Goal: Task Accomplishment & Management: Complete application form

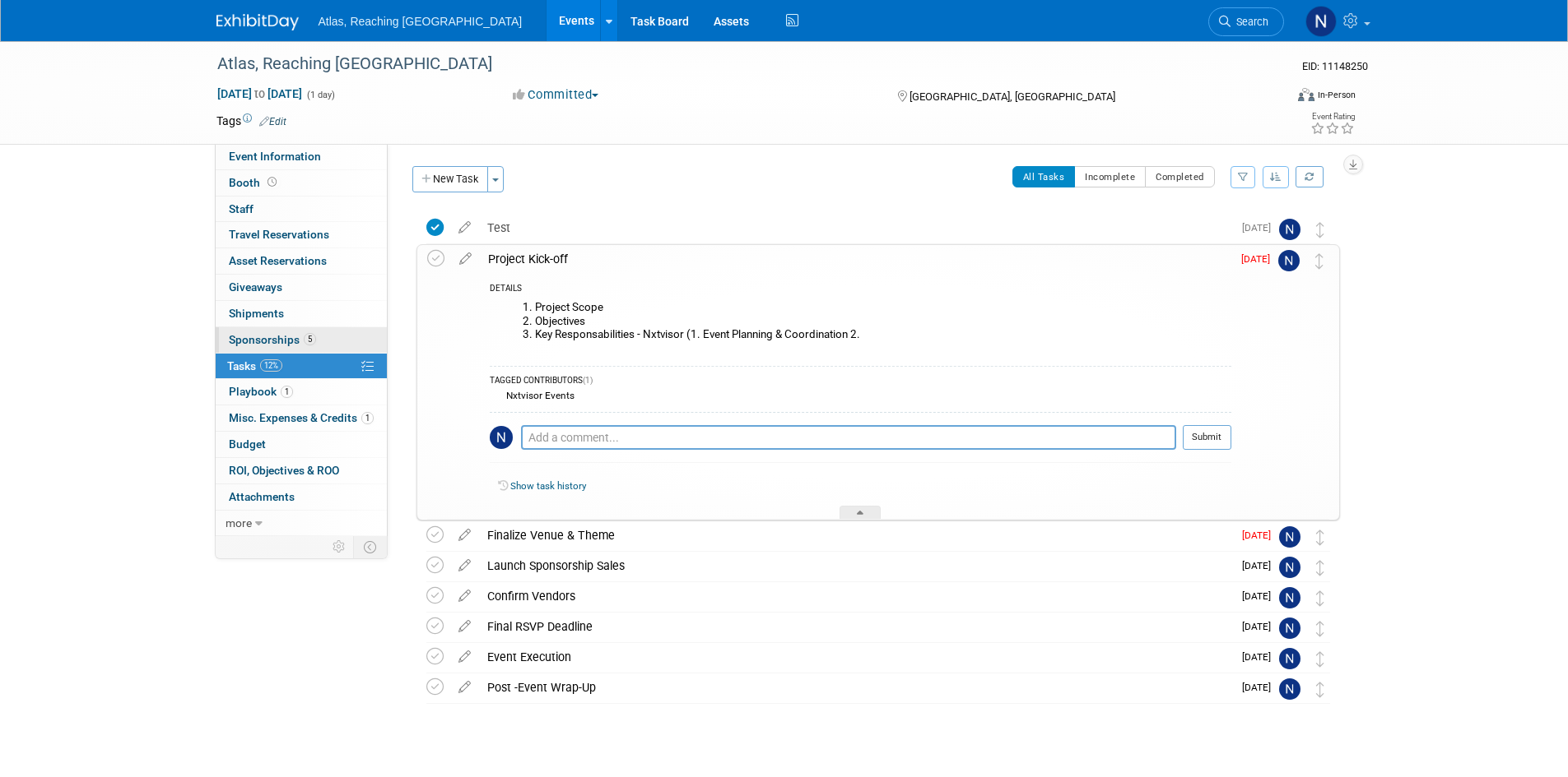
click at [273, 348] on link "5 Sponsorships 5" at bounding box center [301, 339] width 171 height 25
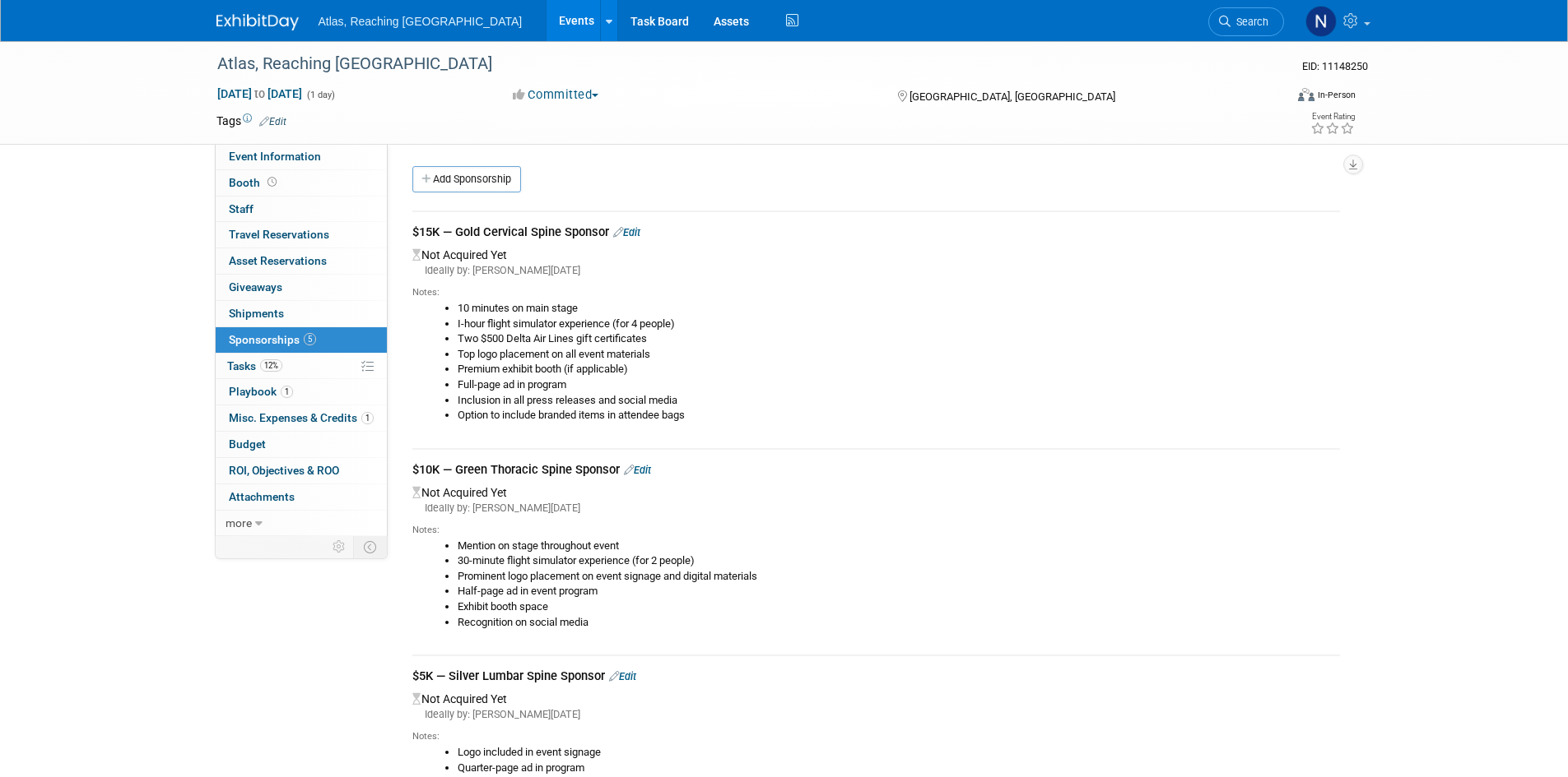
scroll to position [586, 0]
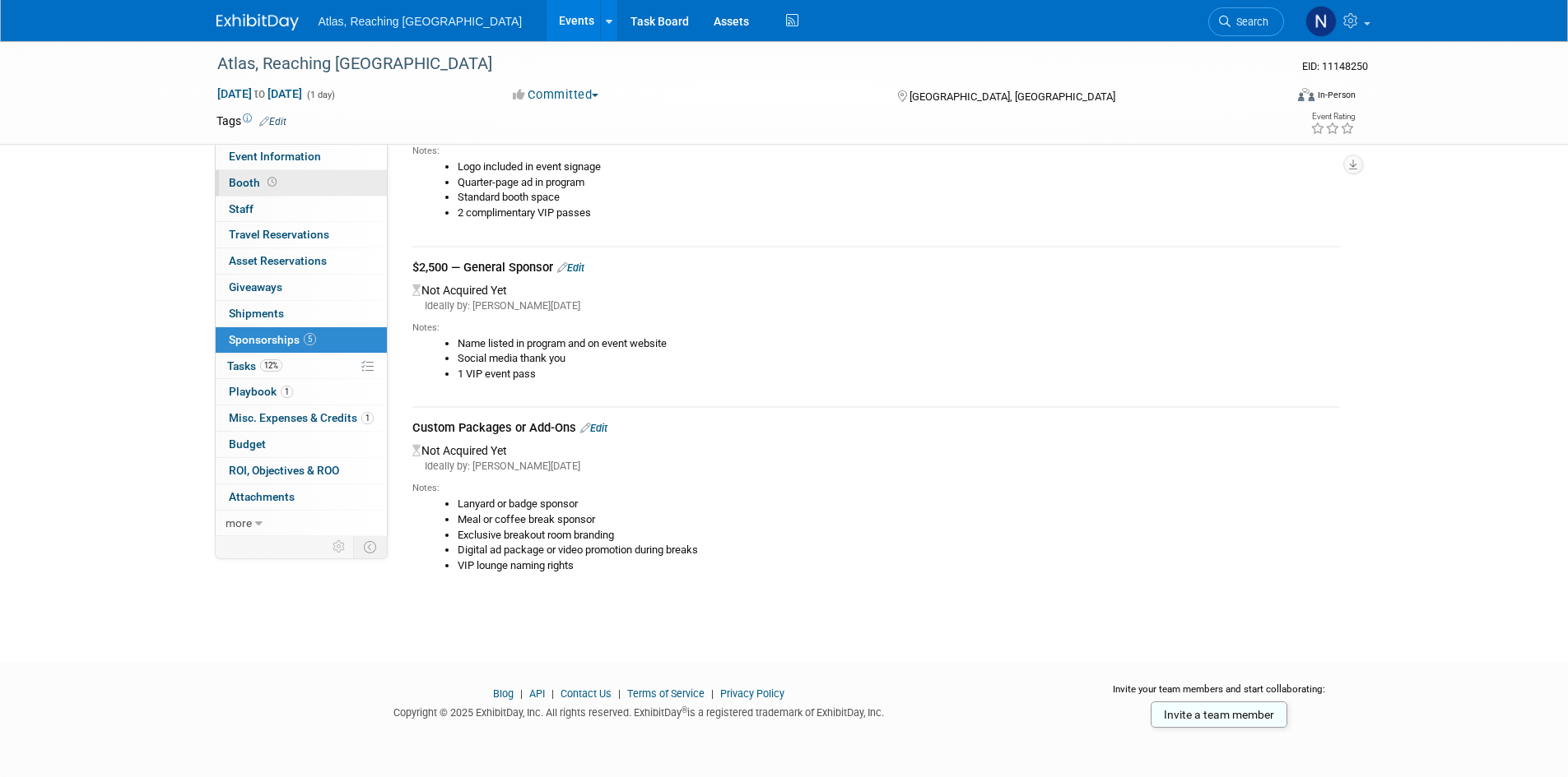
click at [239, 177] on span "Booth" at bounding box center [254, 182] width 51 height 13
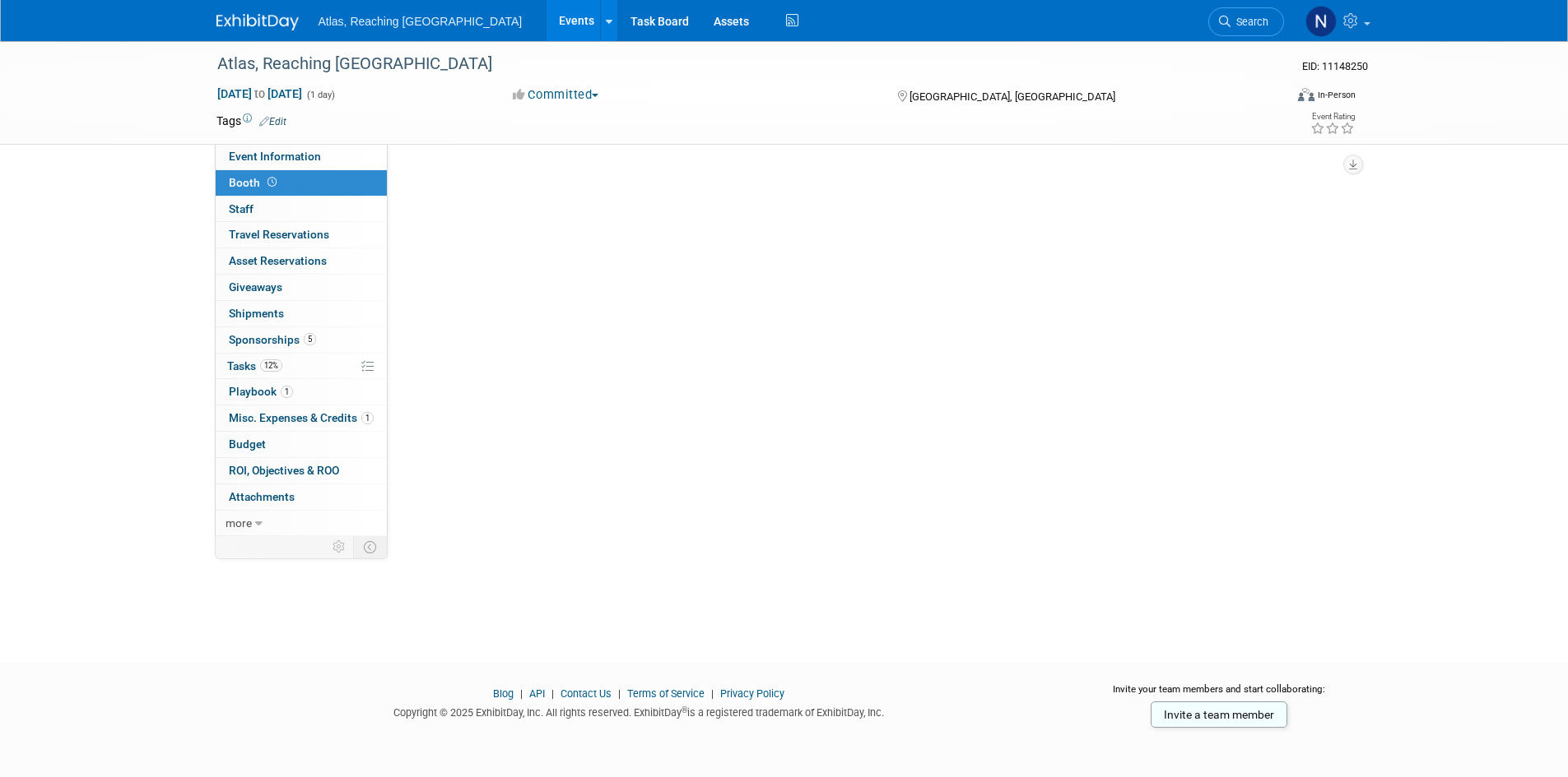
scroll to position [0, 0]
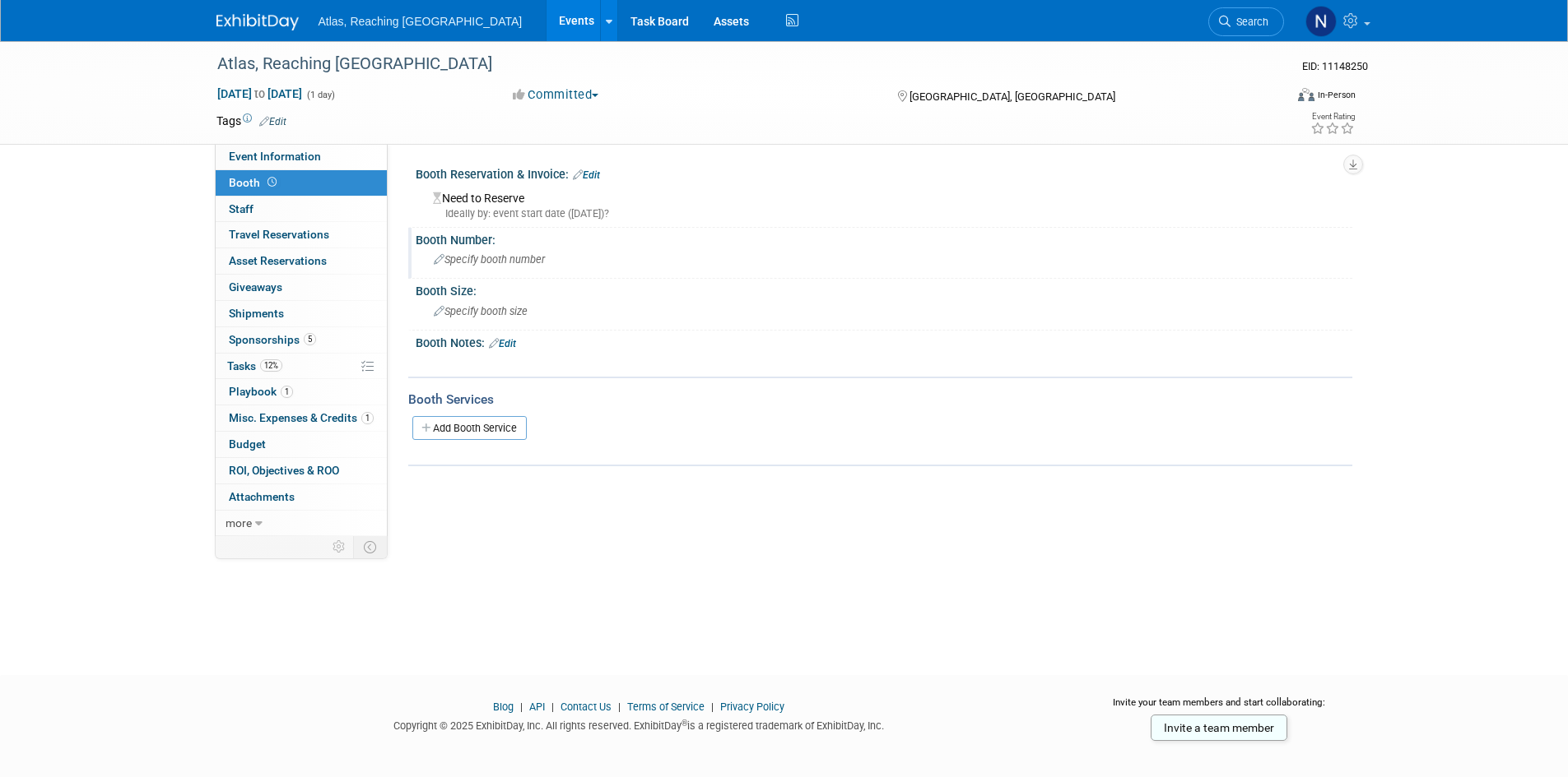
click at [471, 257] on span "Specify booth number" at bounding box center [488, 259] width 111 height 12
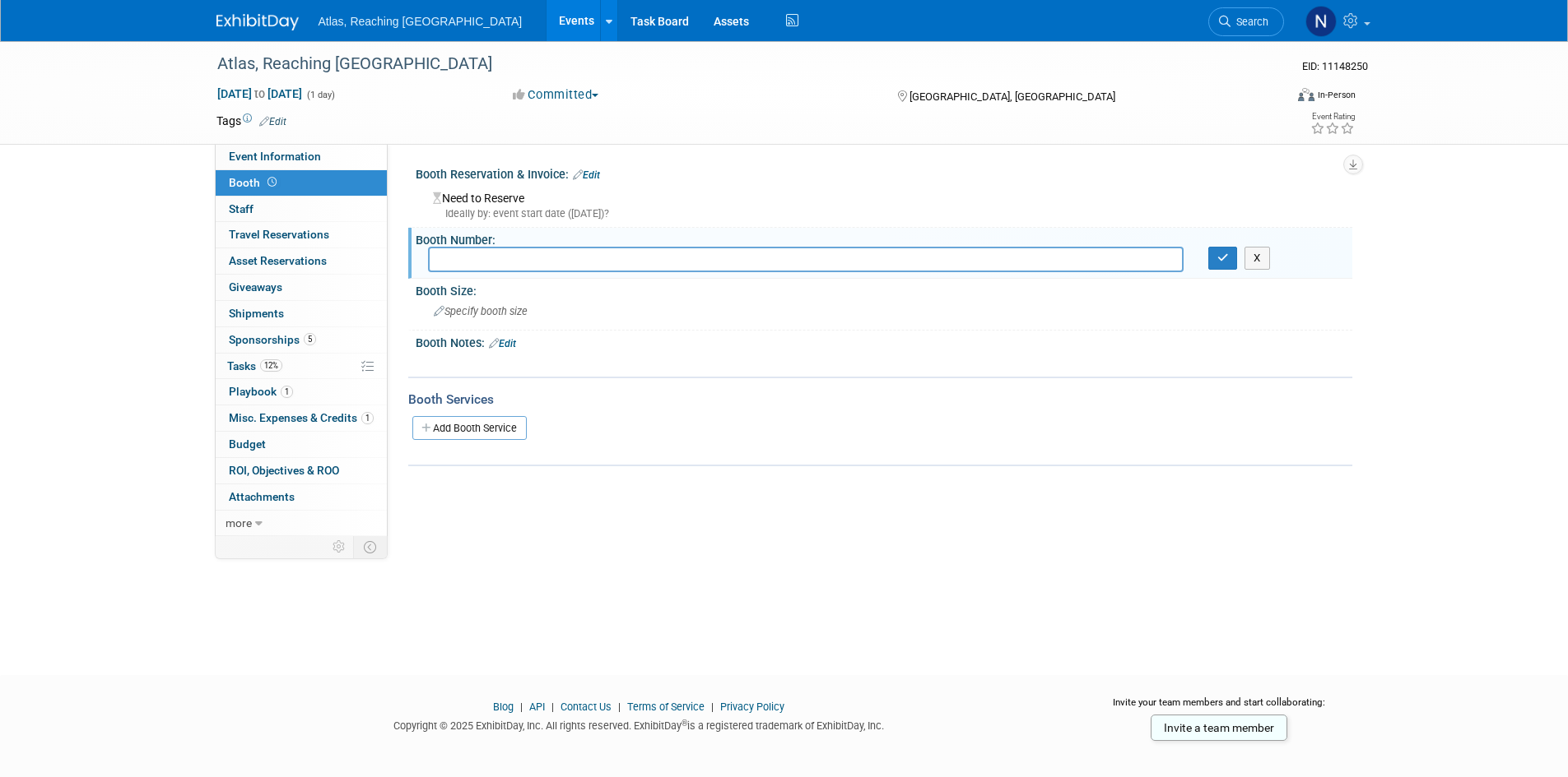
click at [489, 200] on div "Need to Reserve Ideally by: event start date ([DATE])?" at bounding box center [884, 204] width 912 height 35
click at [505, 192] on div "Need to Reserve Ideally by: event start date ([DATE])?" at bounding box center [884, 204] width 912 height 35
click at [591, 169] on link "Edit" at bounding box center [586, 175] width 27 height 11
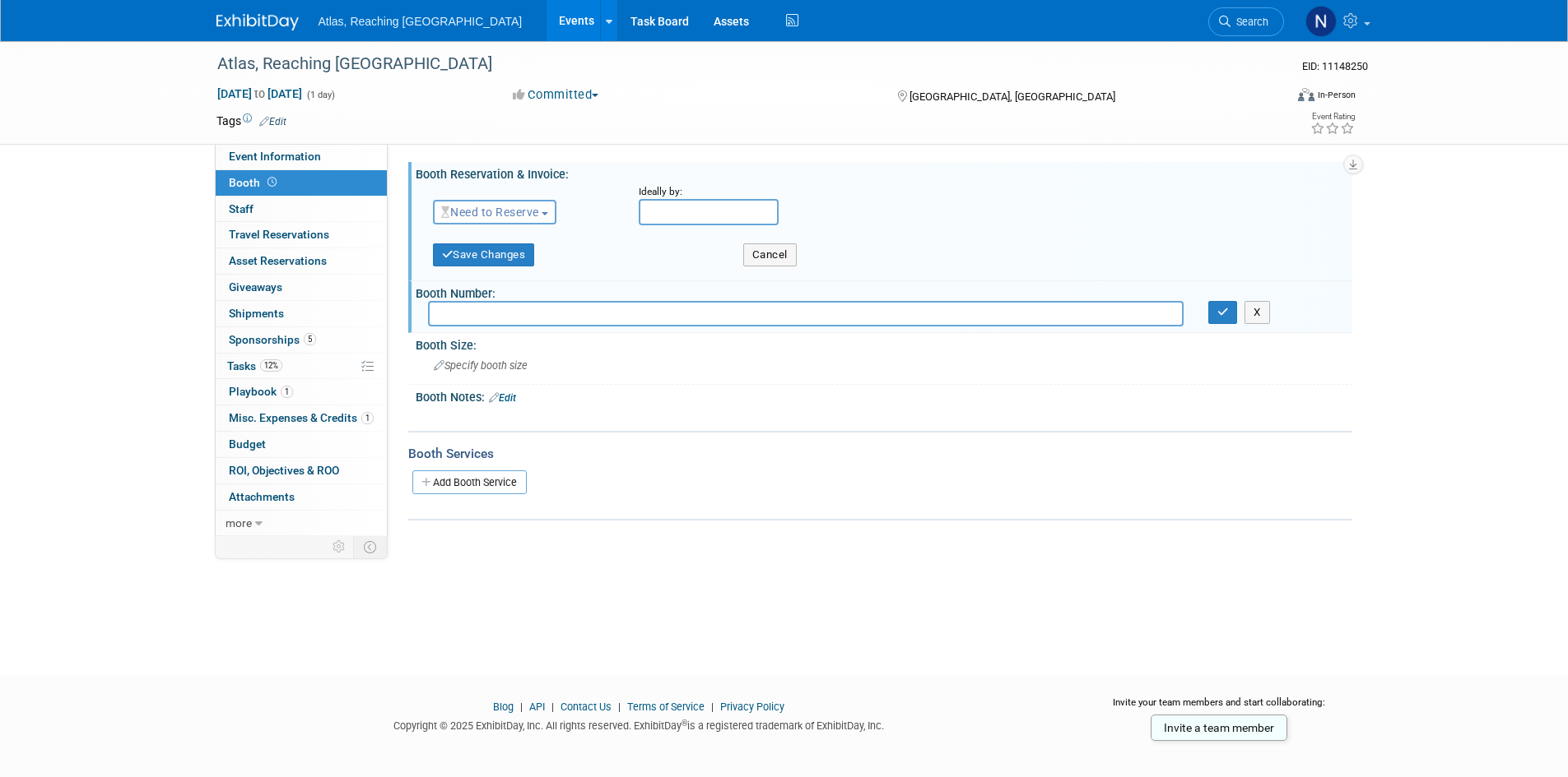
click at [556, 212] on button "Need to Reserve" at bounding box center [495, 212] width 125 height 25
click at [525, 262] on link "Reserved" at bounding box center [521, 263] width 176 height 23
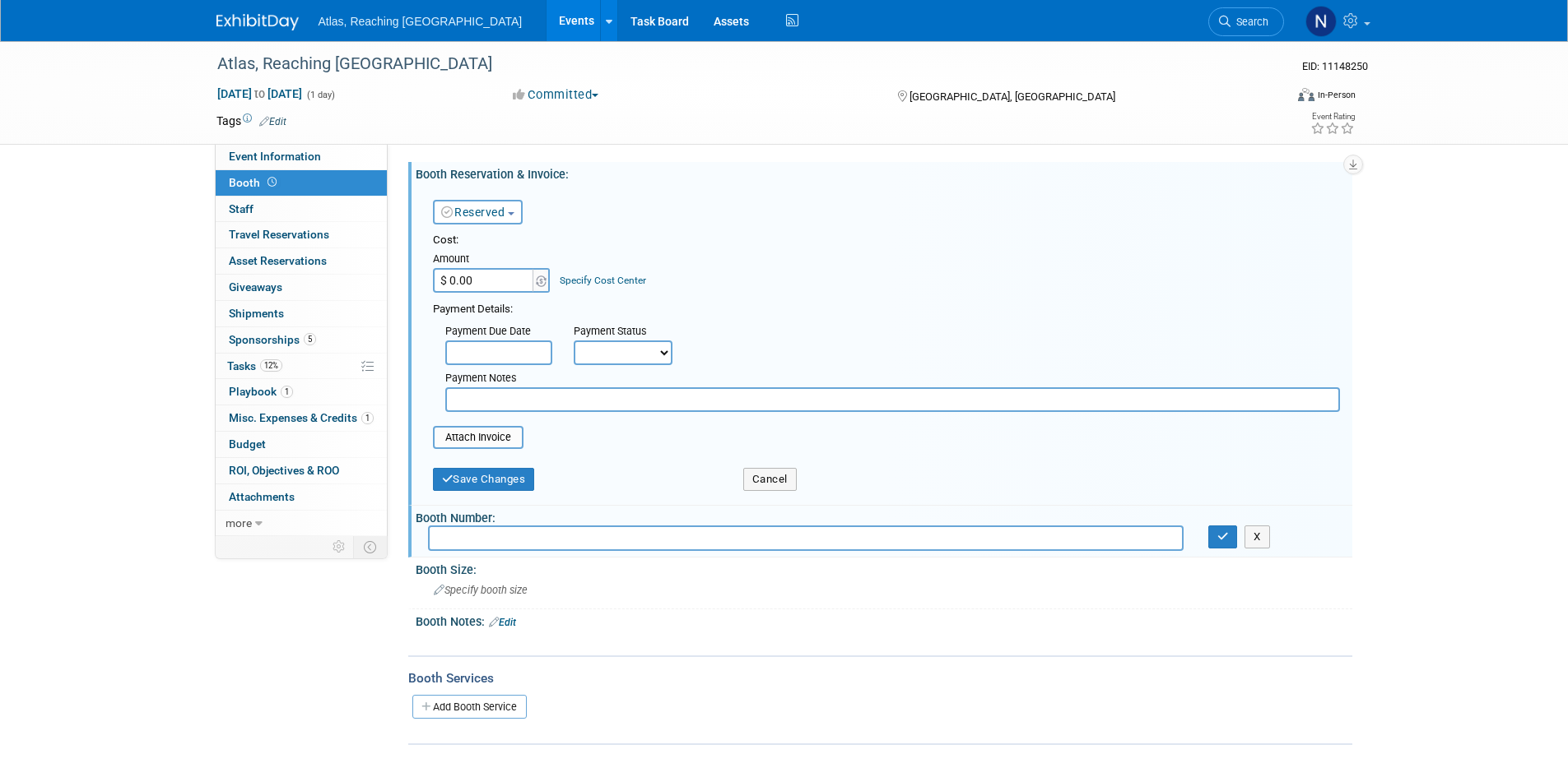
click at [522, 285] on input "$ 0.00" at bounding box center [484, 280] width 103 height 25
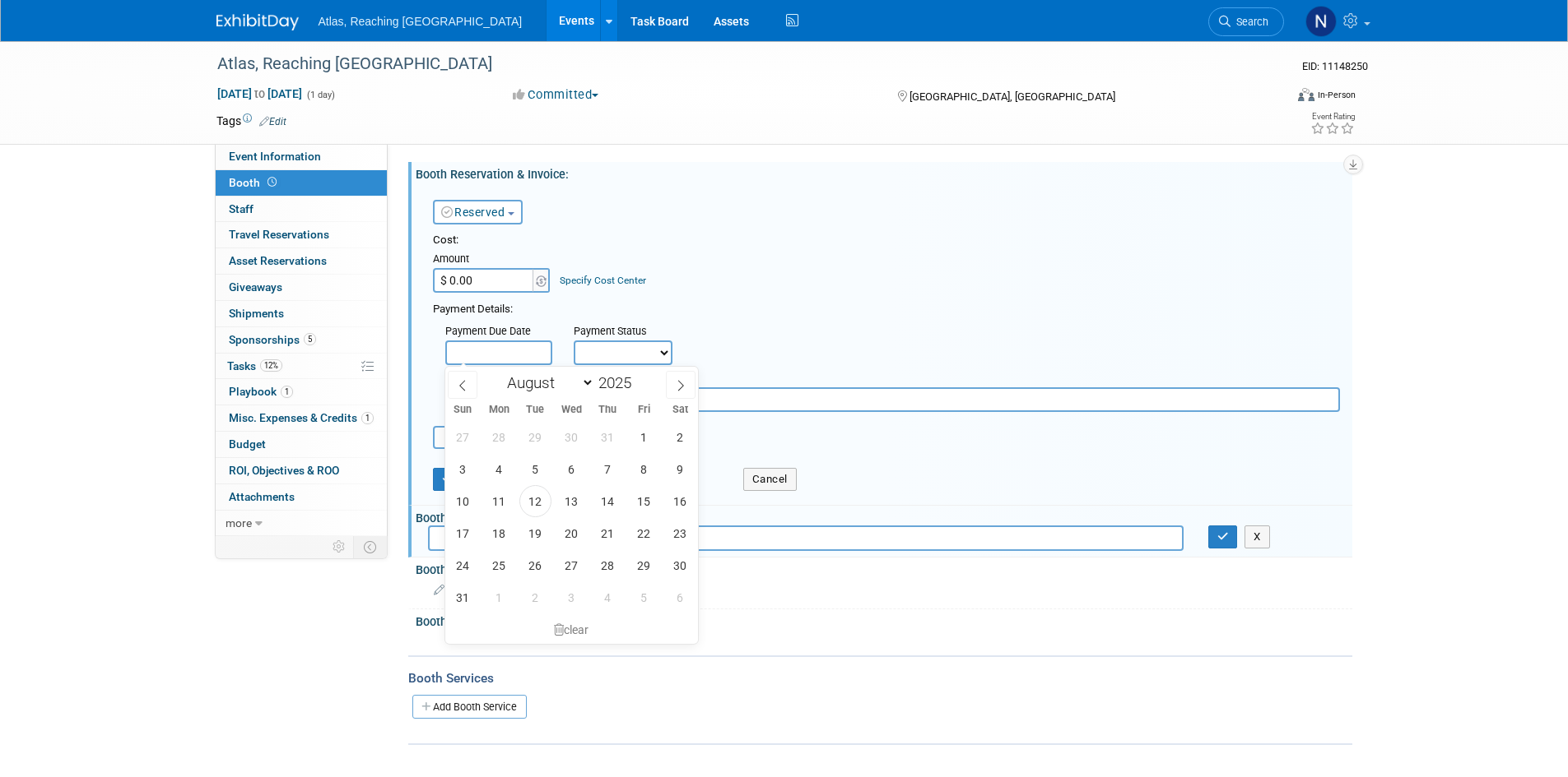
click at [519, 344] on input "text" at bounding box center [498, 352] width 107 height 25
click at [616, 348] on select "Not Paid Yet Partially Paid Paid in Full" at bounding box center [623, 352] width 99 height 25
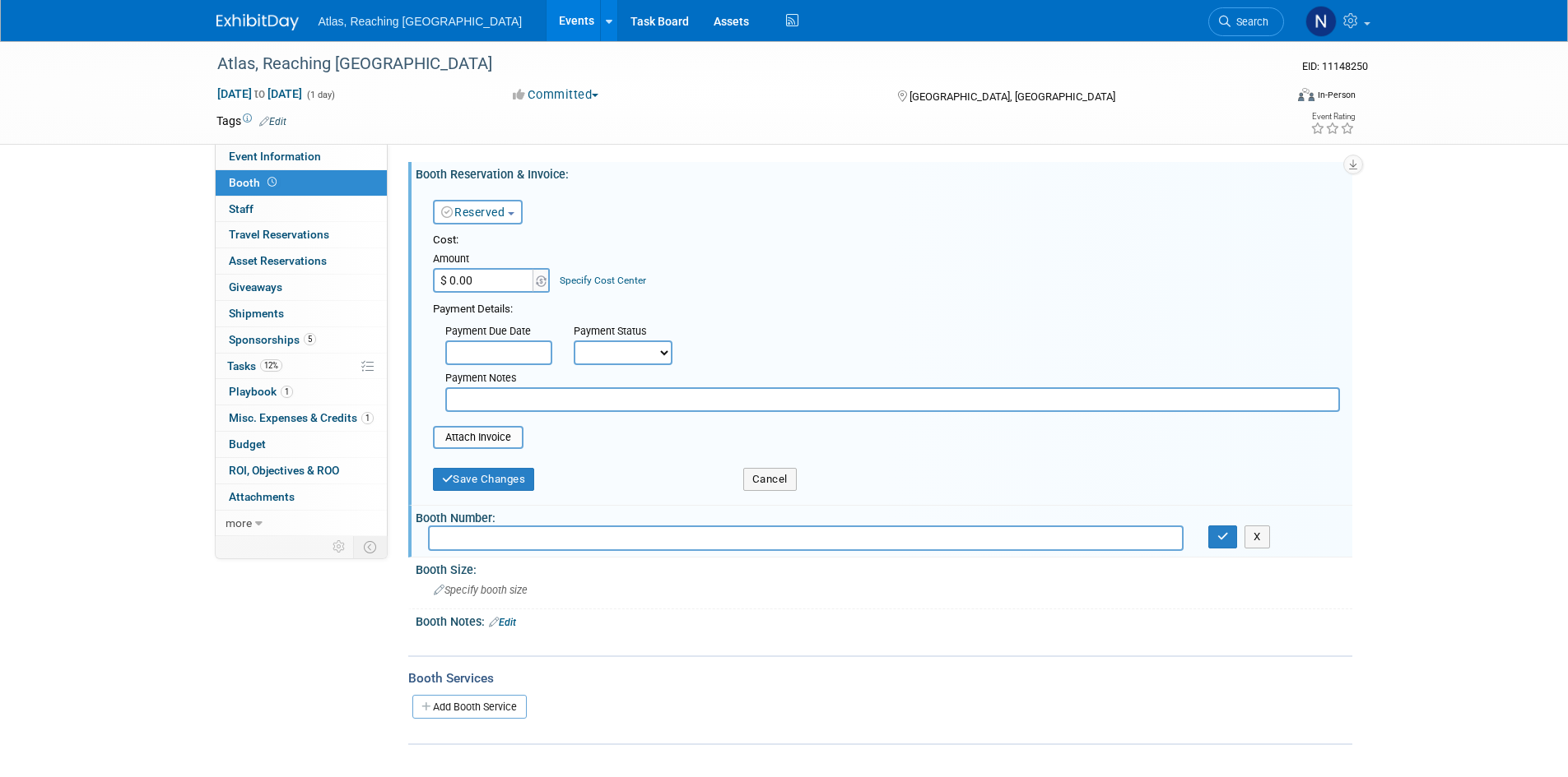
click at [616, 348] on select "Not Paid Yet Partially Paid Paid in Full" at bounding box center [623, 352] width 99 height 25
click at [806, 322] on div "Payment Due Date Payment Status Not Paid Yet Partially Paid Paid in Full Next P…" at bounding box center [886, 365] width 932 height 95
click at [431, 711] on icon at bounding box center [427, 707] width 11 height 11
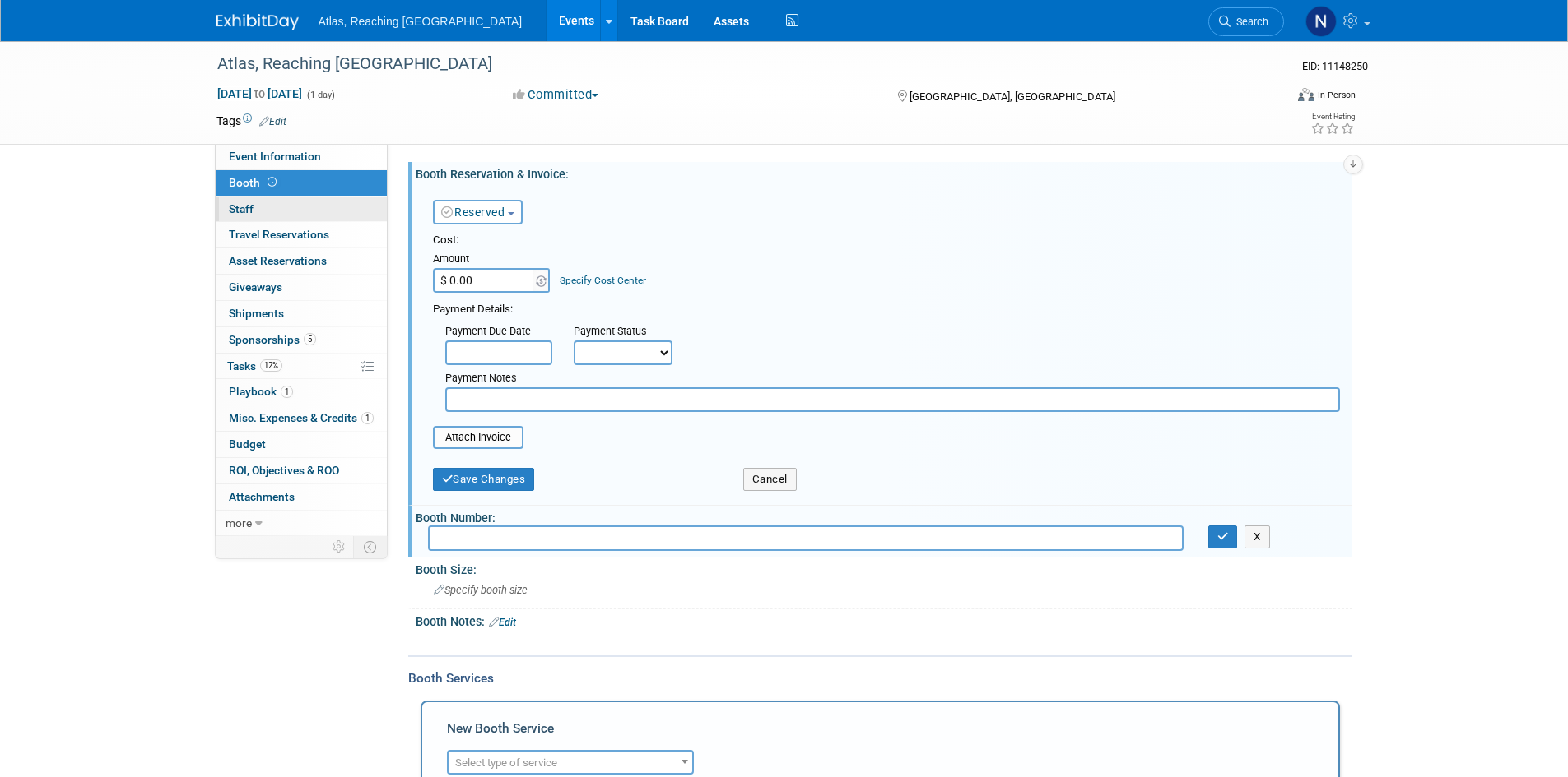
click at [305, 204] on link "0 Staff 0" at bounding box center [301, 209] width 171 height 25
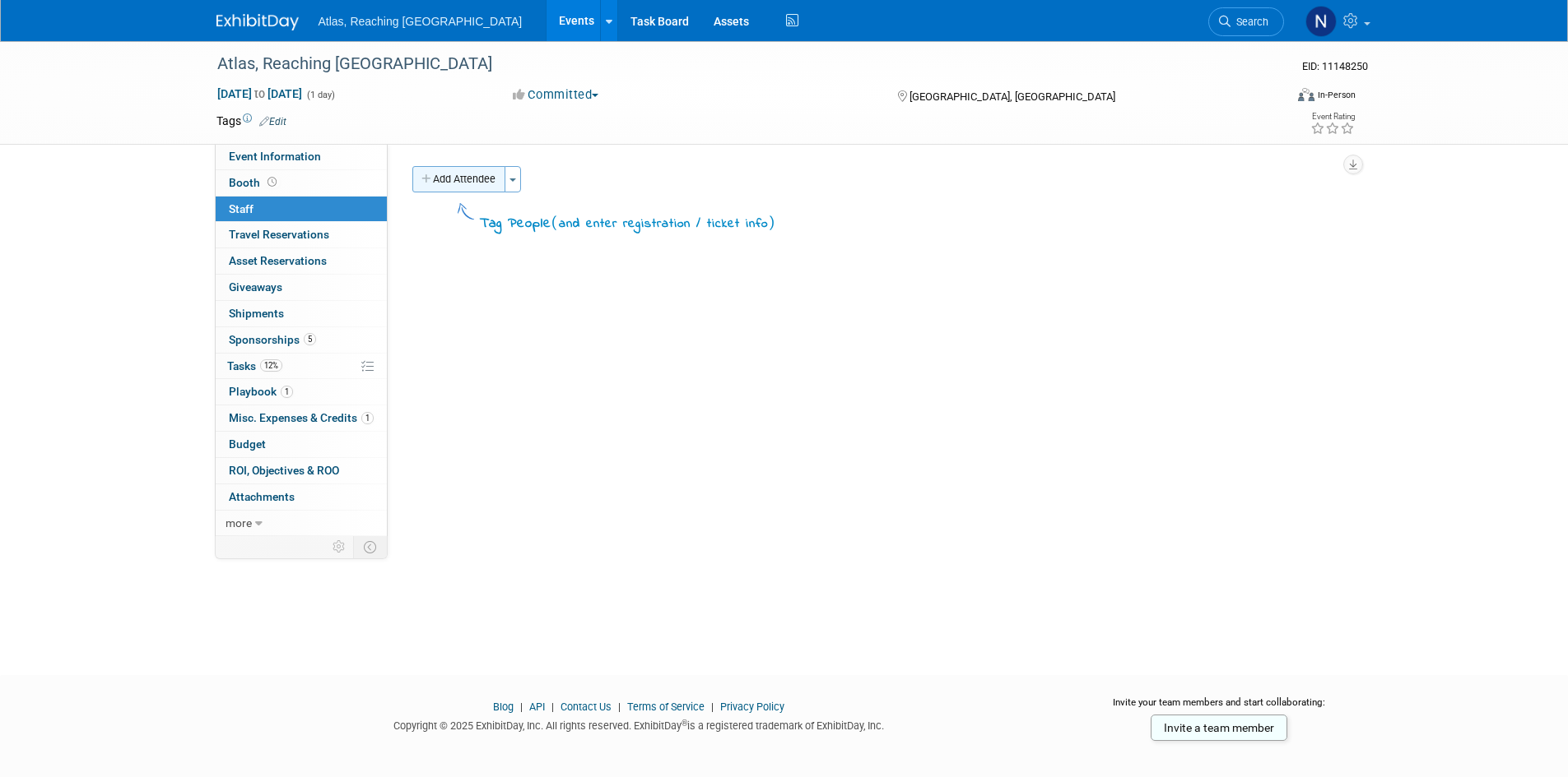
click at [468, 182] on button "Add Attendee" at bounding box center [458, 179] width 93 height 26
select select "9e6540d0-3fe6-46b9-9440-7359af35a713"
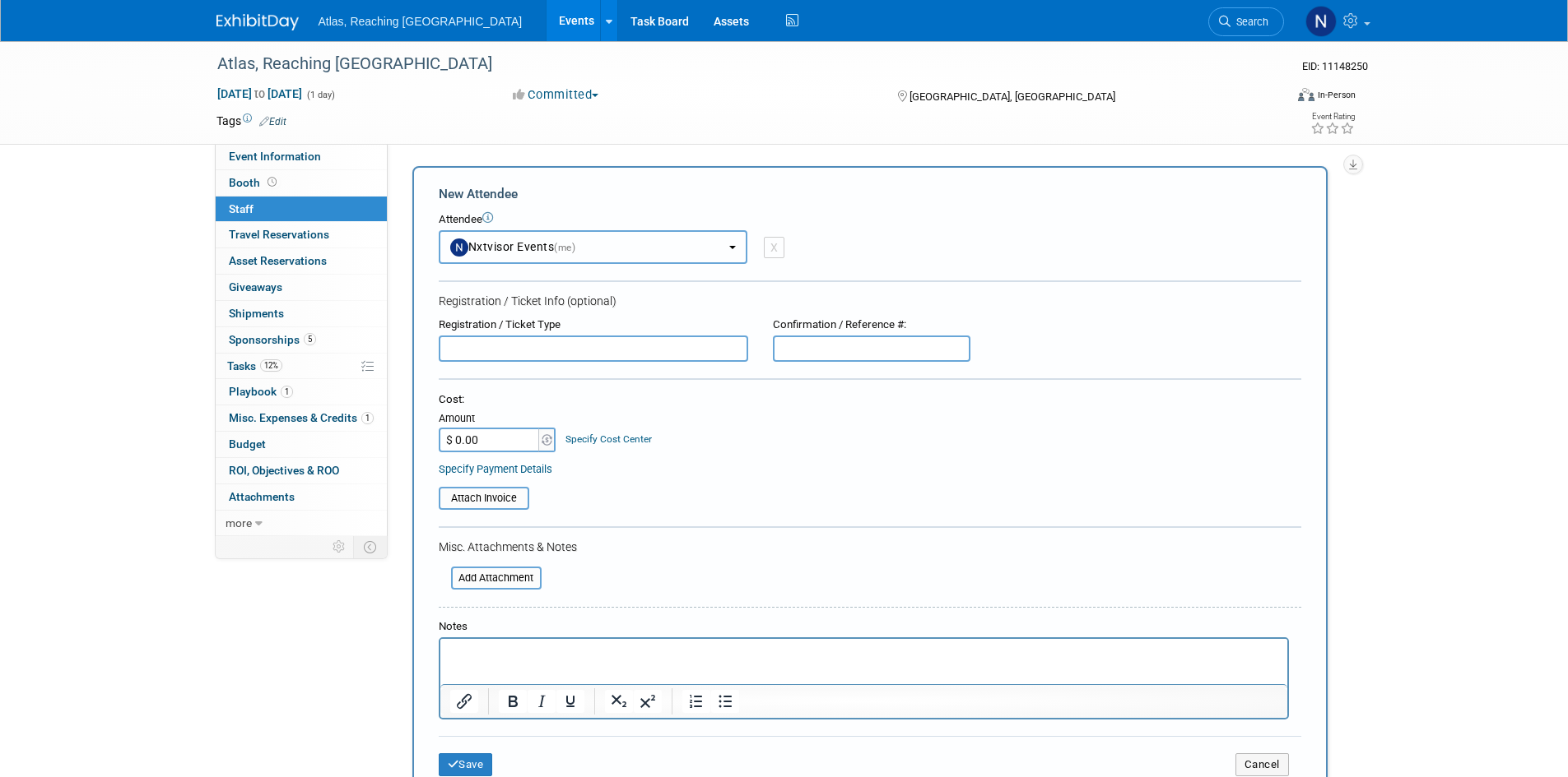
click at [615, 251] on button "Nxtvisor Events (me)" at bounding box center [593, 247] width 309 height 33
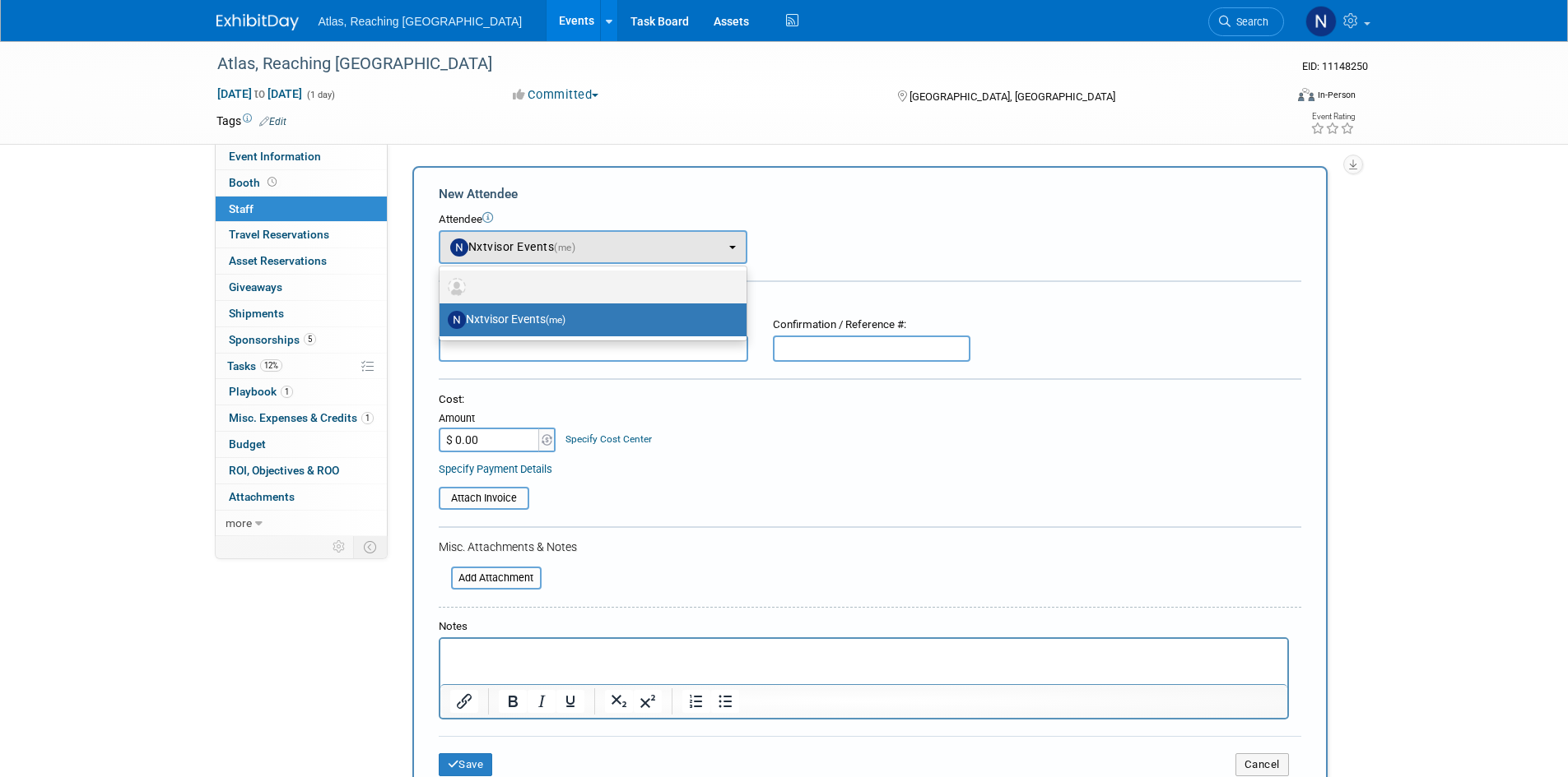
click at [614, 286] on label at bounding box center [589, 287] width 283 height 26
click at [442, 286] on input "radio" at bounding box center [437, 285] width 11 height 11
select select
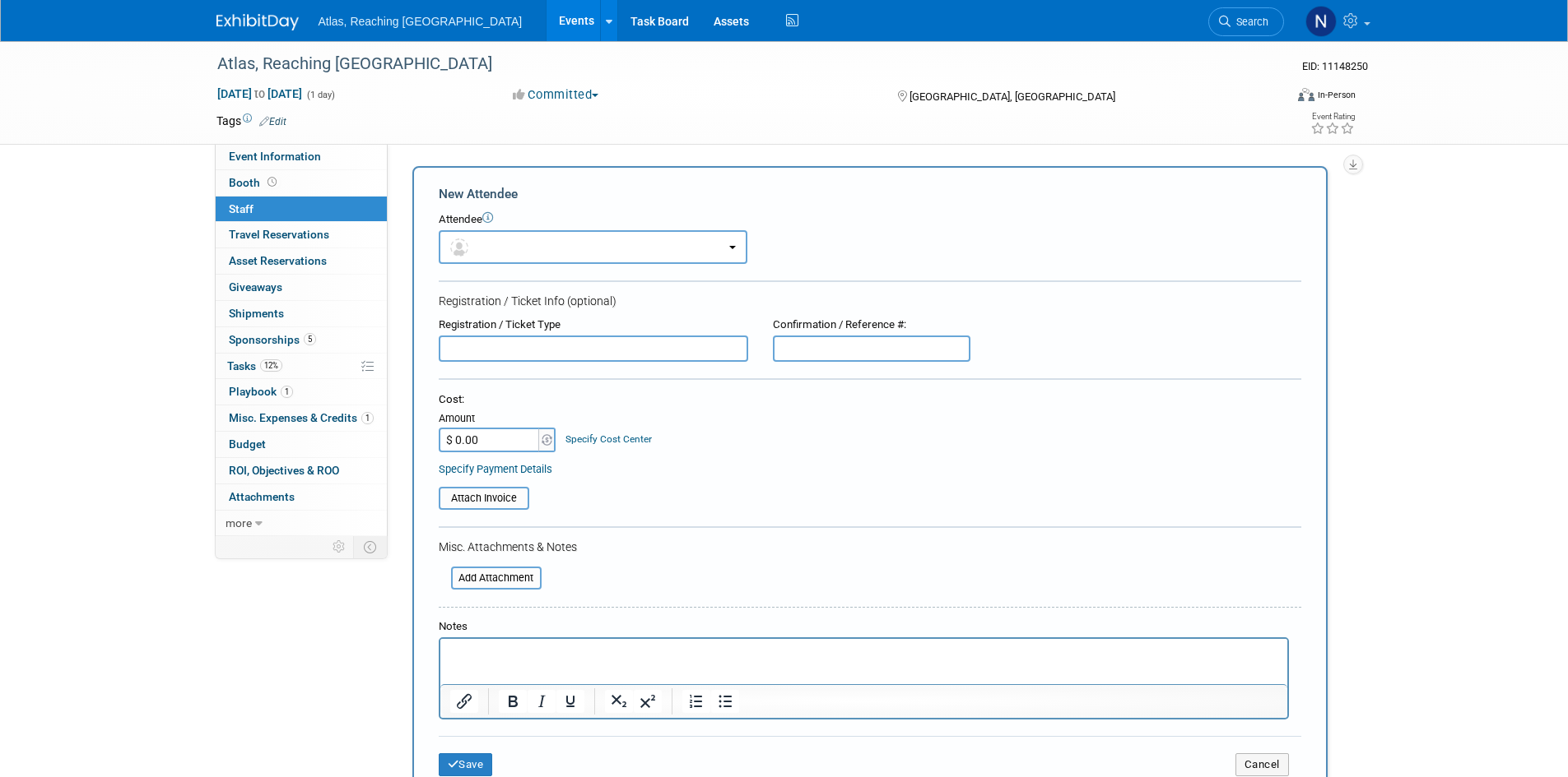
click at [596, 345] on input "text" at bounding box center [593, 349] width 310 height 26
type input "[PERSON_NAME]"
click at [807, 351] on input "text" at bounding box center [871, 349] width 197 height 26
click at [740, 246] on button "button" at bounding box center [593, 247] width 309 height 33
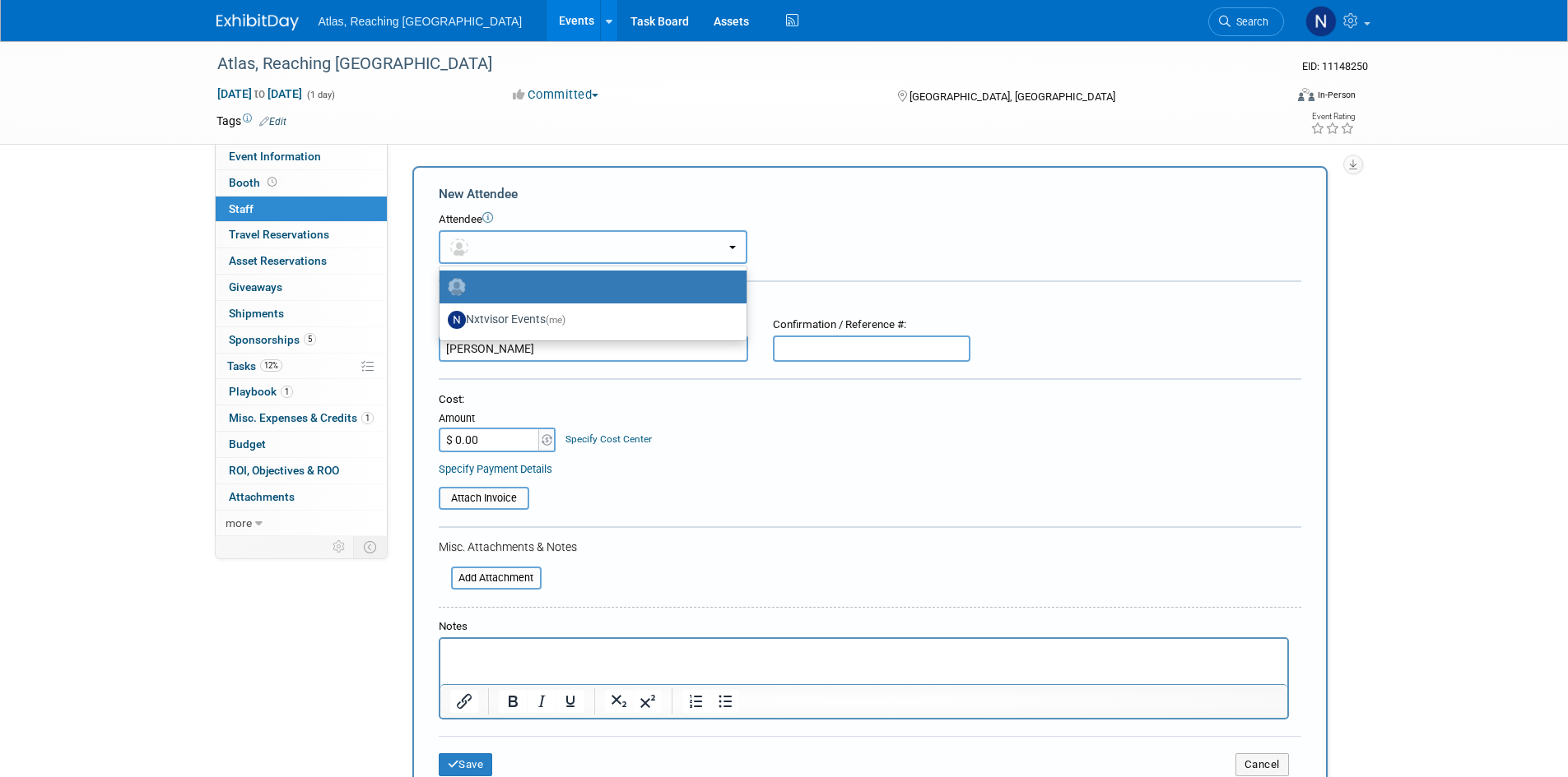
click at [740, 246] on button "button" at bounding box center [593, 247] width 309 height 33
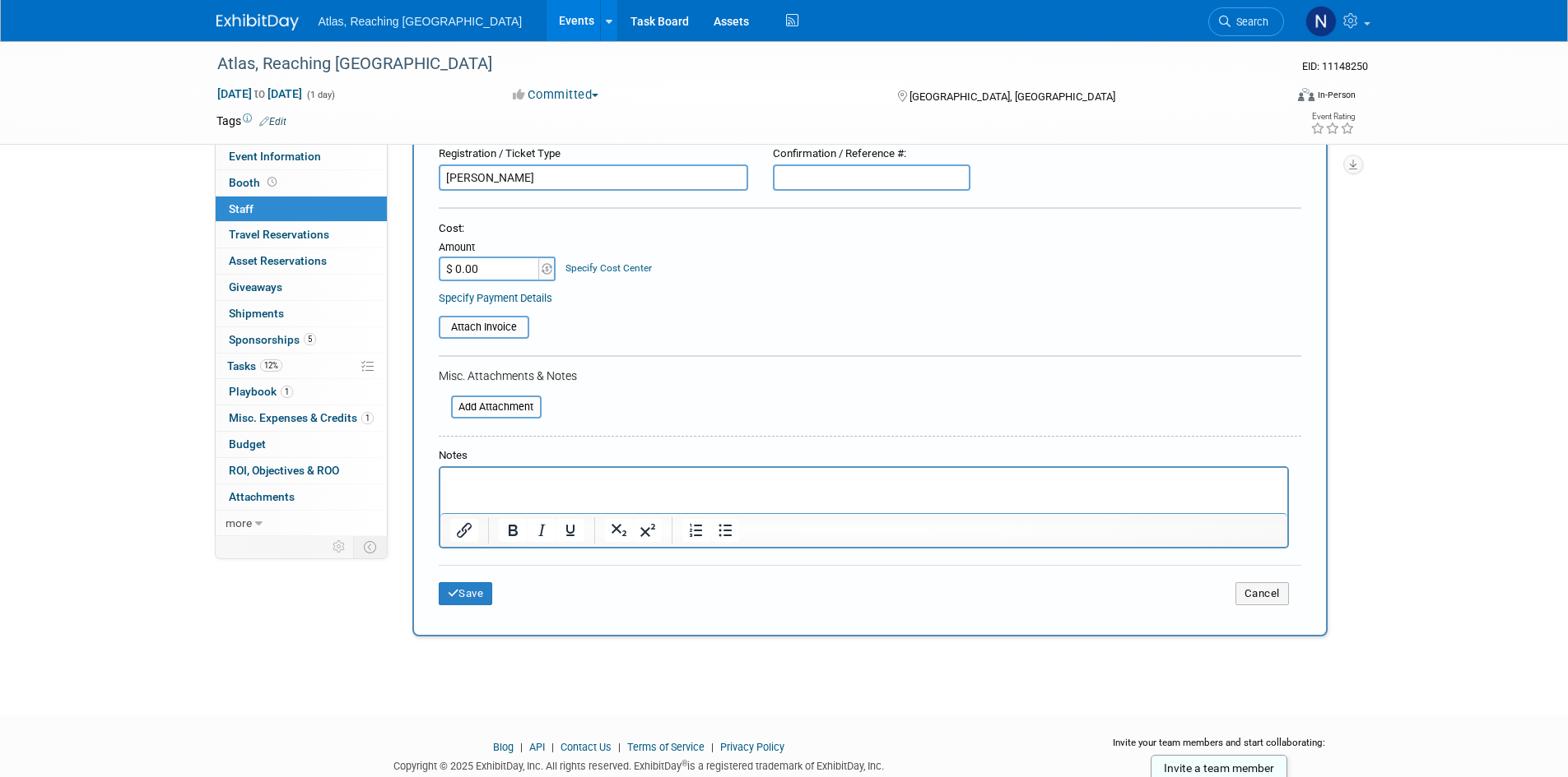
scroll to position [225, 0]
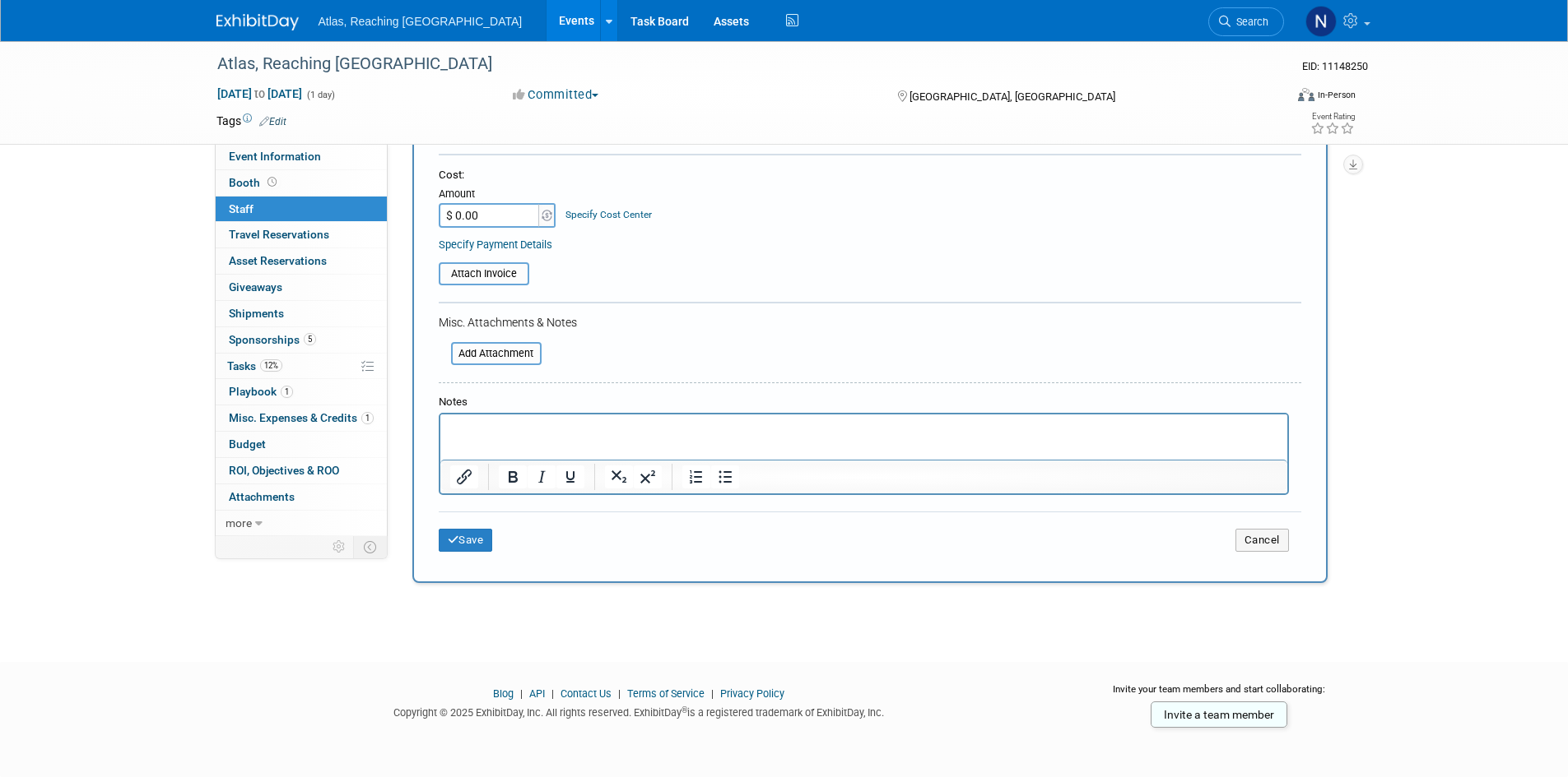
click at [509, 216] on input "$ 0.00" at bounding box center [490, 216] width 103 height 25
click at [496, 240] on link "Specify Payment Details" at bounding box center [496, 244] width 113 height 12
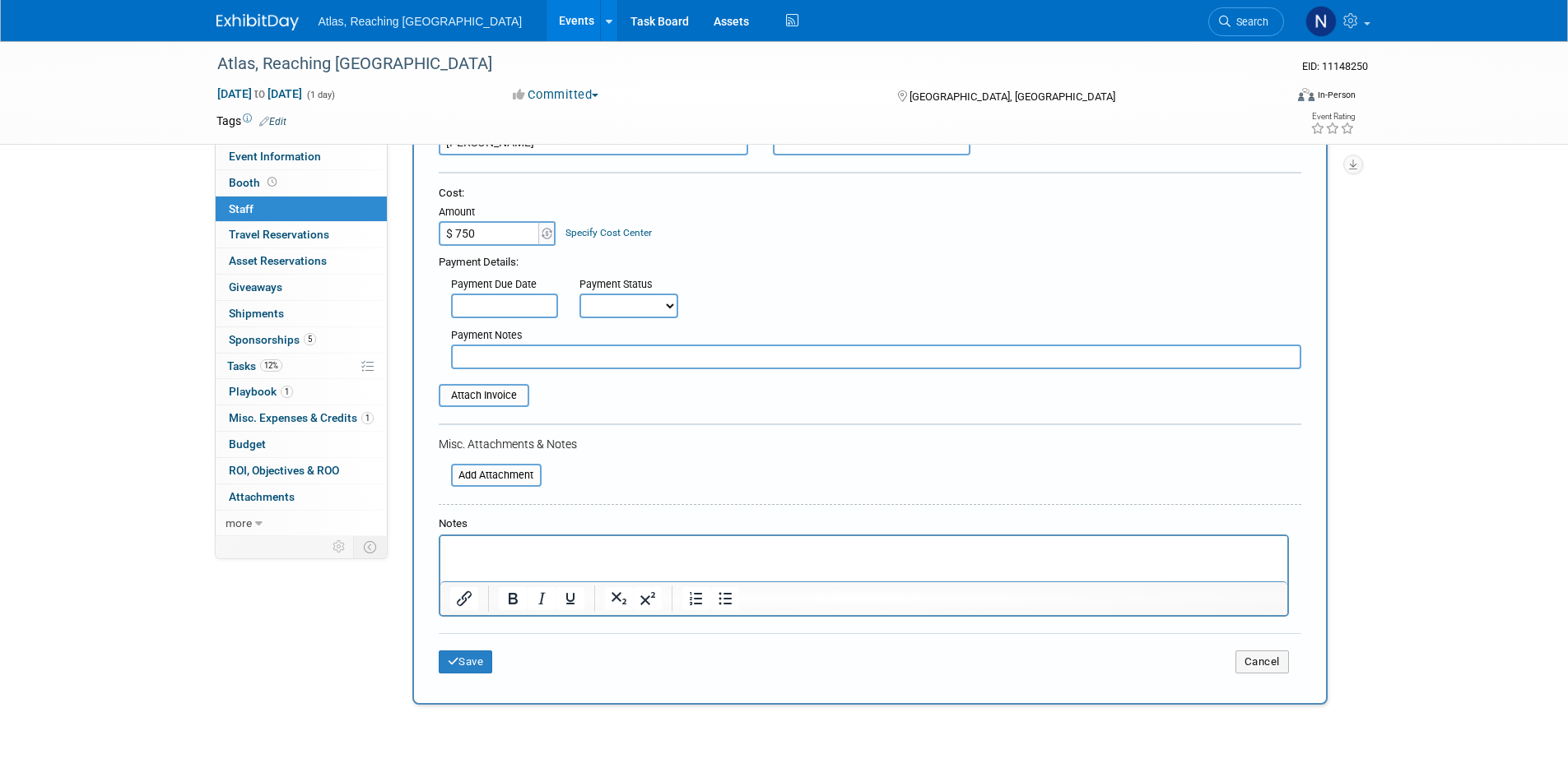
type input "$ 750.00"
click at [498, 359] on input "text" at bounding box center [876, 357] width 850 height 25
type input "5"
click at [514, 351] on input "150x5 mo delos" at bounding box center [876, 357] width 850 height 25
click at [454, 348] on input "150x5 modelos" at bounding box center [876, 357] width 850 height 25
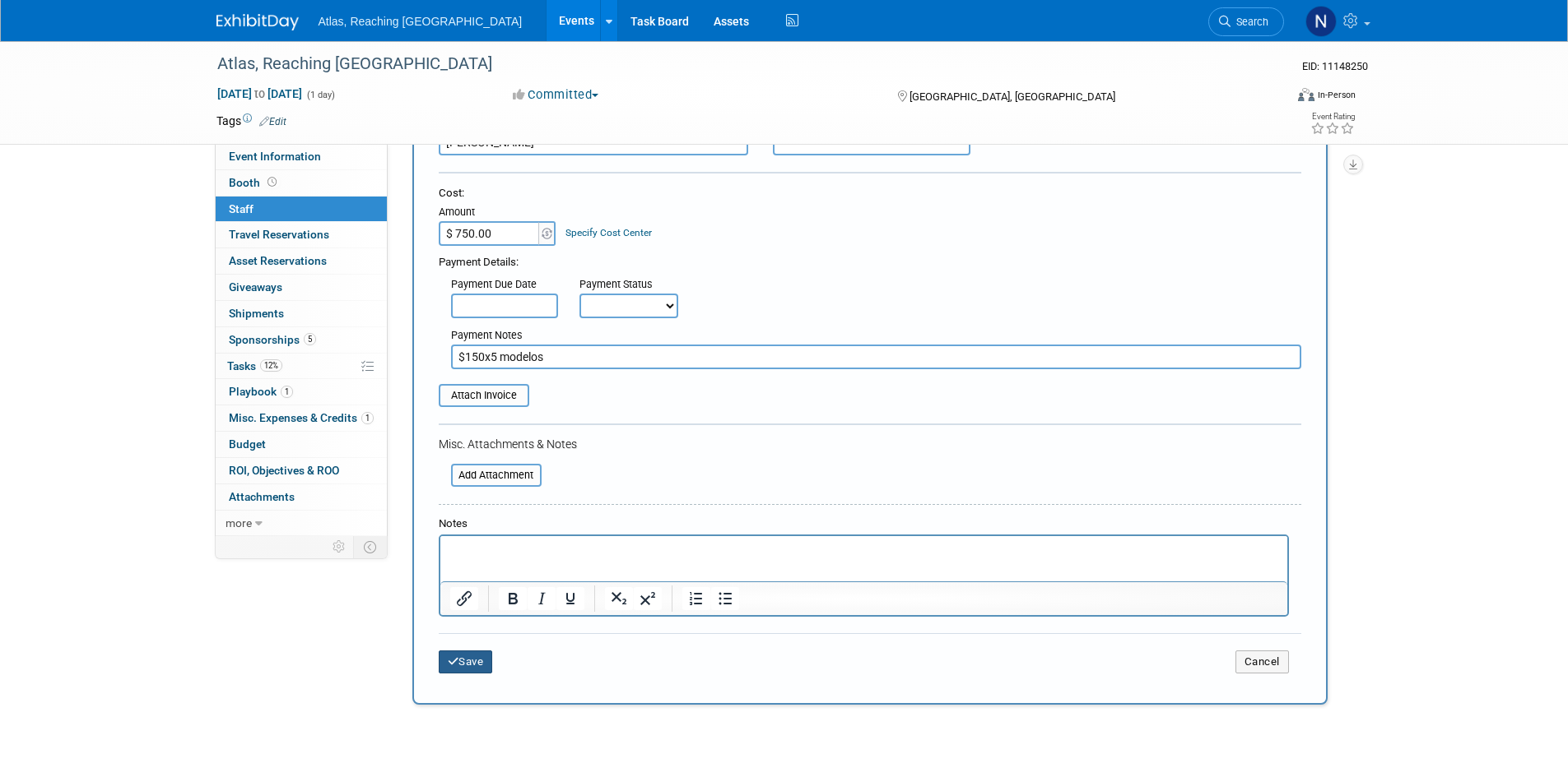
type input "$150x5 modelos"
click at [483, 667] on button "Save" at bounding box center [466, 662] width 54 height 23
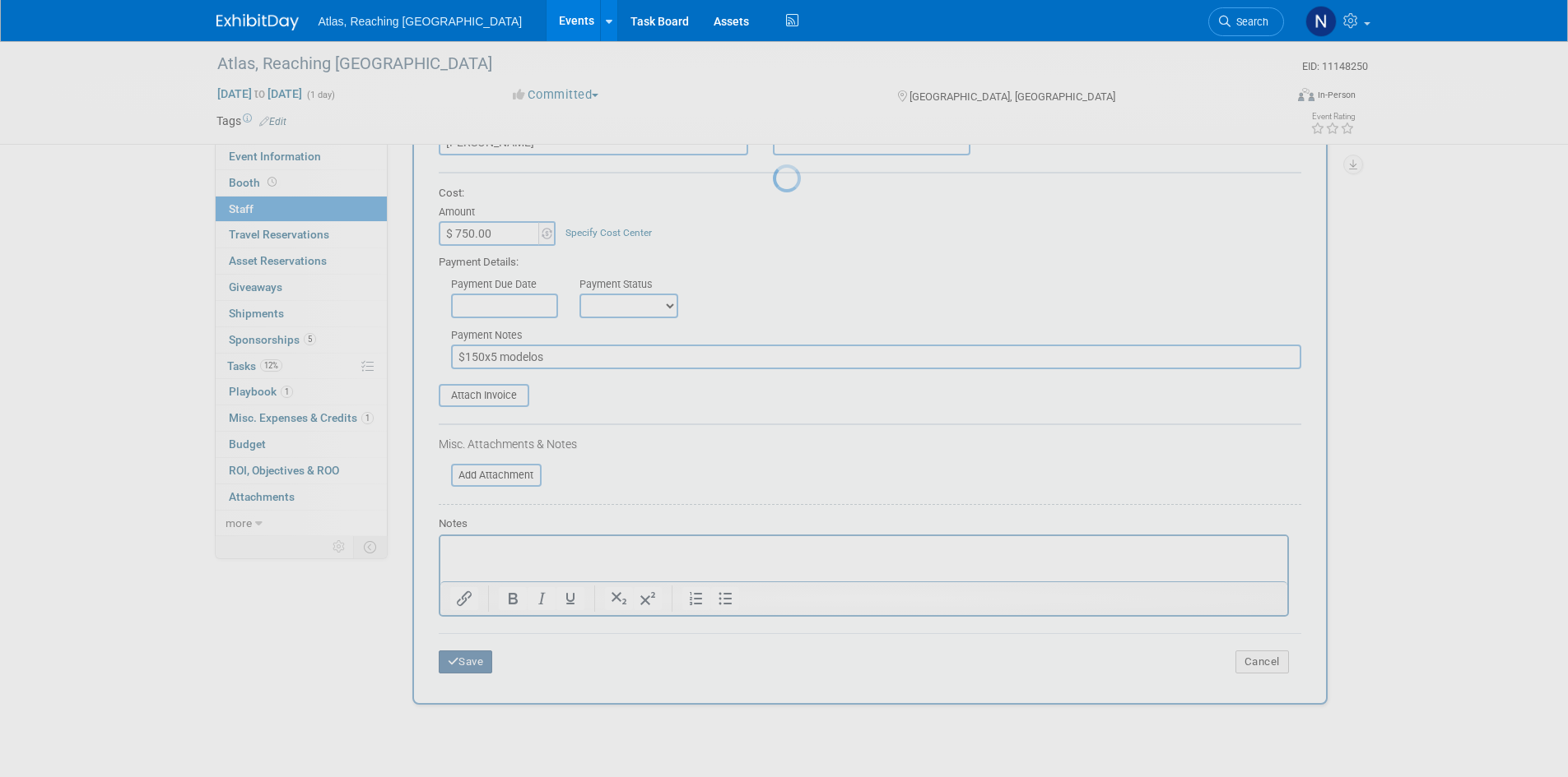
scroll to position [13, 0]
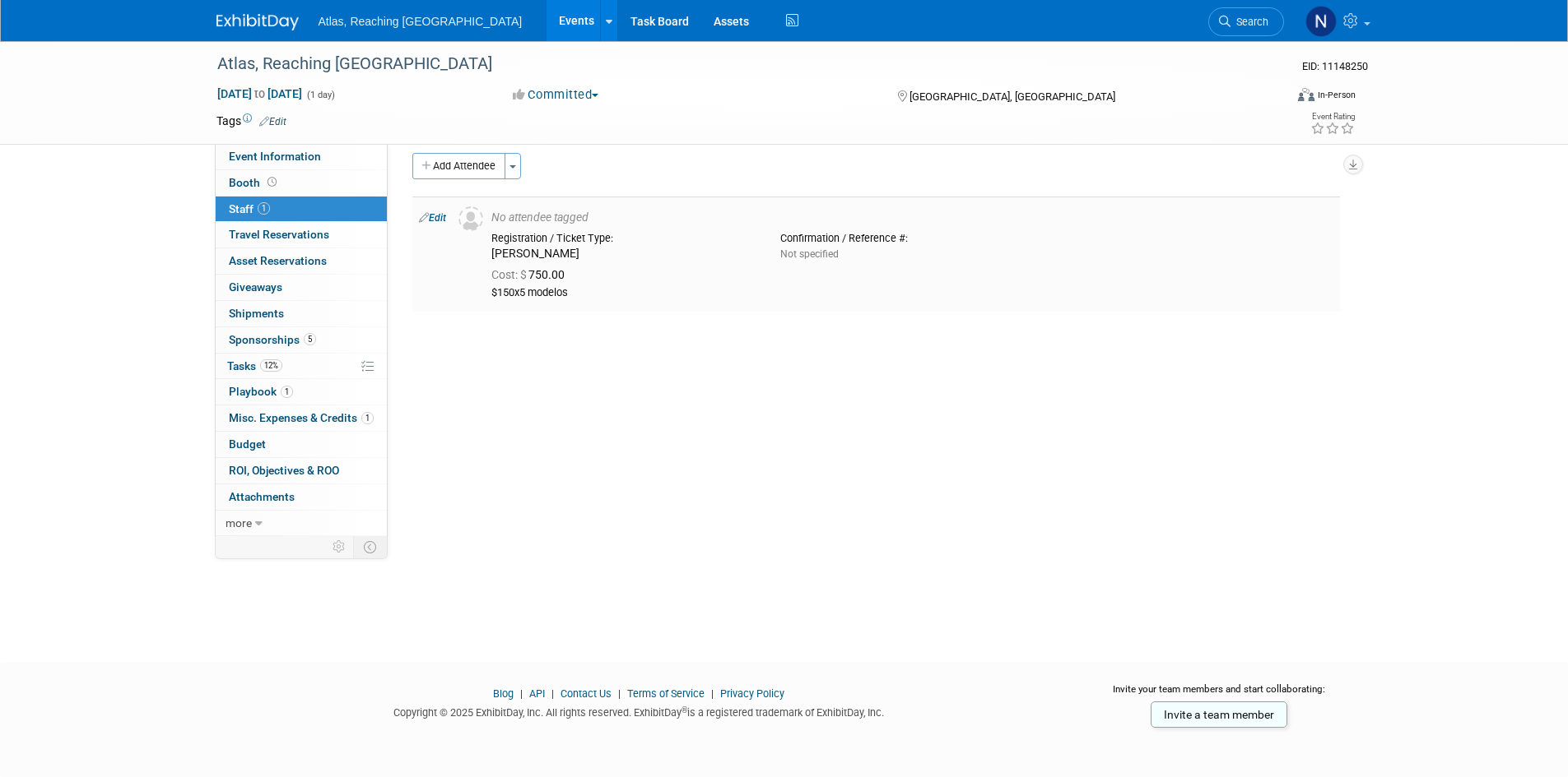
click at [832, 248] on span "Not specified" at bounding box center [809, 254] width 59 height 11
click at [422, 207] on td "Edit" at bounding box center [432, 255] width 39 height 115
click at [429, 224] on link "Edit" at bounding box center [432, 217] width 27 height 11
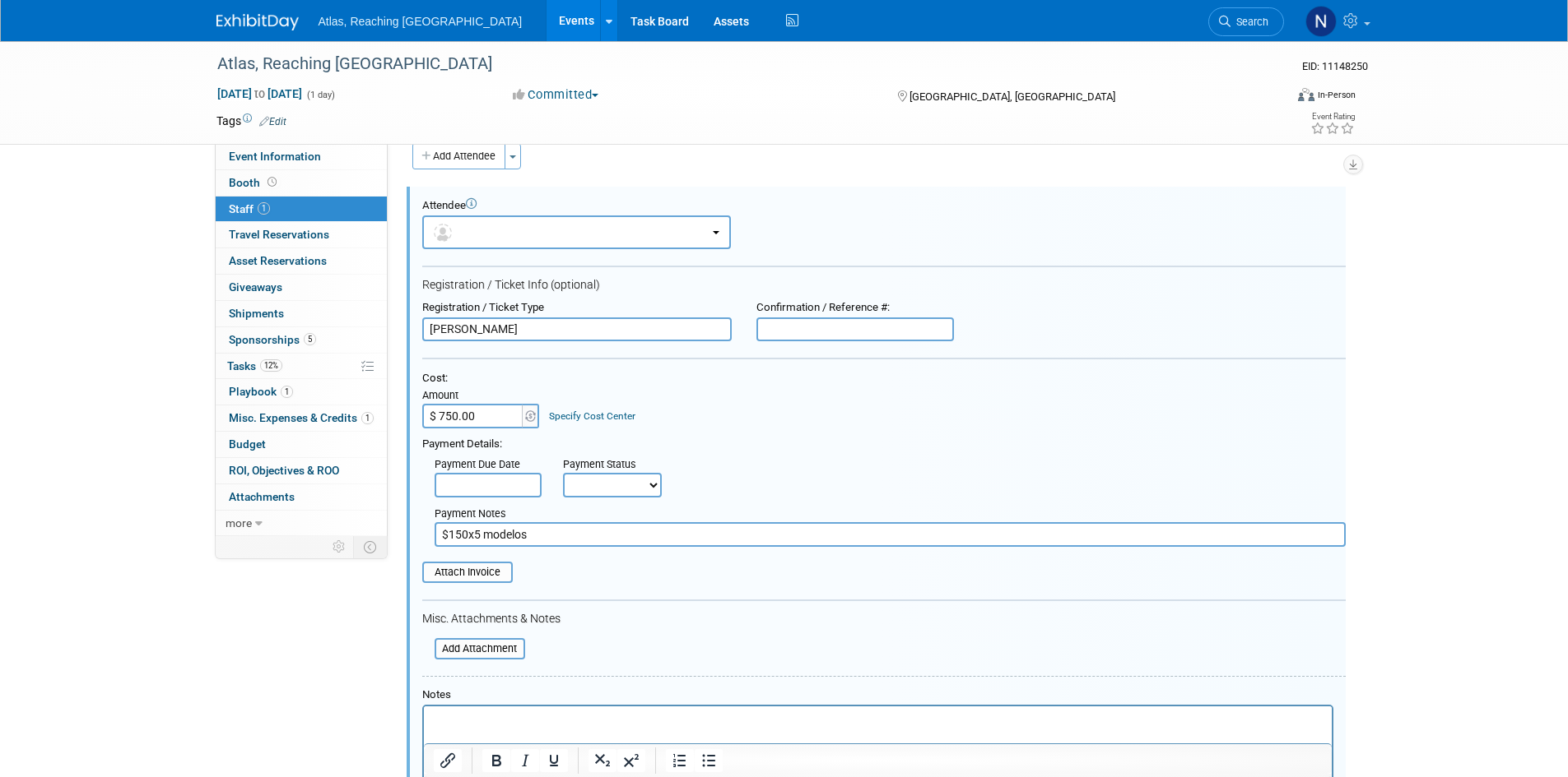
scroll to position [0, 0]
click at [785, 326] on input "text" at bounding box center [855, 330] width 197 height 25
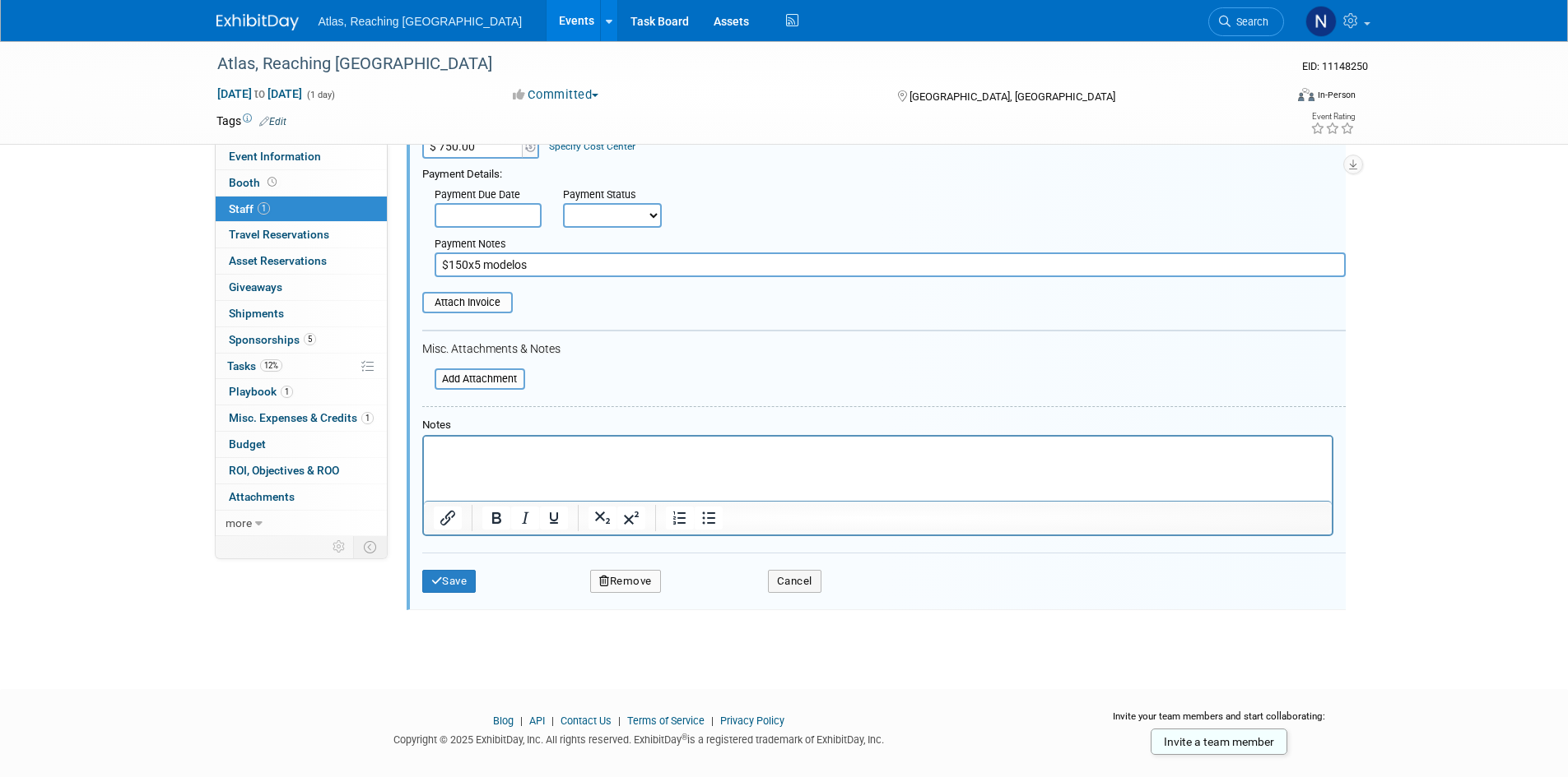
scroll to position [302, 0]
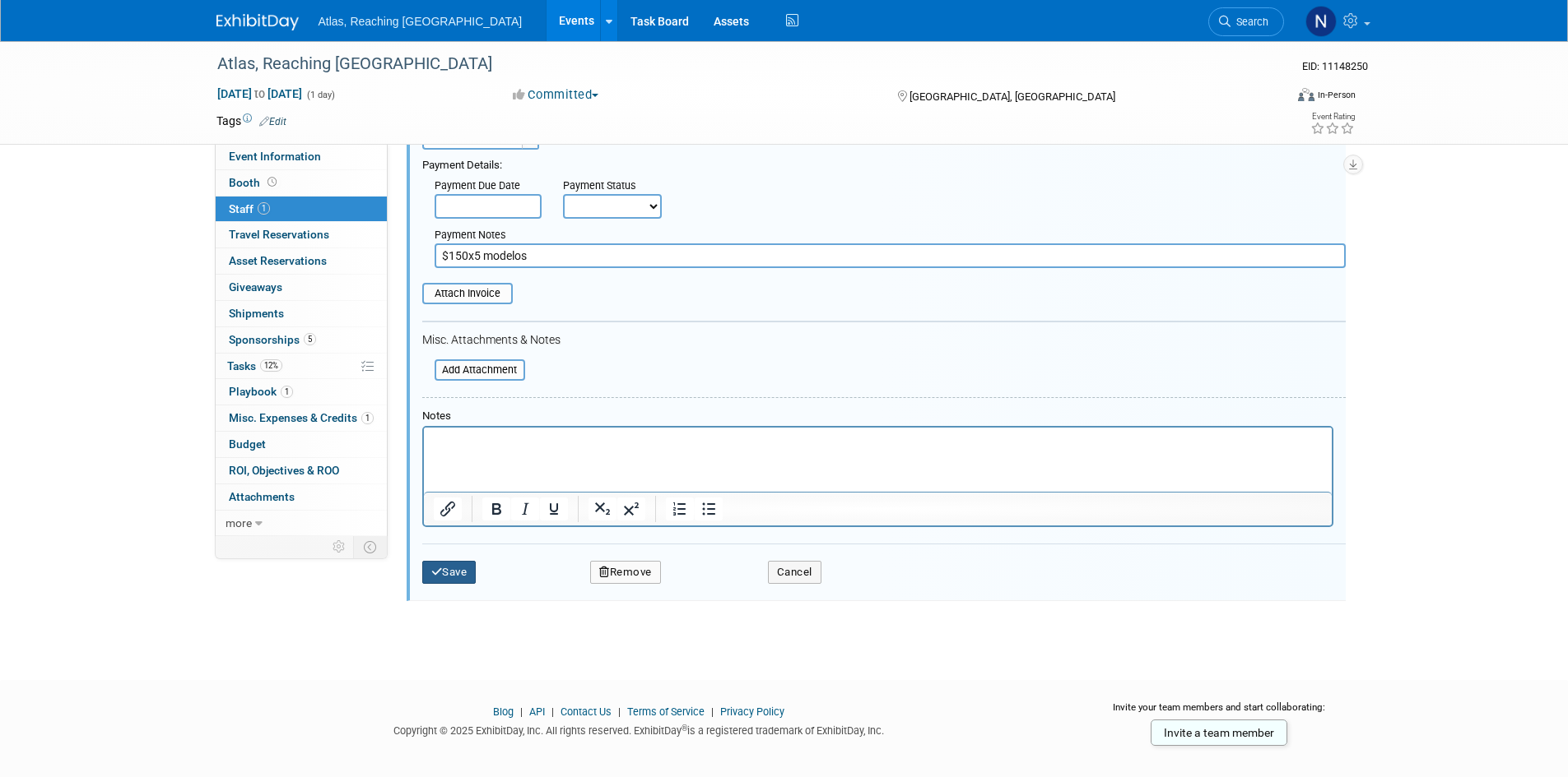
type input "MODELS"
click at [466, 571] on button "Save" at bounding box center [449, 573] width 54 height 23
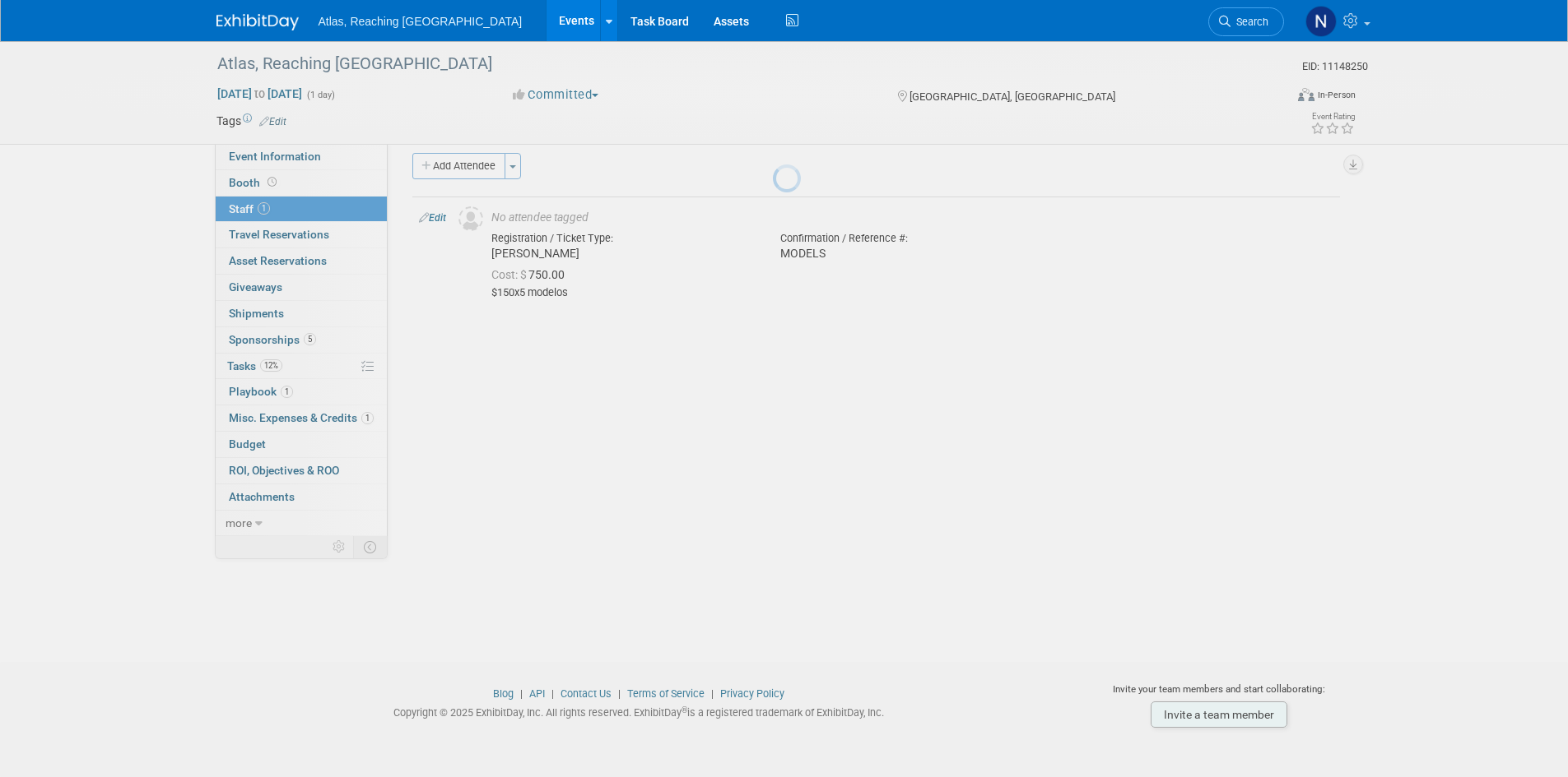
scroll to position [13, 0]
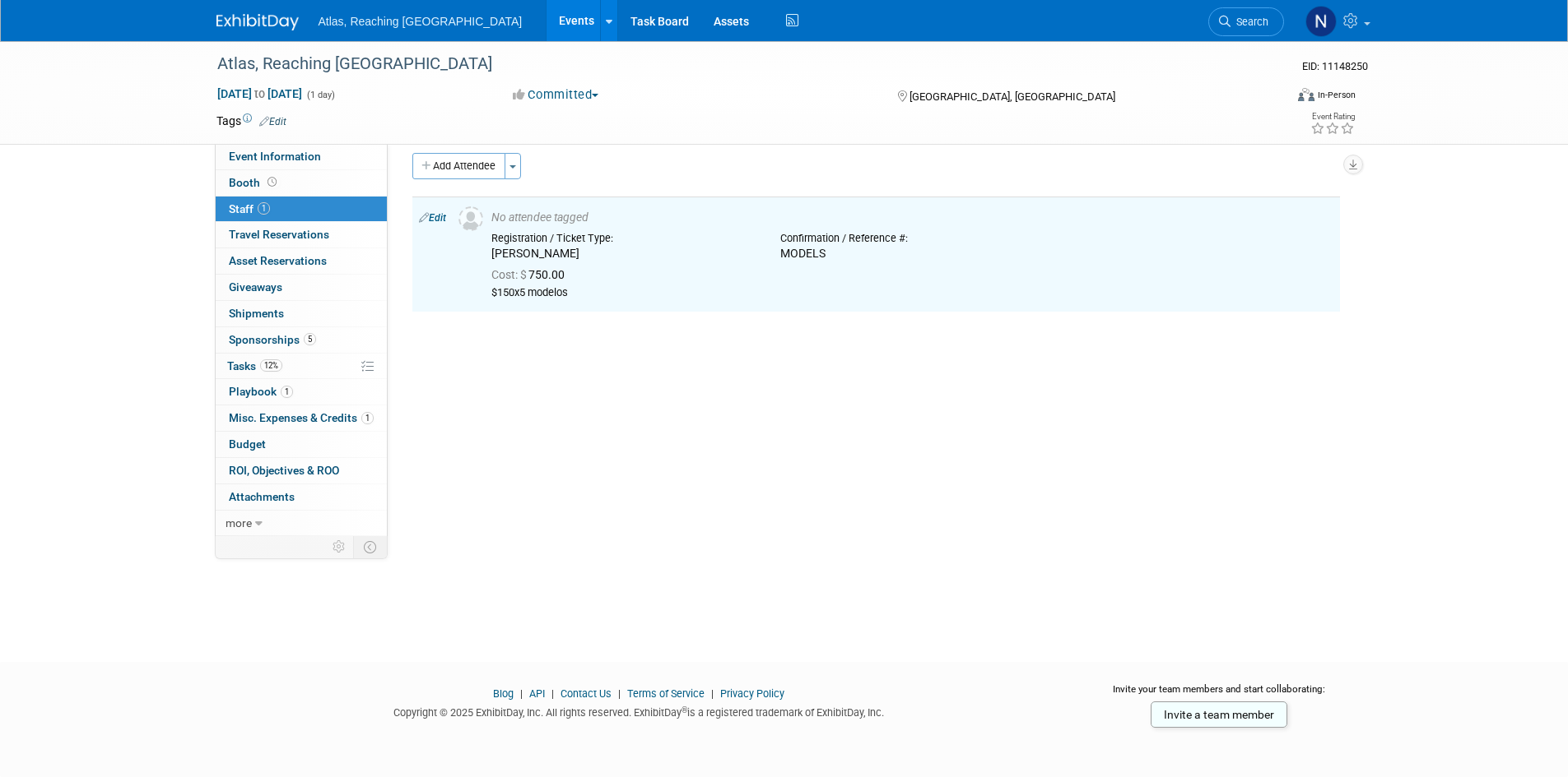
click at [466, 152] on div "Event Website: Edit Event Venue Name: [GEOGRAPHIC_DATA], [GEOGRAPHIC_DATA] Even…" at bounding box center [870, 327] width 964 height 392
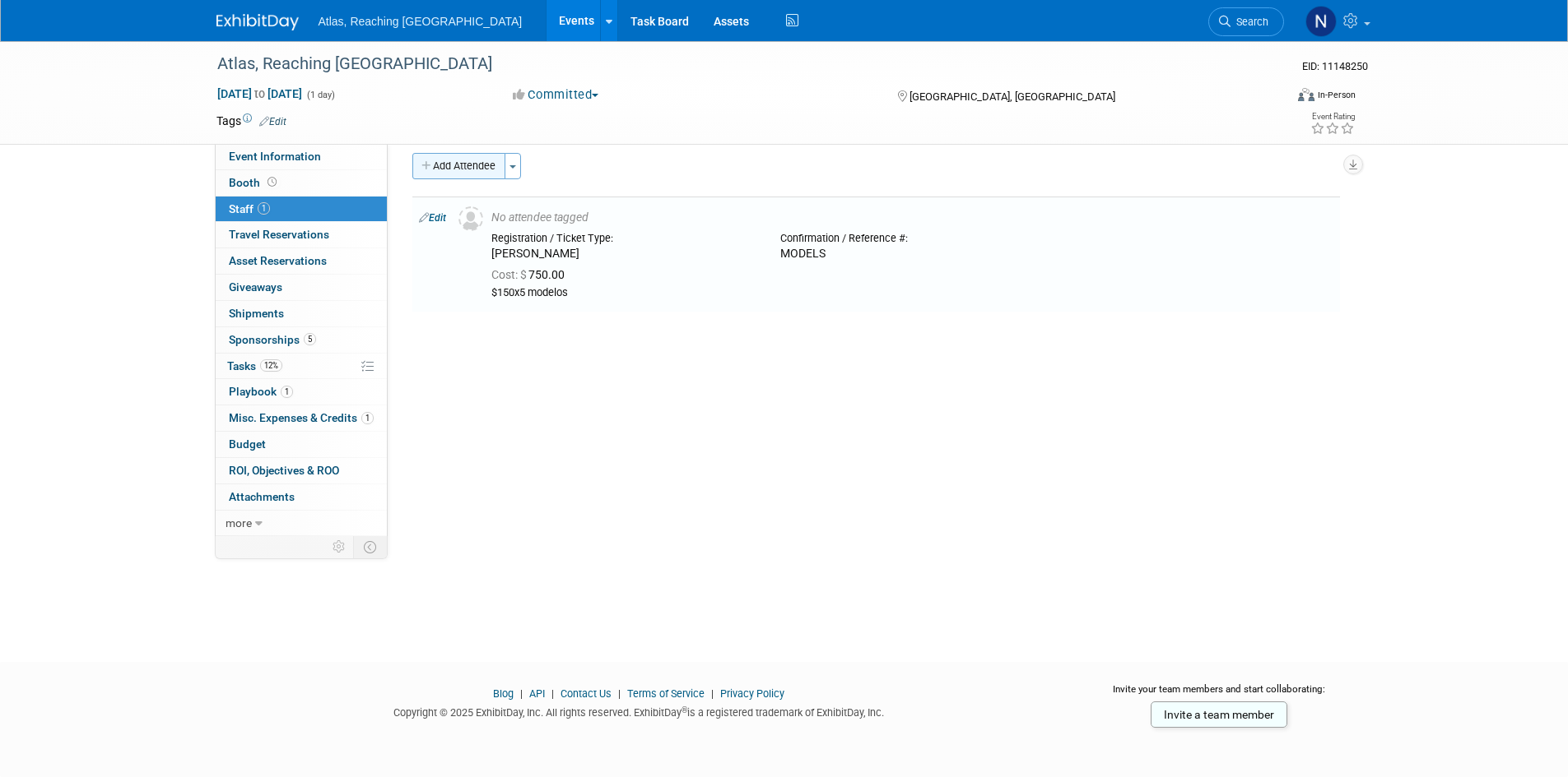
click at [466, 162] on button "Add Attendee" at bounding box center [458, 166] width 93 height 26
select select "9e6540d0-3fe6-46b9-9440-7359af35a713"
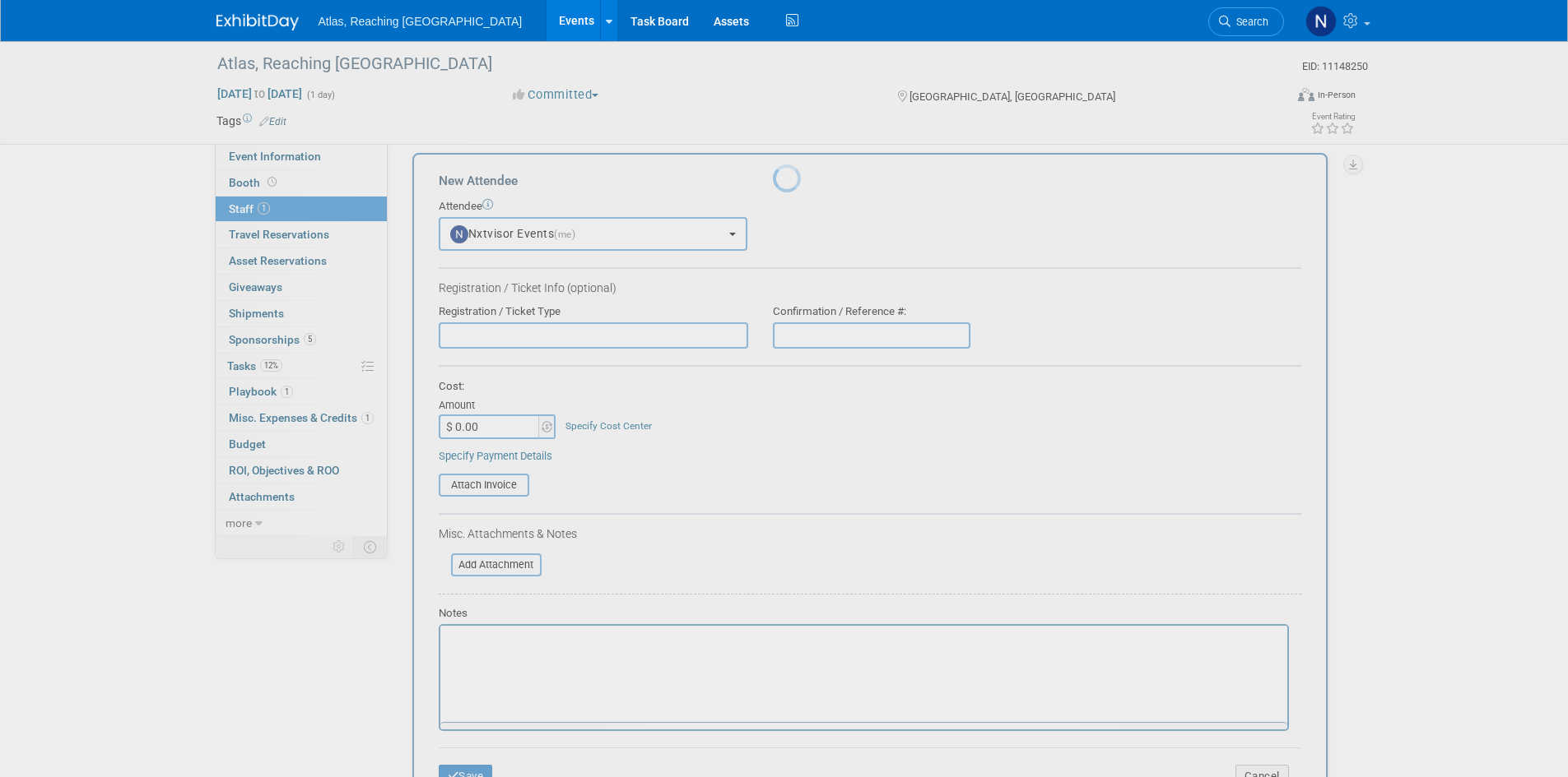
scroll to position [0, 0]
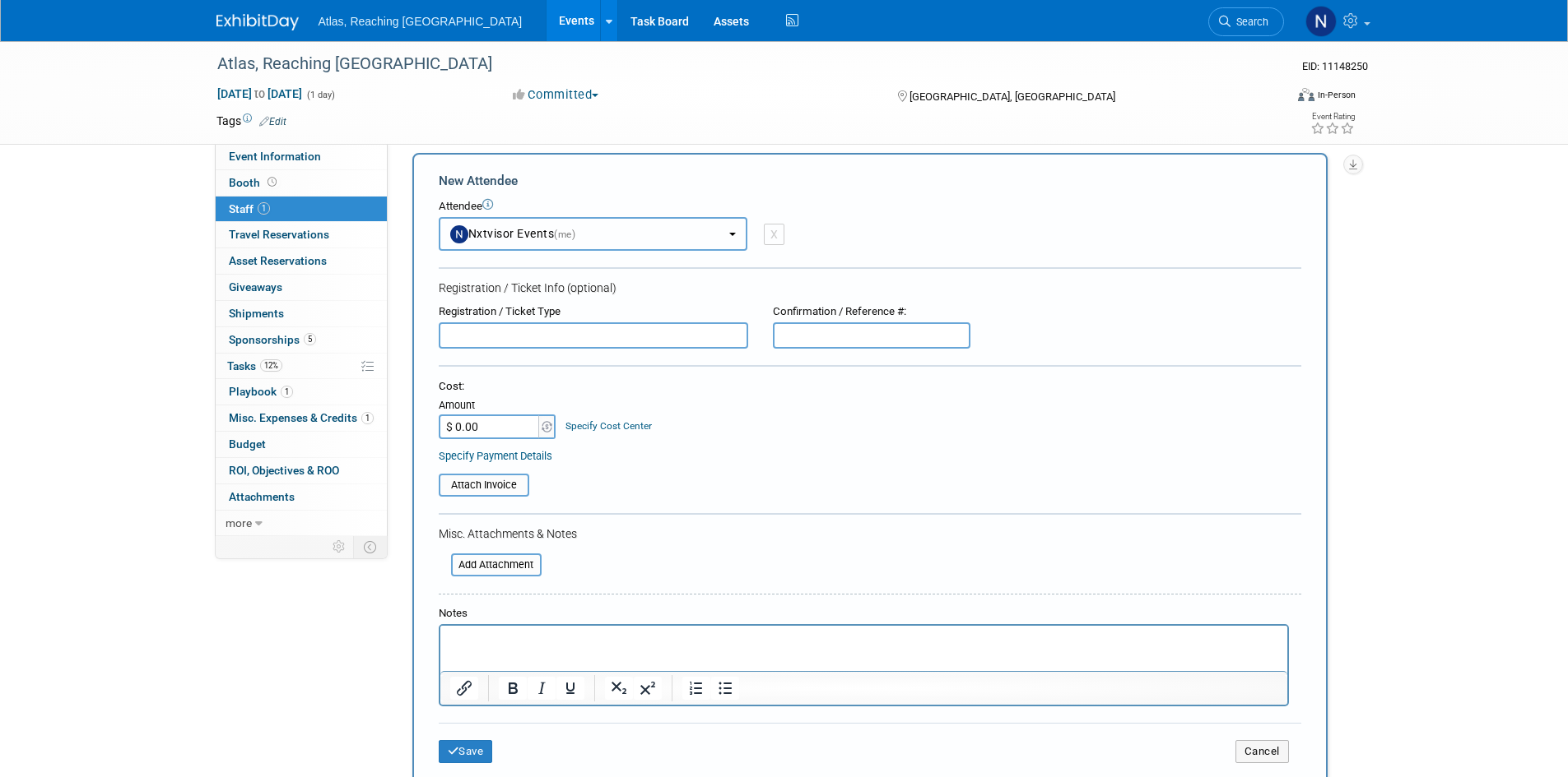
click at [618, 239] on button "Nxtvisor Events (me)" at bounding box center [593, 234] width 309 height 33
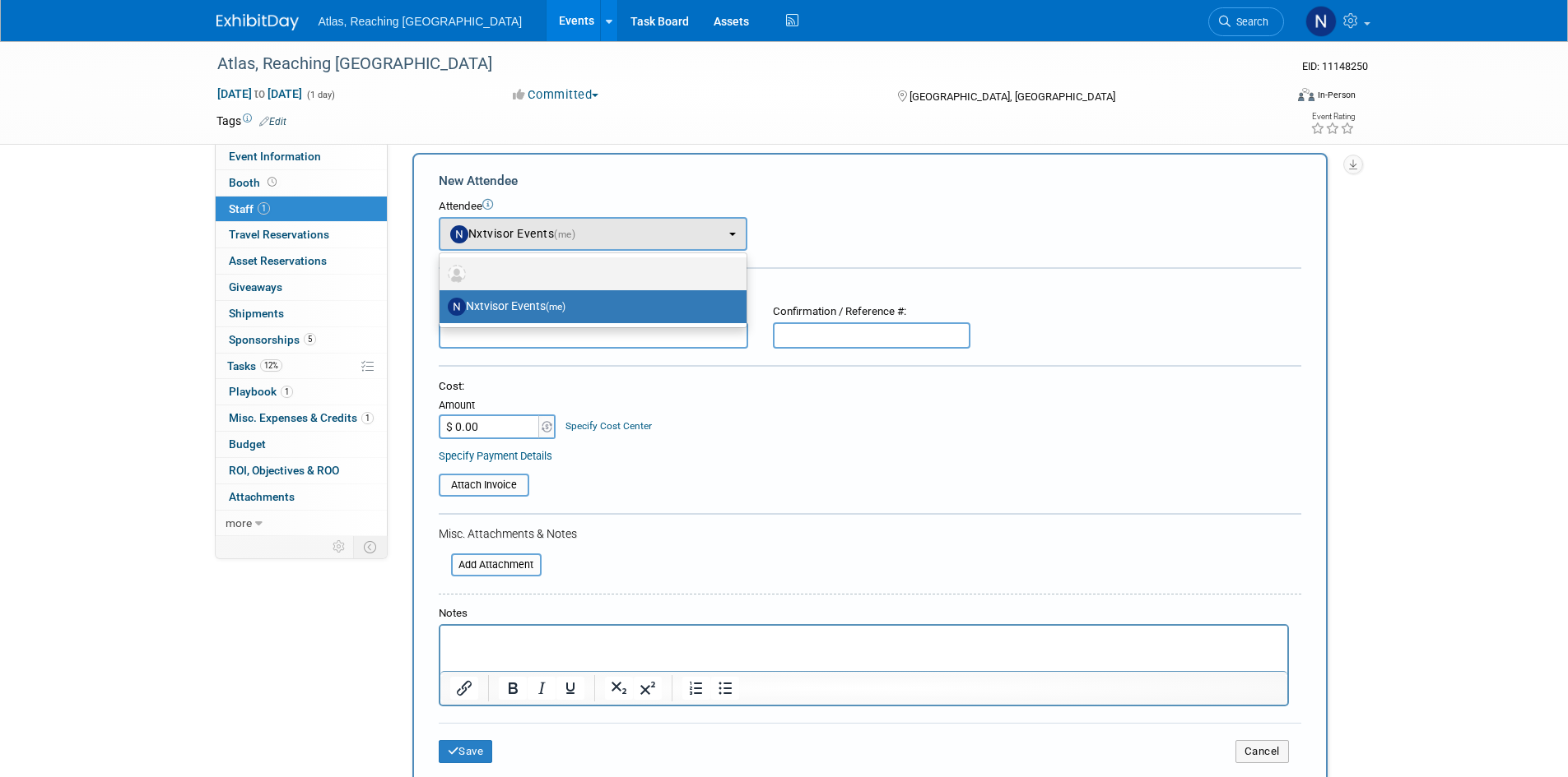
click at [597, 262] on label at bounding box center [589, 274] width 283 height 26
click at [442, 267] on input "radio" at bounding box center [437, 272] width 11 height 11
select select
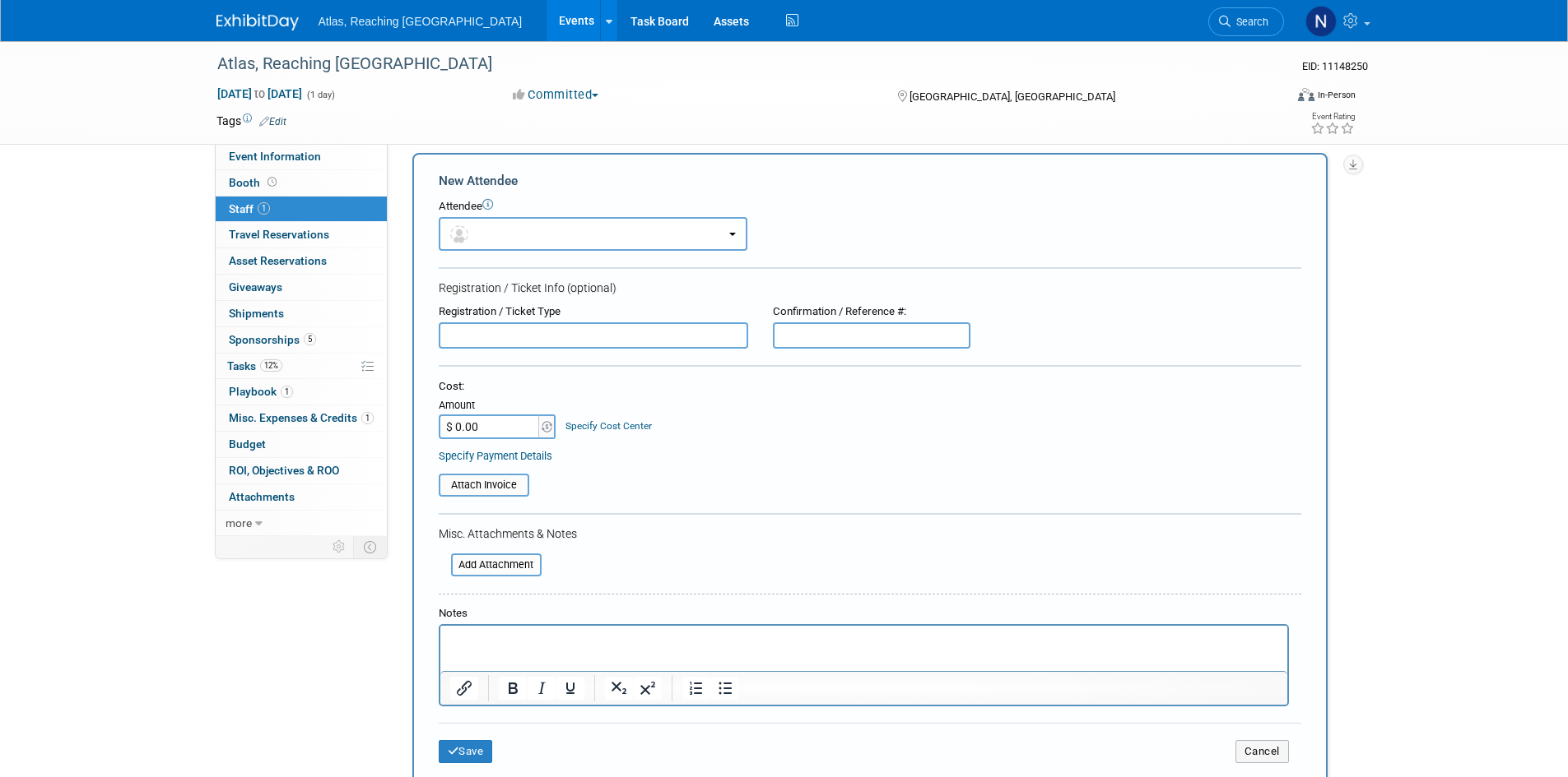
click at [565, 333] on input "text" at bounding box center [593, 336] width 310 height 26
type input "[GEOGRAPHIC_DATA]"
click at [784, 329] on input "text" at bounding box center [871, 336] width 197 height 26
type input "VENUE"
click at [485, 745] on button "Save" at bounding box center [466, 751] width 54 height 23
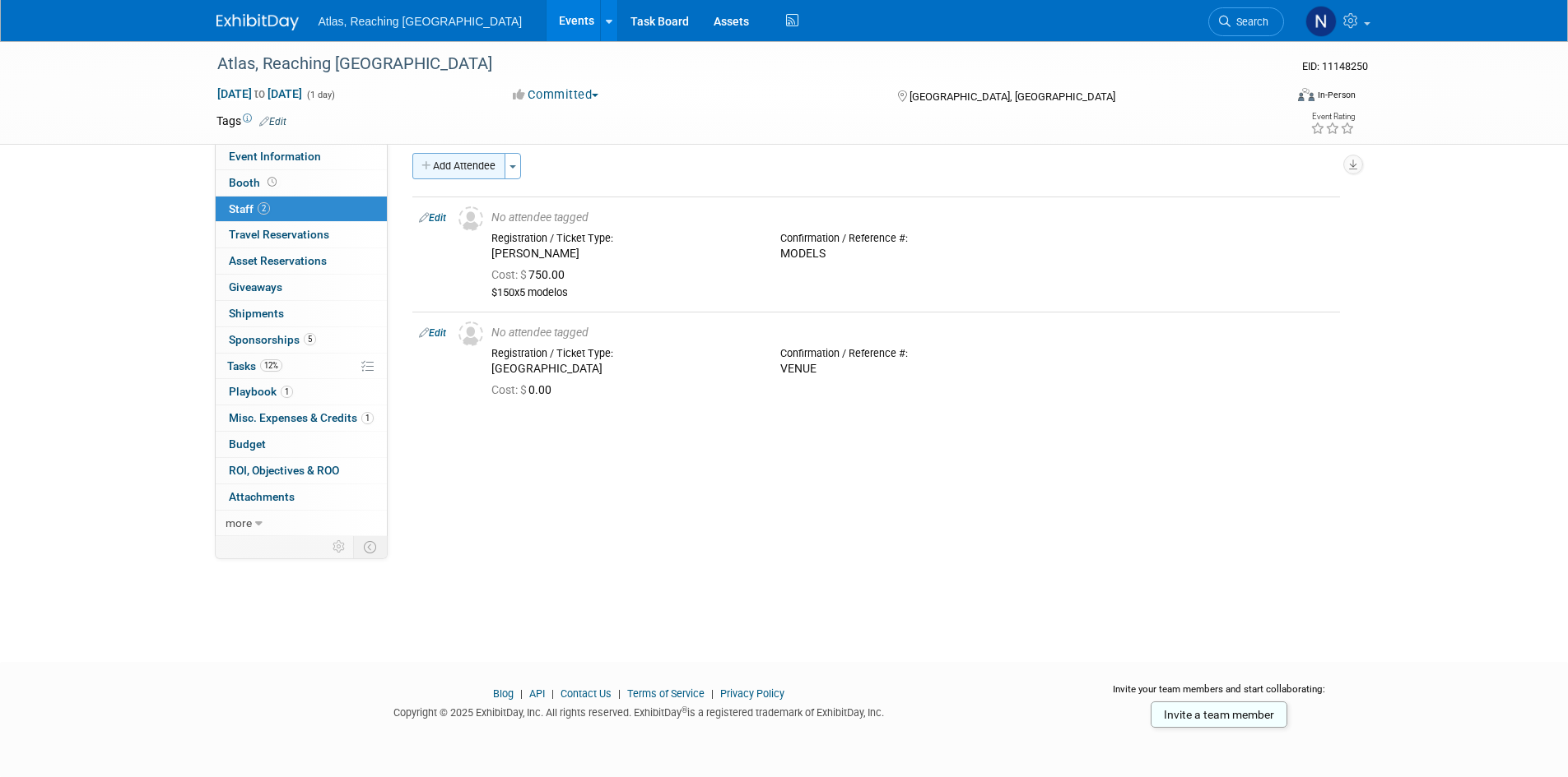
click at [458, 161] on button "Add Attendee" at bounding box center [458, 166] width 93 height 26
select select "9e6540d0-3fe6-46b9-9440-7359af35a713"
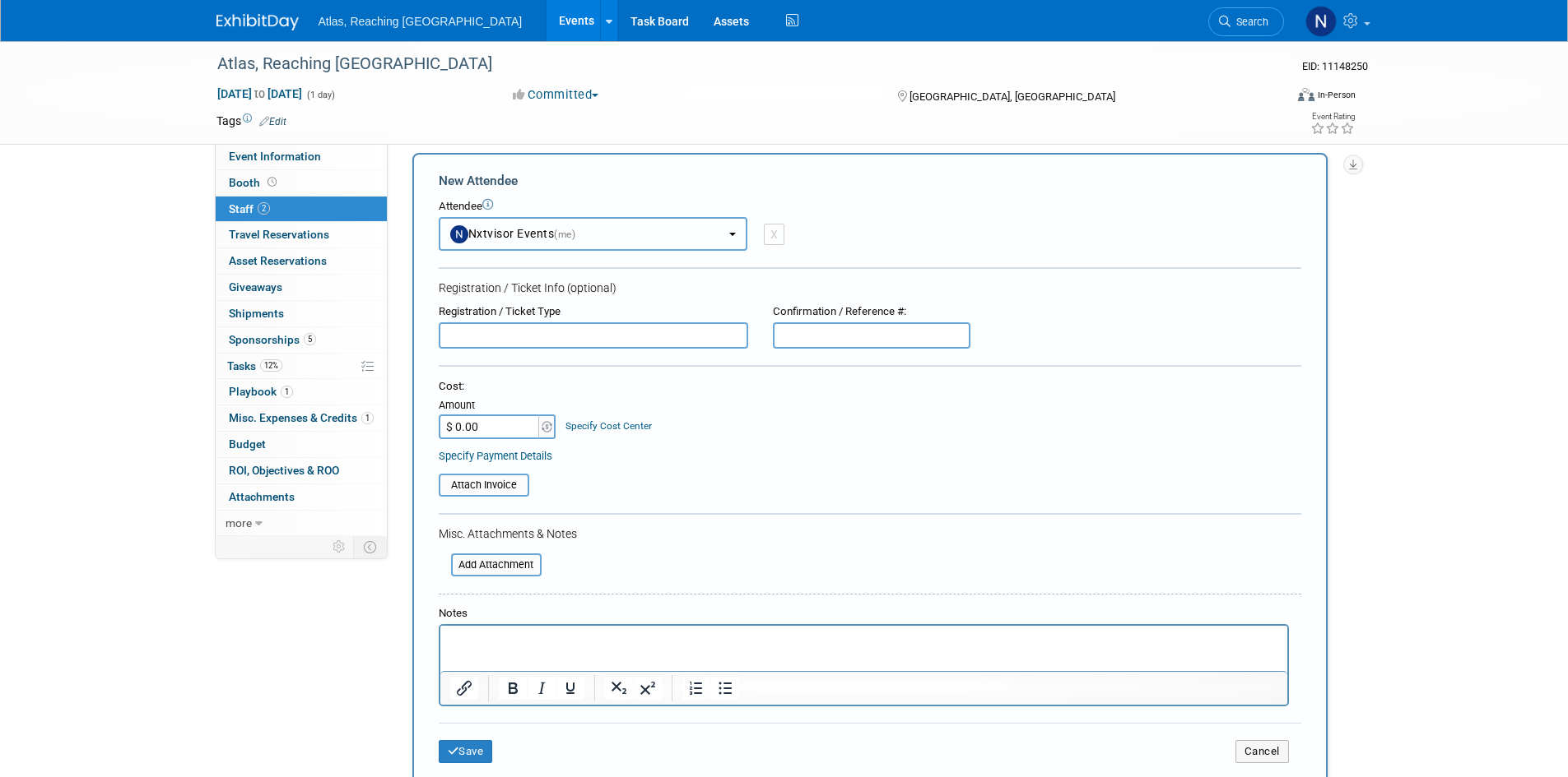
click at [611, 226] on button "Nxtvisor Events (me)" at bounding box center [593, 234] width 309 height 33
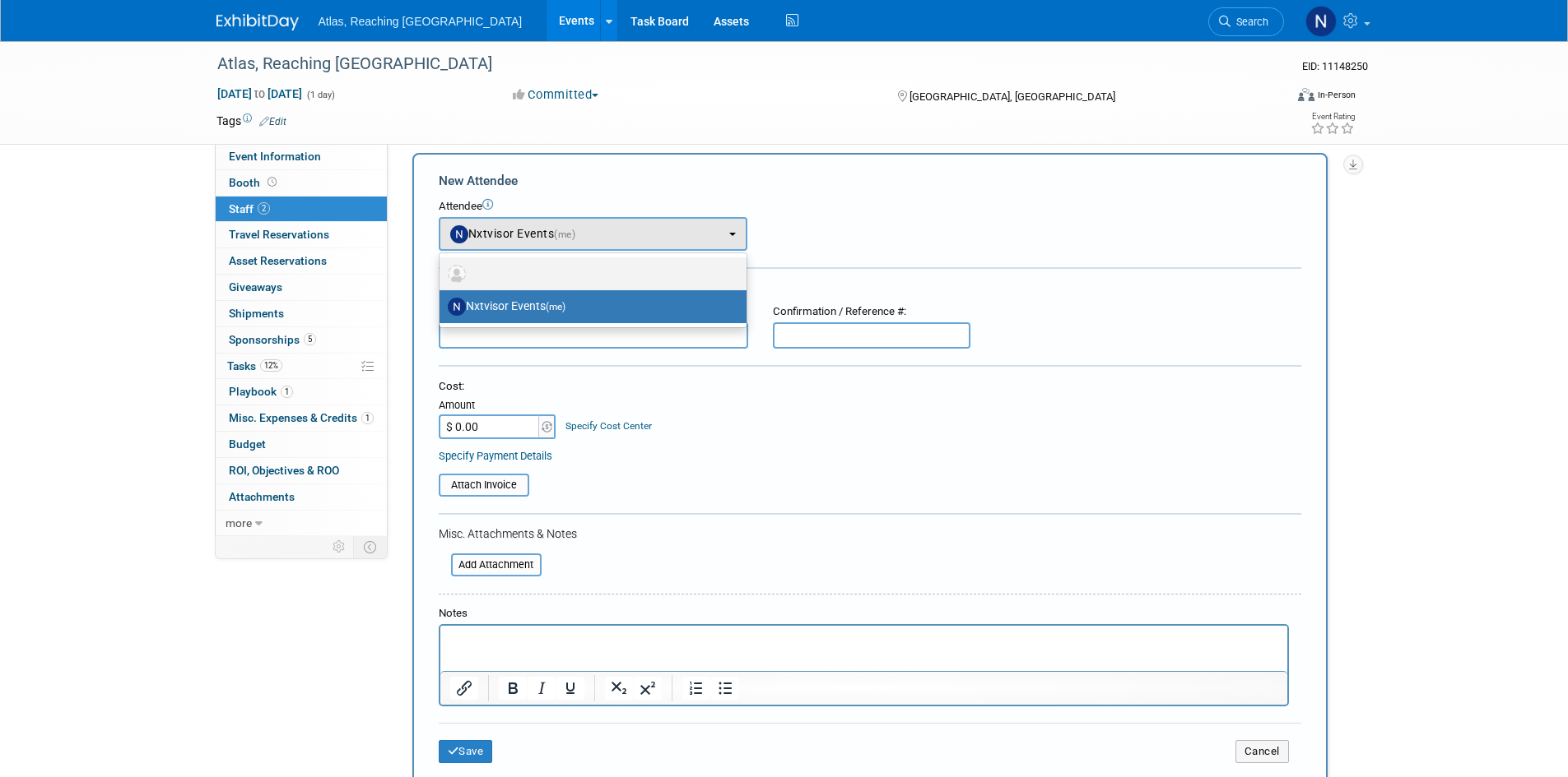
click at [611, 262] on label at bounding box center [589, 274] width 283 height 26
click at [442, 267] on input "radio" at bounding box center [437, 272] width 11 height 11
select select
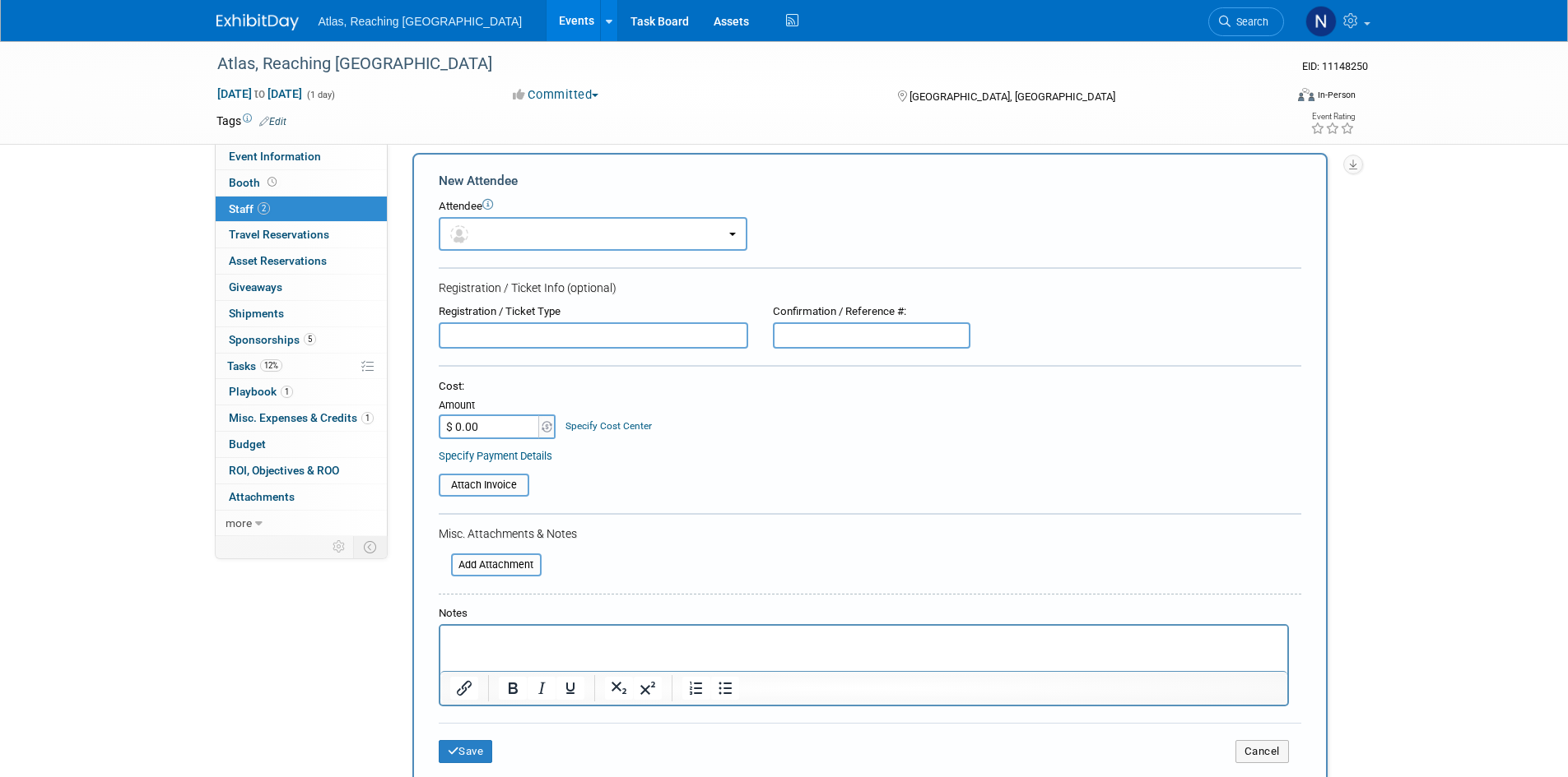
click at [594, 332] on input "text" at bounding box center [593, 336] width 310 height 26
type input "Bash Party Rentals & Sales"
click at [821, 330] on input "text" at bounding box center [871, 336] width 197 height 26
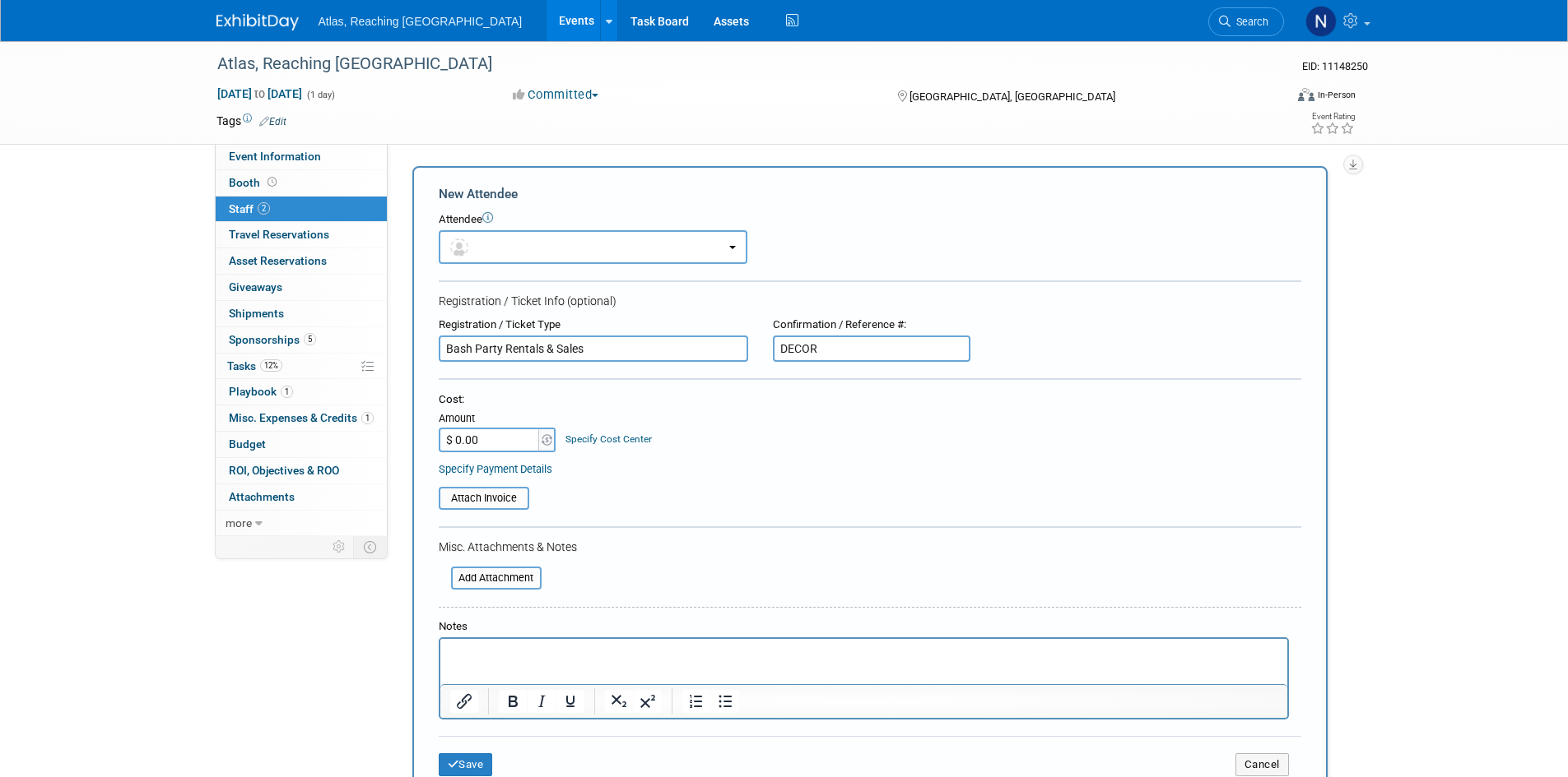
drag, startPoint x: 862, startPoint y: 356, endPoint x: 757, endPoint y: 336, distance: 106.9
click at [757, 336] on div "Registration / Ticket Type Bash Party Rentals & Sales Confirmation / Reference …" at bounding box center [870, 340] width 887 height 45
type input "TABLES & CHAIRS"
click at [495, 438] on input "$ 0.00" at bounding box center [490, 440] width 103 height 25
type input "$ 5,517.00"
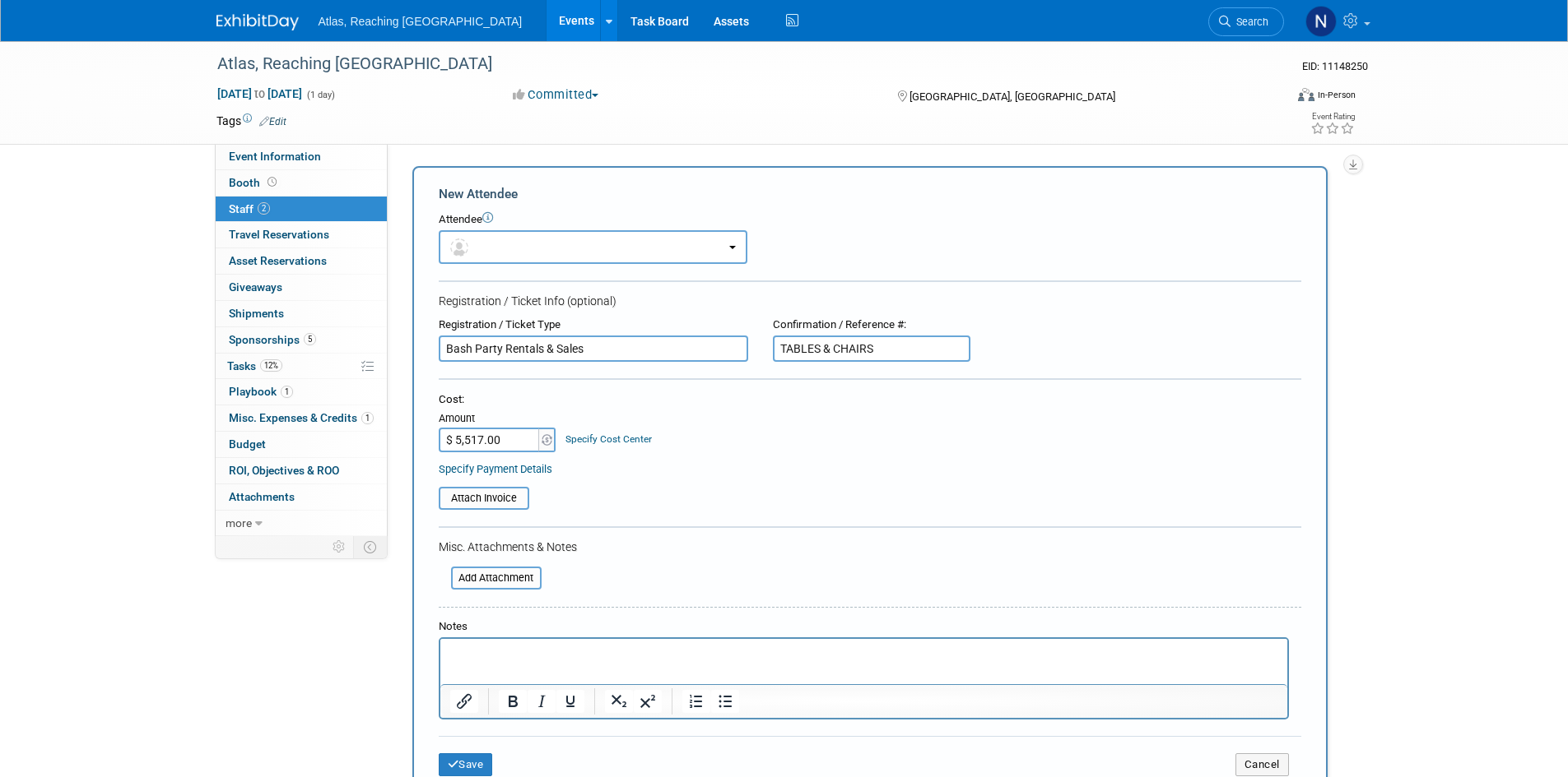
click at [583, 438] on link "Specify Cost Center" at bounding box center [608, 439] width 86 height 11
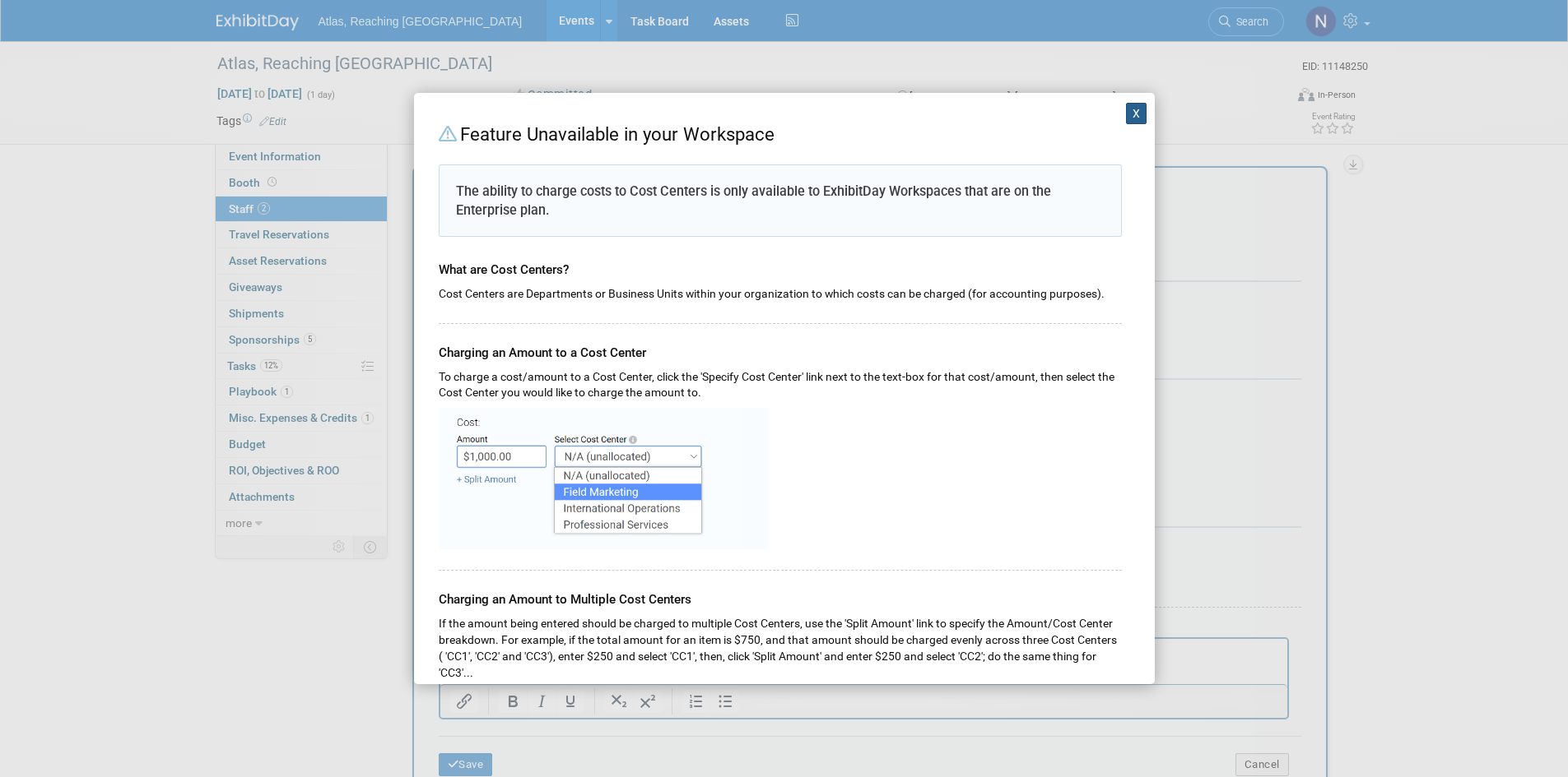
click at [1126, 114] on button "X" at bounding box center [1136, 113] width 21 height 21
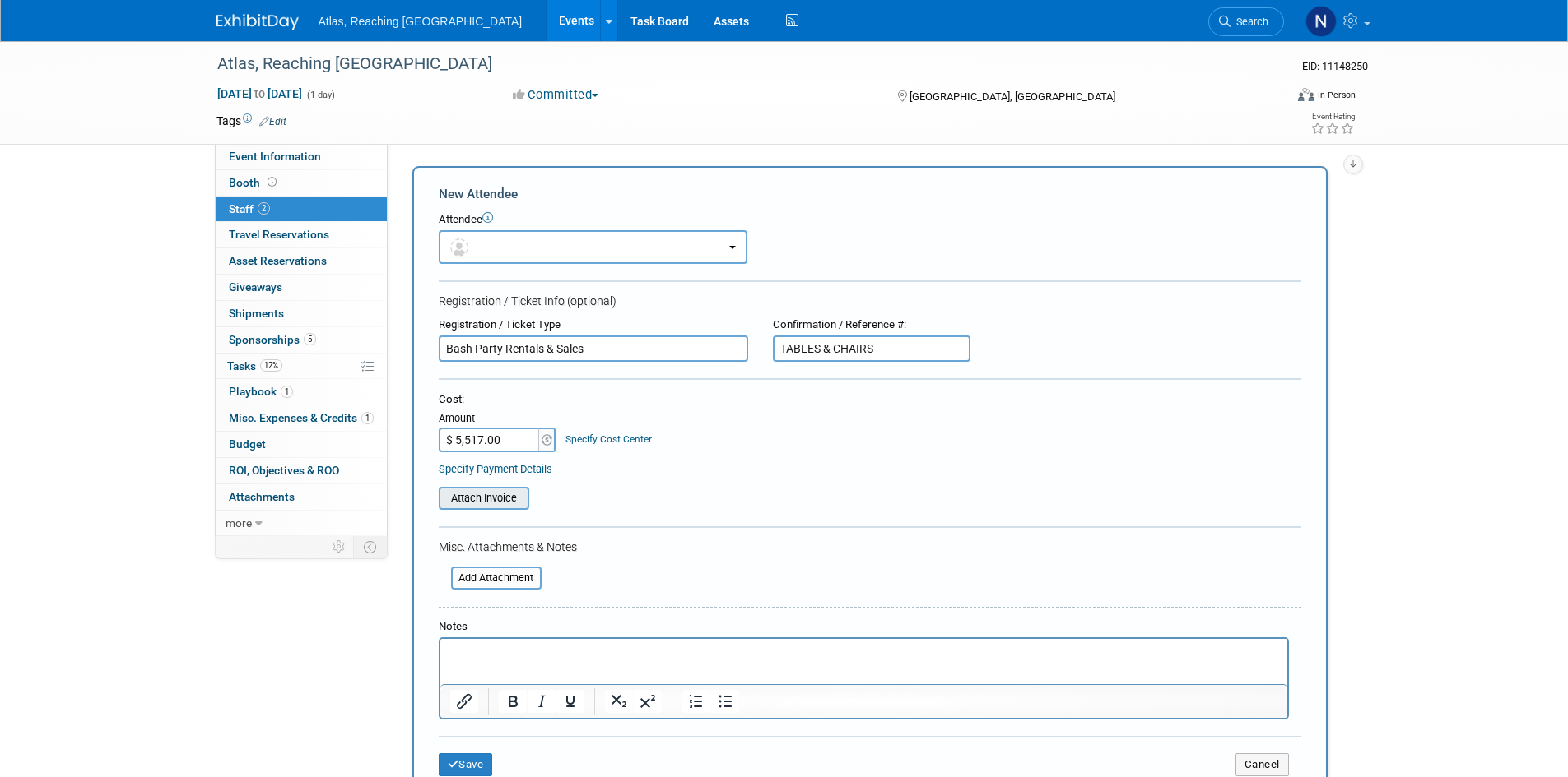
click at [478, 497] on input "file" at bounding box center [430, 498] width 196 height 20
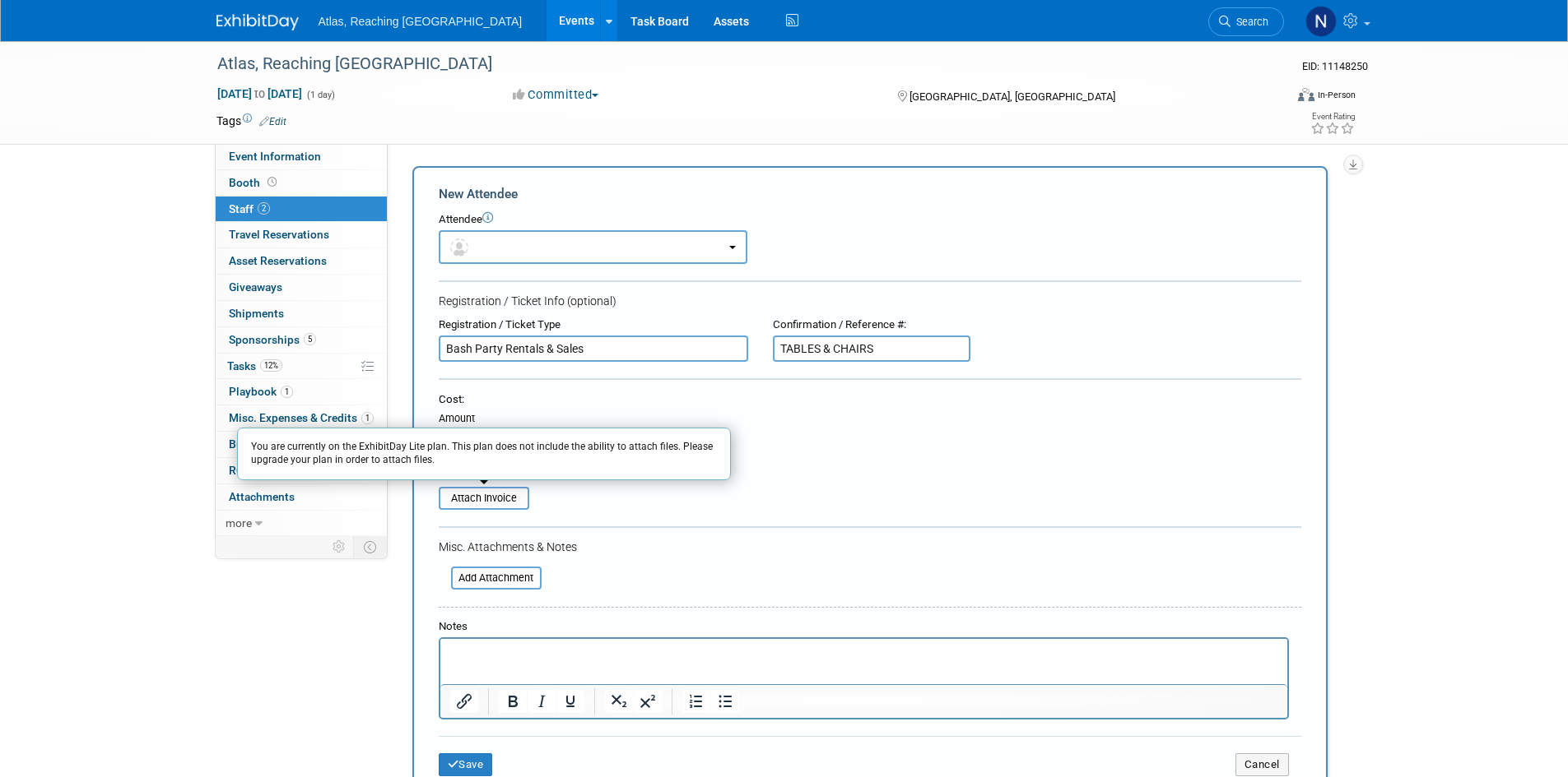
click at [759, 511] on form "New Attendee Attendee <img src="[URL][DOMAIN_NAME]" style="width: 22px; height:…" at bounding box center [870, 487] width 862 height 604
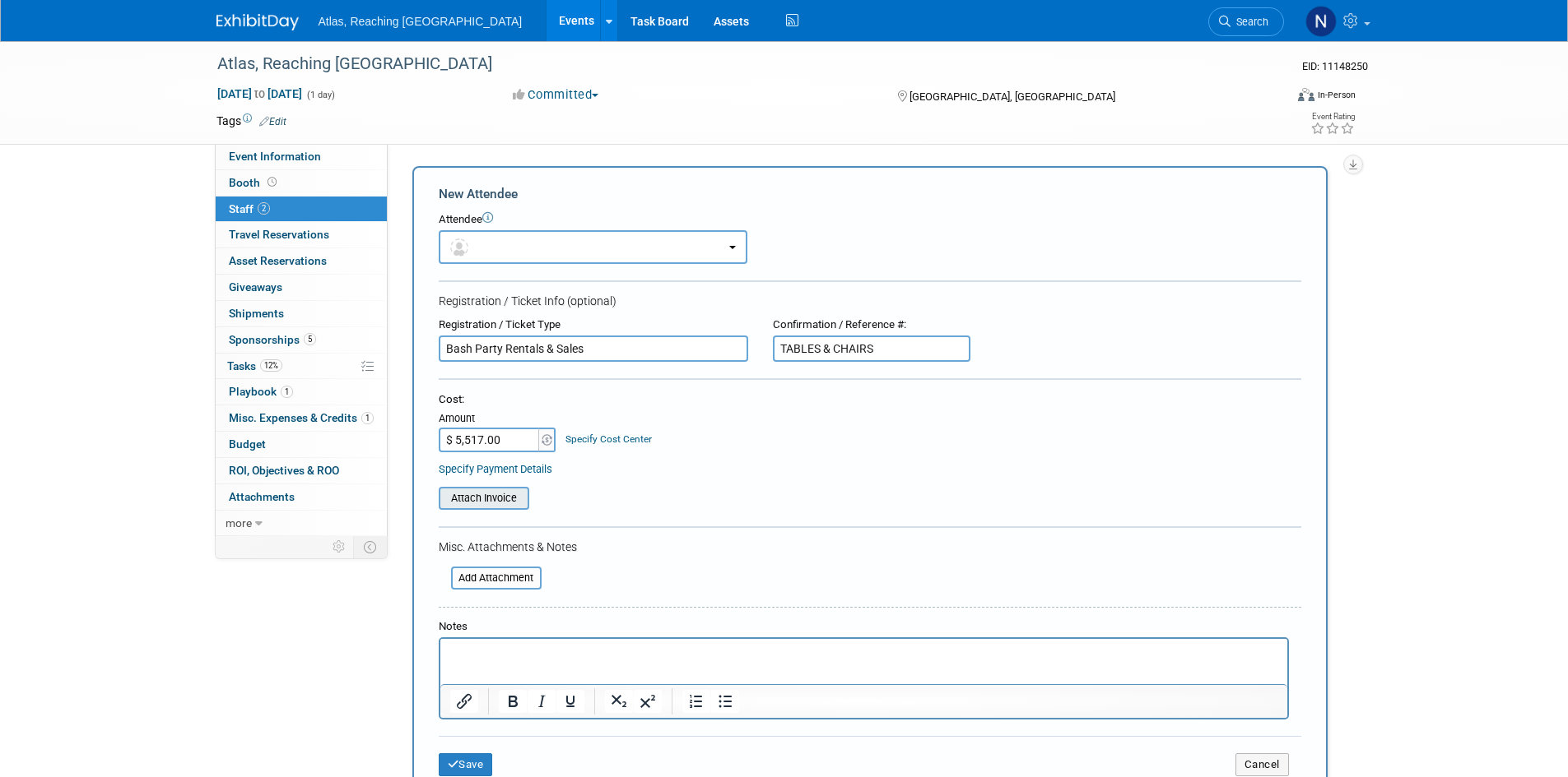
click at [512, 504] on input "file" at bounding box center [430, 498] width 196 height 20
click at [625, 499] on table "Attach Invoice You are currently on the ExhibitDay Lite plan. This plan does no…" at bounding box center [870, 498] width 862 height 23
click at [524, 465] on link "Specify Payment Details" at bounding box center [496, 468] width 113 height 12
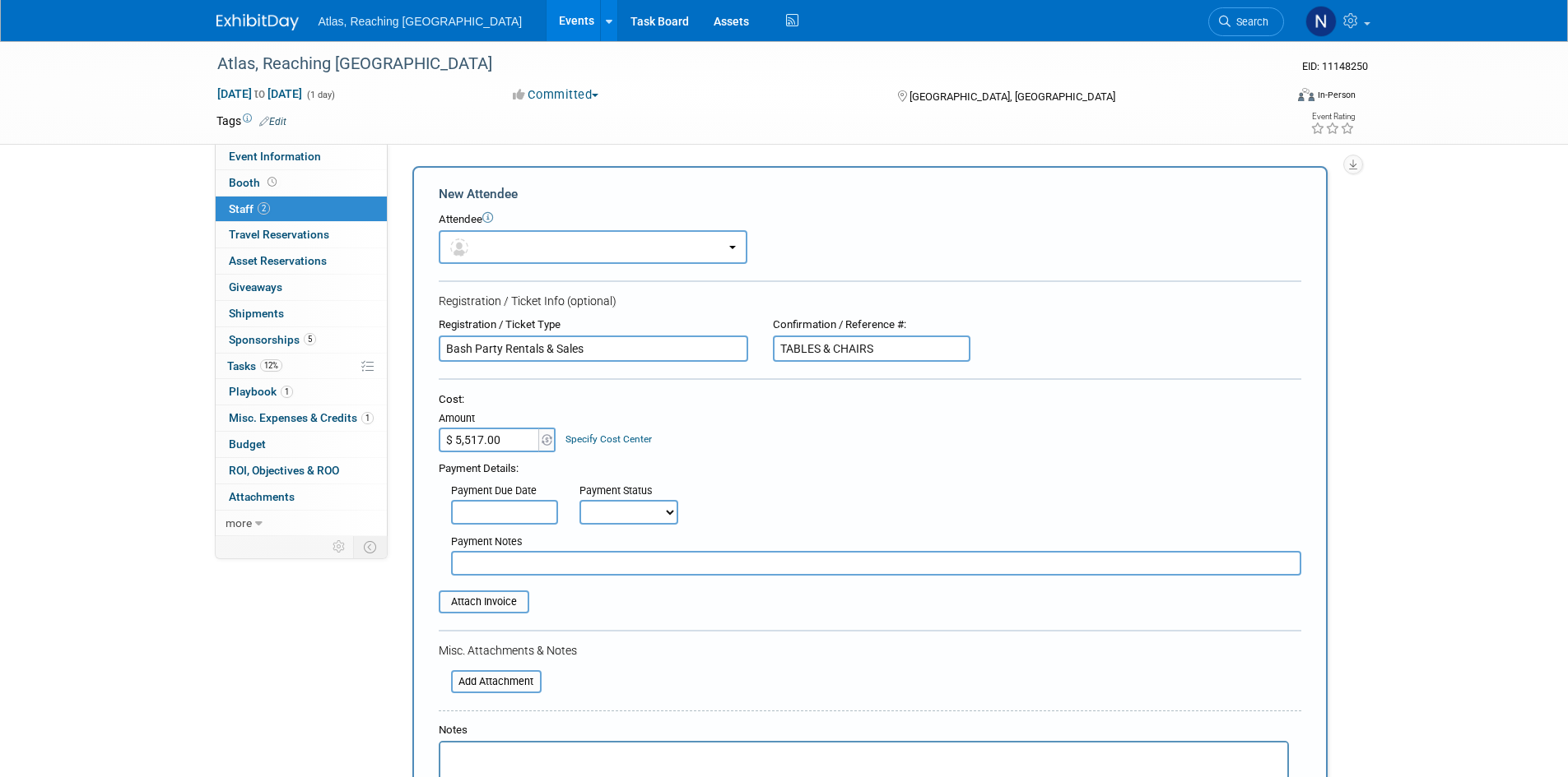
click at [601, 507] on select "Not Paid Yet Partially Paid Paid in Full" at bounding box center [629, 512] width 99 height 25
select select "2"
click at [579, 500] on select "Not Paid Yet Partially Paid Paid in Full" at bounding box center [629, 512] width 99 height 25
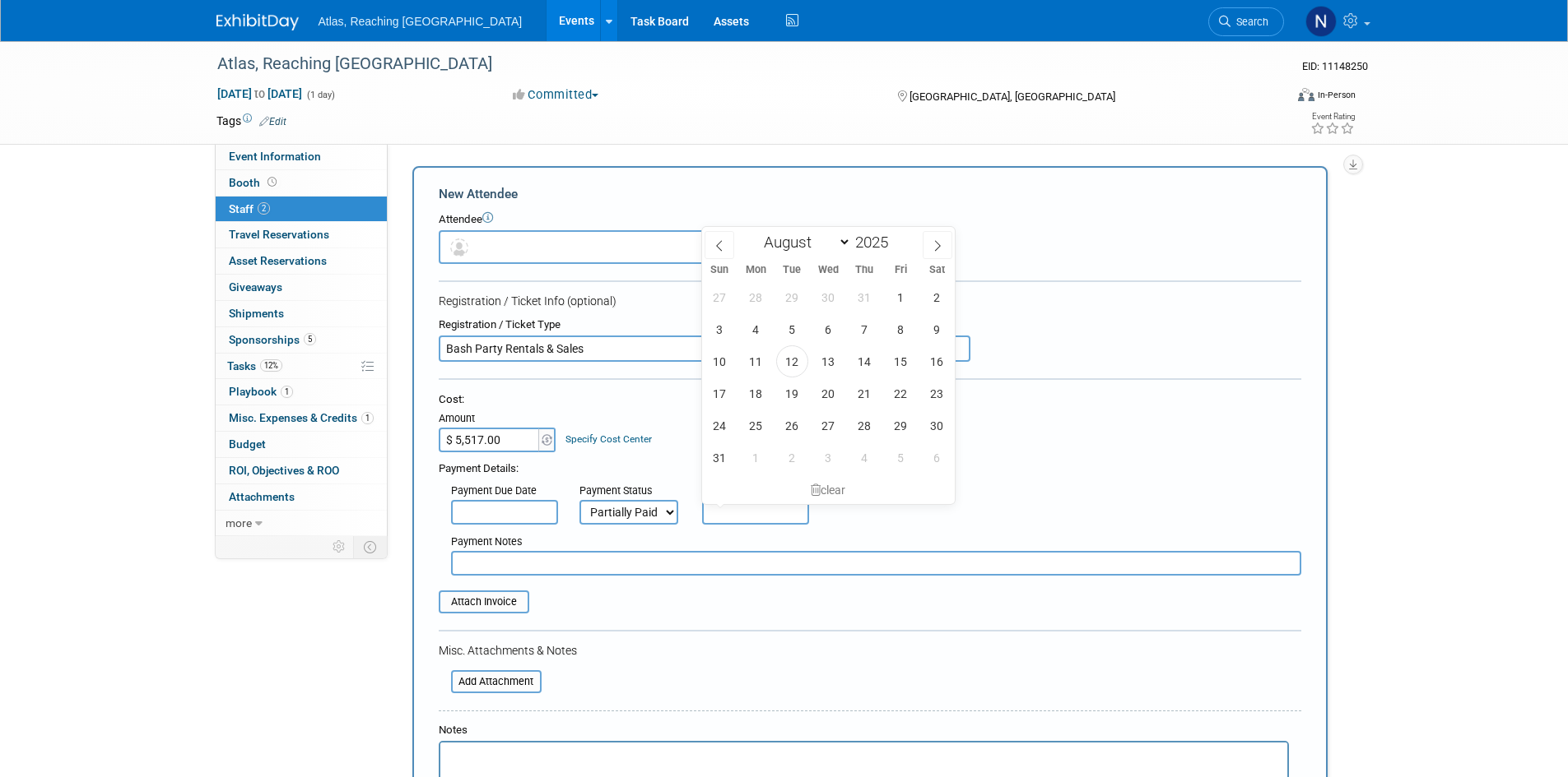
click at [728, 511] on input "text" at bounding box center [755, 512] width 107 height 25
click at [940, 246] on icon at bounding box center [937, 245] width 11 height 11
click at [717, 246] on icon at bounding box center [719, 245] width 11 height 11
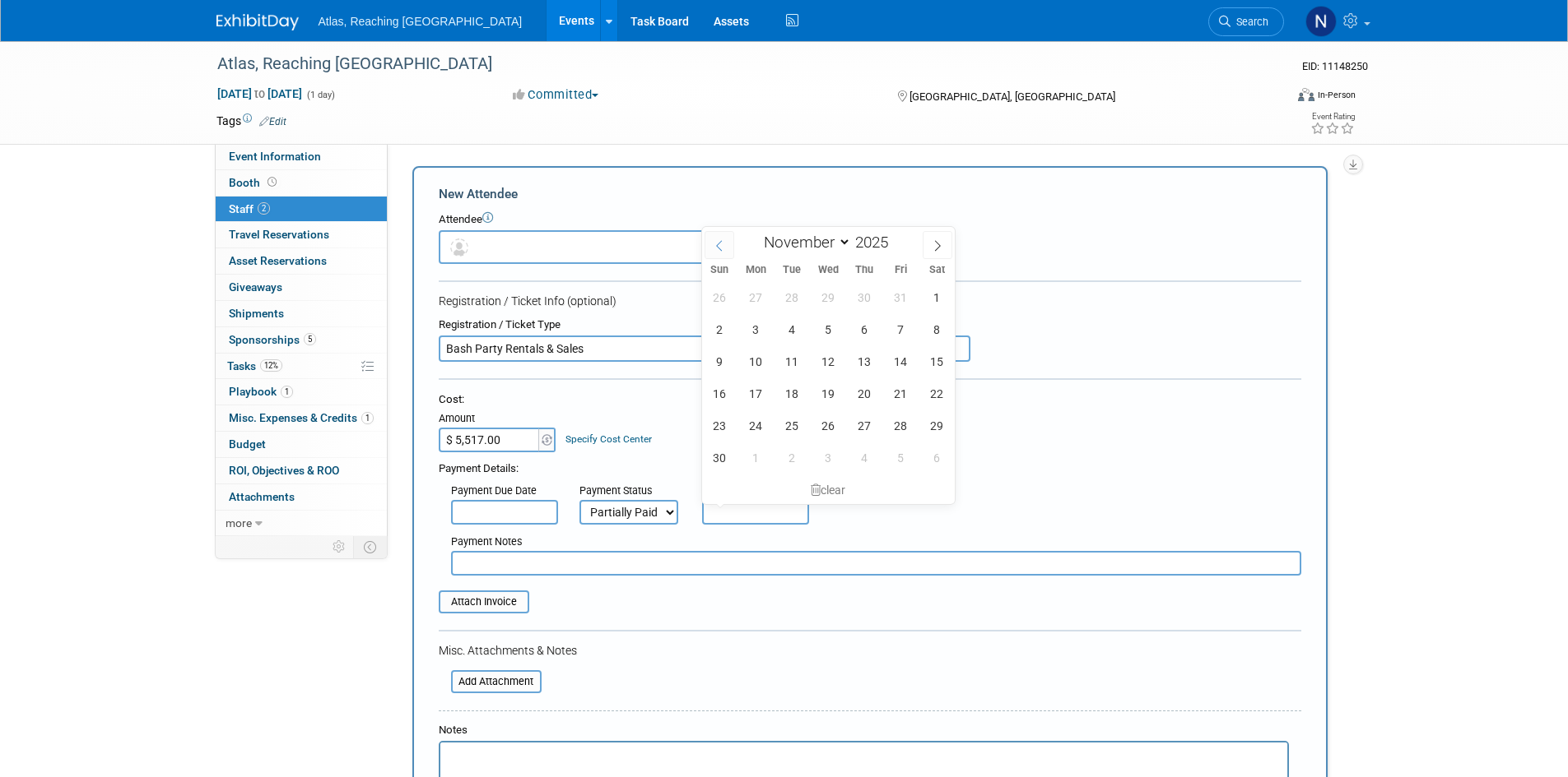
select select "9"
click at [903, 330] on span "10" at bounding box center [900, 329] width 33 height 33
type input "[DATE]"
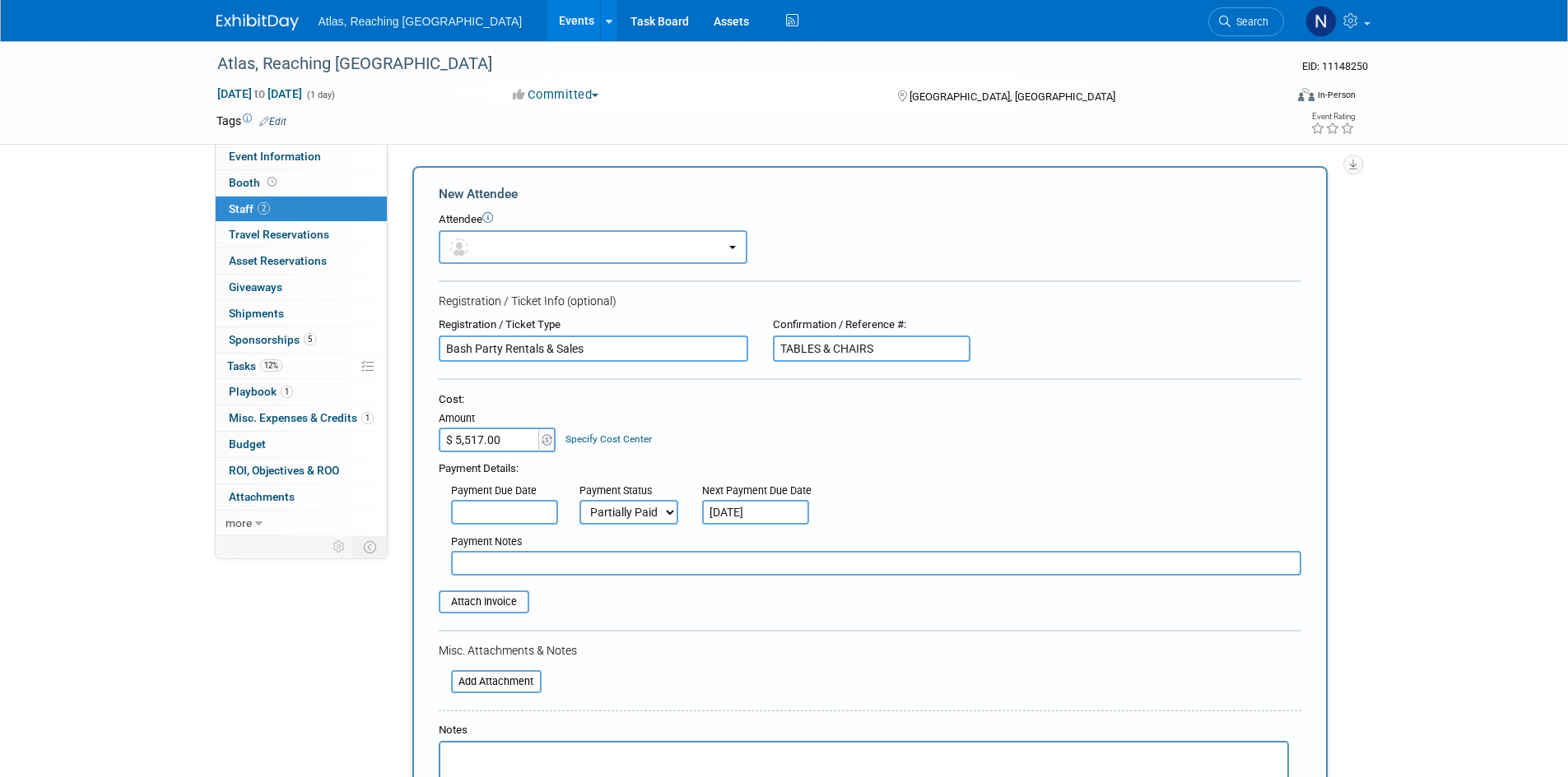
click at [567, 577] on div "Cost: Amount $ 5,517.00 Specify Cost Center Cost Center -- Not Specified --" at bounding box center [870, 486] width 862 height 188
click at [568, 566] on input "text" at bounding box center [876, 563] width 850 height 25
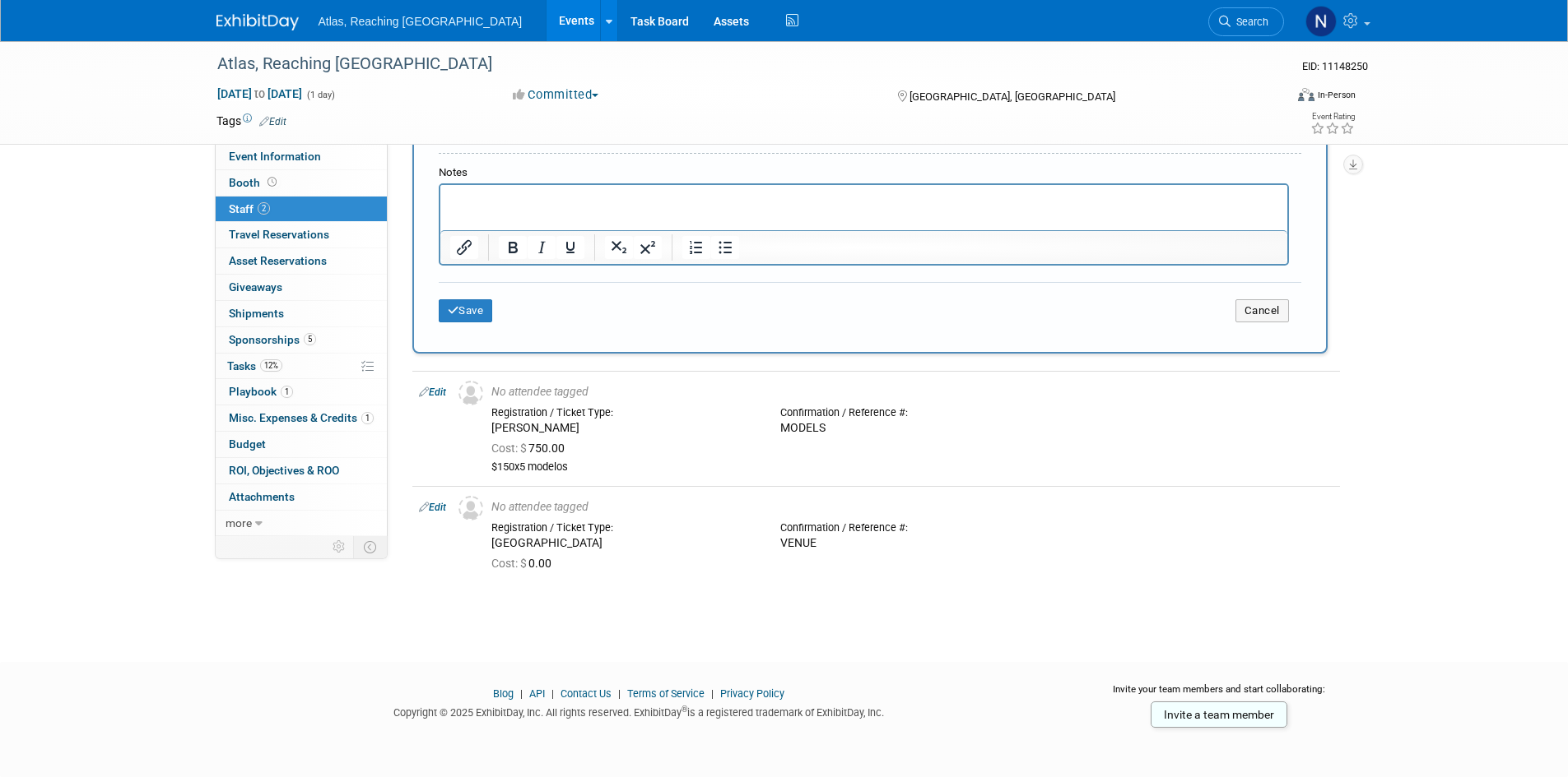
type input "Deposit $1,379 / remaining balance $4,138.00"
click at [468, 197] on p "Rich Text Area. Press ALT-0 for help." at bounding box center [863, 199] width 828 height 17
click at [716, 248] on icon "Bullet list" at bounding box center [724, 247] width 20 height 20
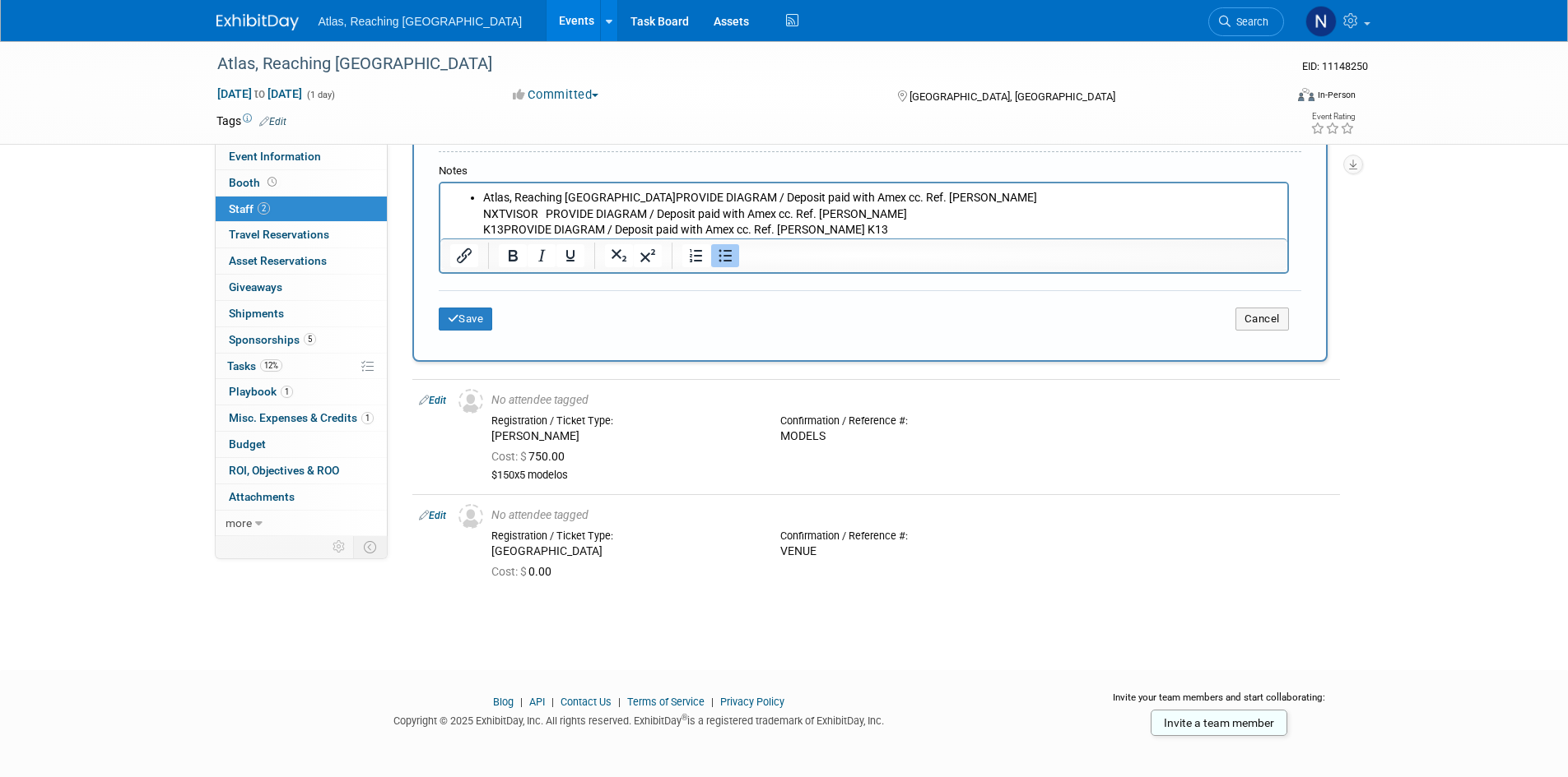
click at [841, 225] on li "Atlas, Reaching New Heights PROVIDE DIAGRAM / Deposit paid with Amex cc. Ref. […" at bounding box center [880, 214] width 795 height 48
drag, startPoint x: 628, startPoint y: 194, endPoint x: 476, endPoint y: 192, distance: 152.0
click at [476, 192] on ul "Atlas, Reaching New Heights PROVIDE DIAGRAM / Deposit paid with Amex cc. Ref. […" at bounding box center [863, 214] width 828 height 48
click at [582, 197] on li "PROVIDE DIAGRAM / Deposit paid with Amex cc. Ref. [PERSON_NAME] NXTVISOR PROVID…" at bounding box center [880, 214] width 795 height 48
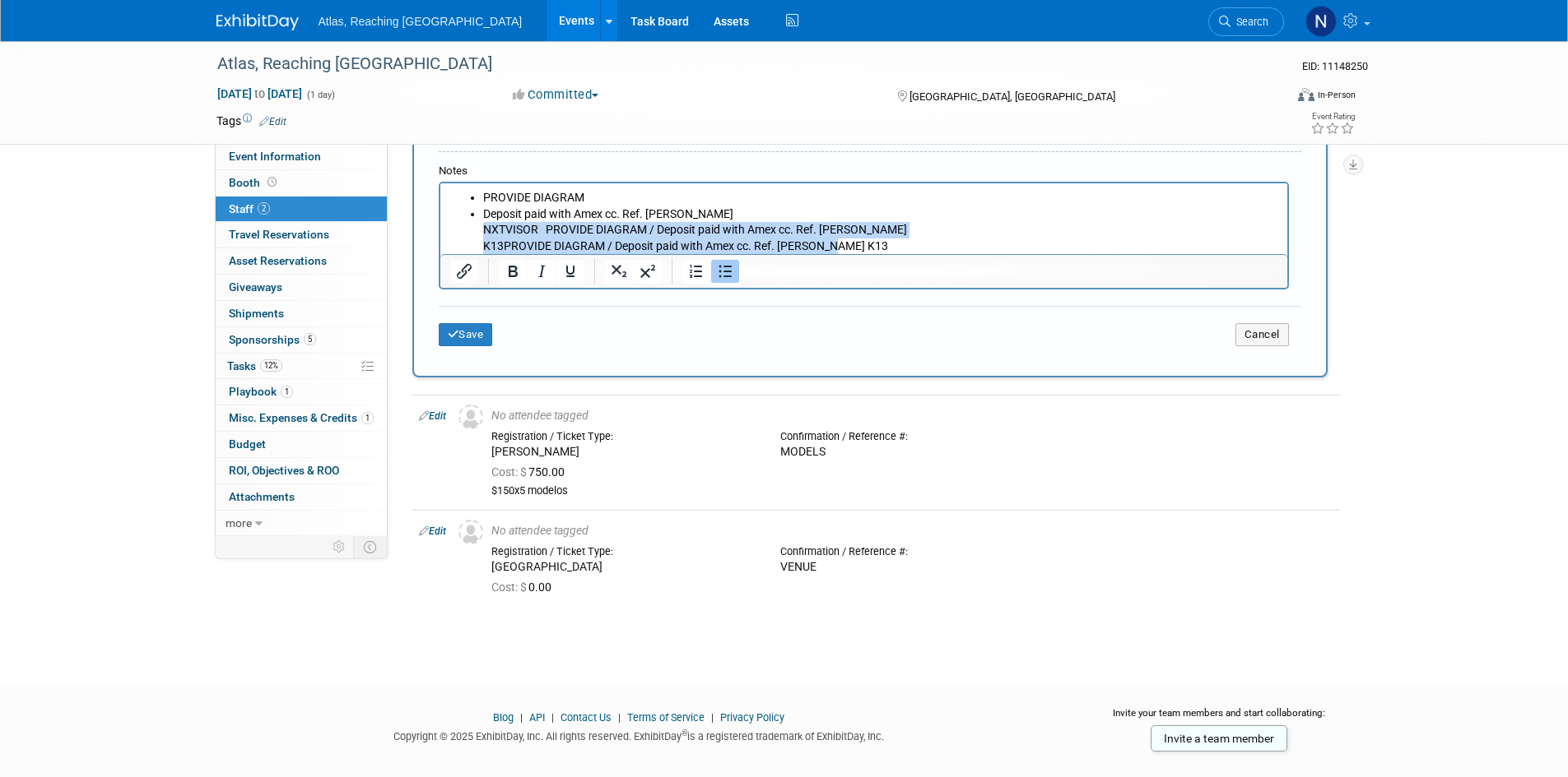
drag, startPoint x: 467, startPoint y: 223, endPoint x: 870, endPoint y: 246, distance: 403.7
click at [870, 246] on ul "PROVIDE DIAGRAM Deposit paid with Amex cc. Ref. [PERSON_NAME] NXTVISOR PROVIDE …" at bounding box center [863, 221] width 828 height 64
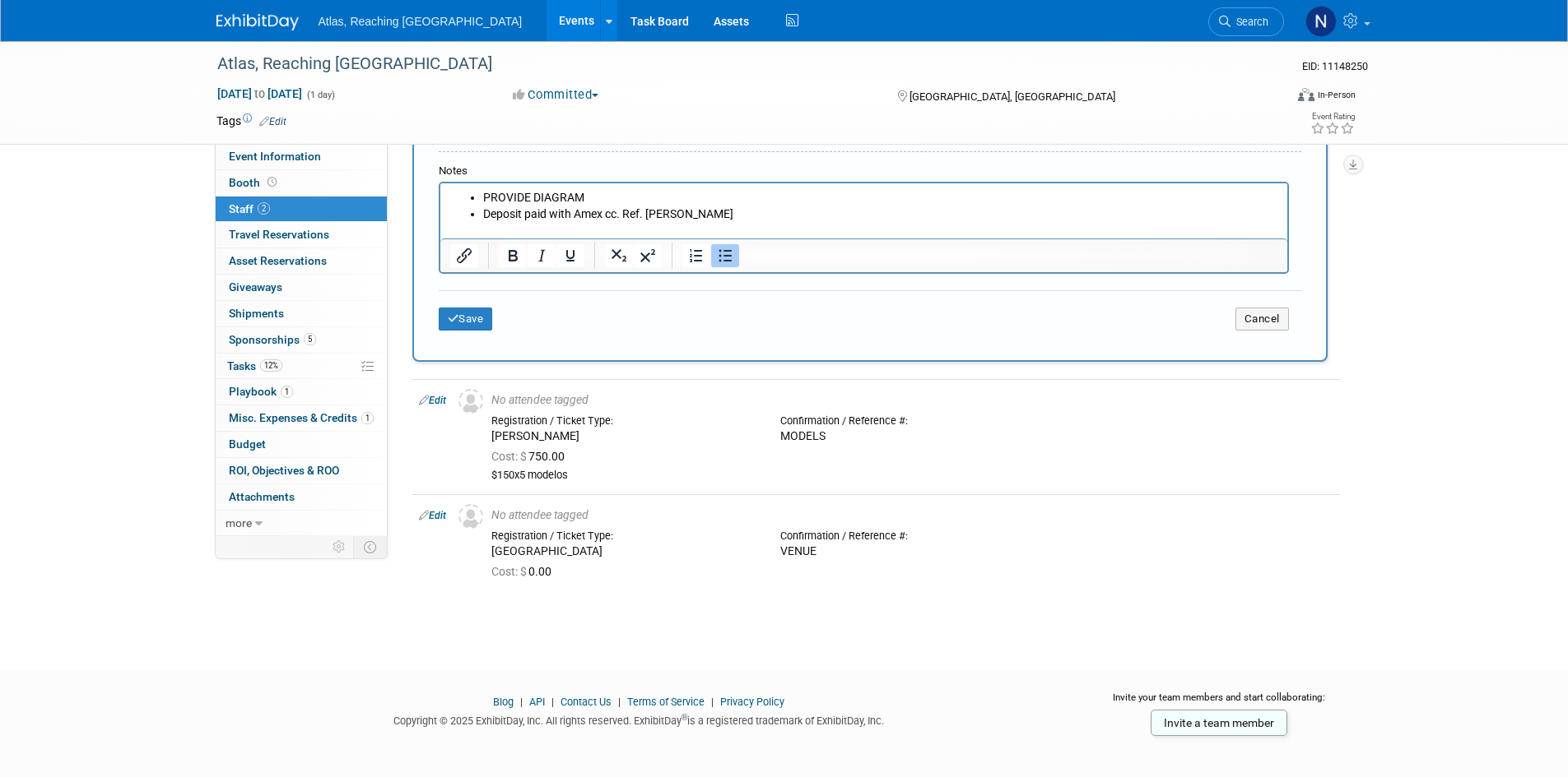
click at [724, 213] on li "Deposit paid with Amex cc. Ref. [PERSON_NAME]" at bounding box center [880, 221] width 795 height 33
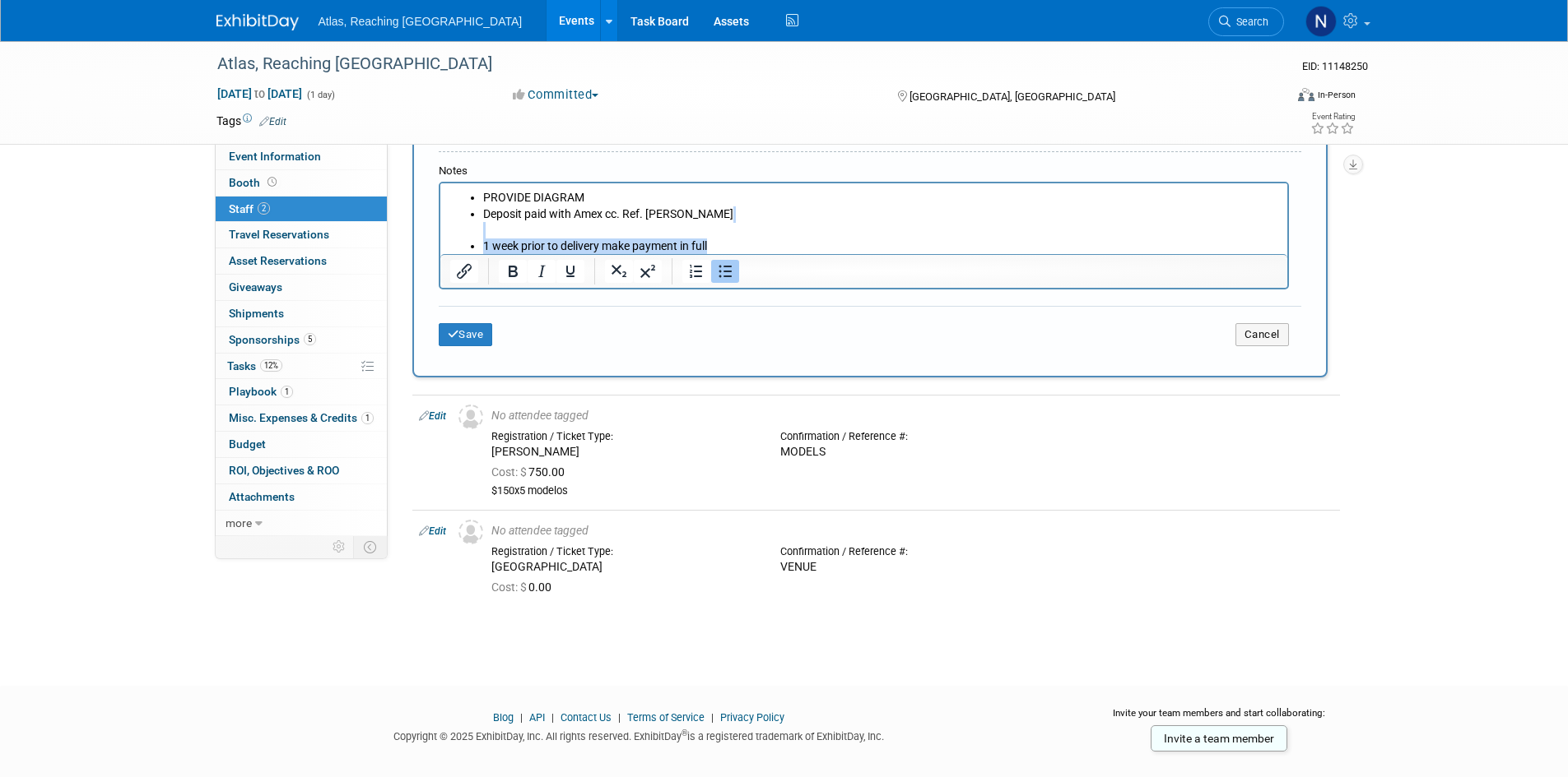
drag, startPoint x: 739, startPoint y: 240, endPoint x: 506, endPoint y: 235, distance: 233.1
click at [506, 235] on ul "PROVIDE DIAGRAM Deposit paid with Amex cc. Ref. [PERSON_NAME] 1 week prior to d…" at bounding box center [863, 221] width 828 height 64
click at [513, 270] on icon "Bold" at bounding box center [512, 270] width 20 height 20
click at [777, 339] on td "Cancel" at bounding box center [1014, 335] width 576 height 23
click at [831, 230] on li "Deposit paid with Amex cc. Ref. [PERSON_NAME]" at bounding box center [880, 221] width 795 height 33
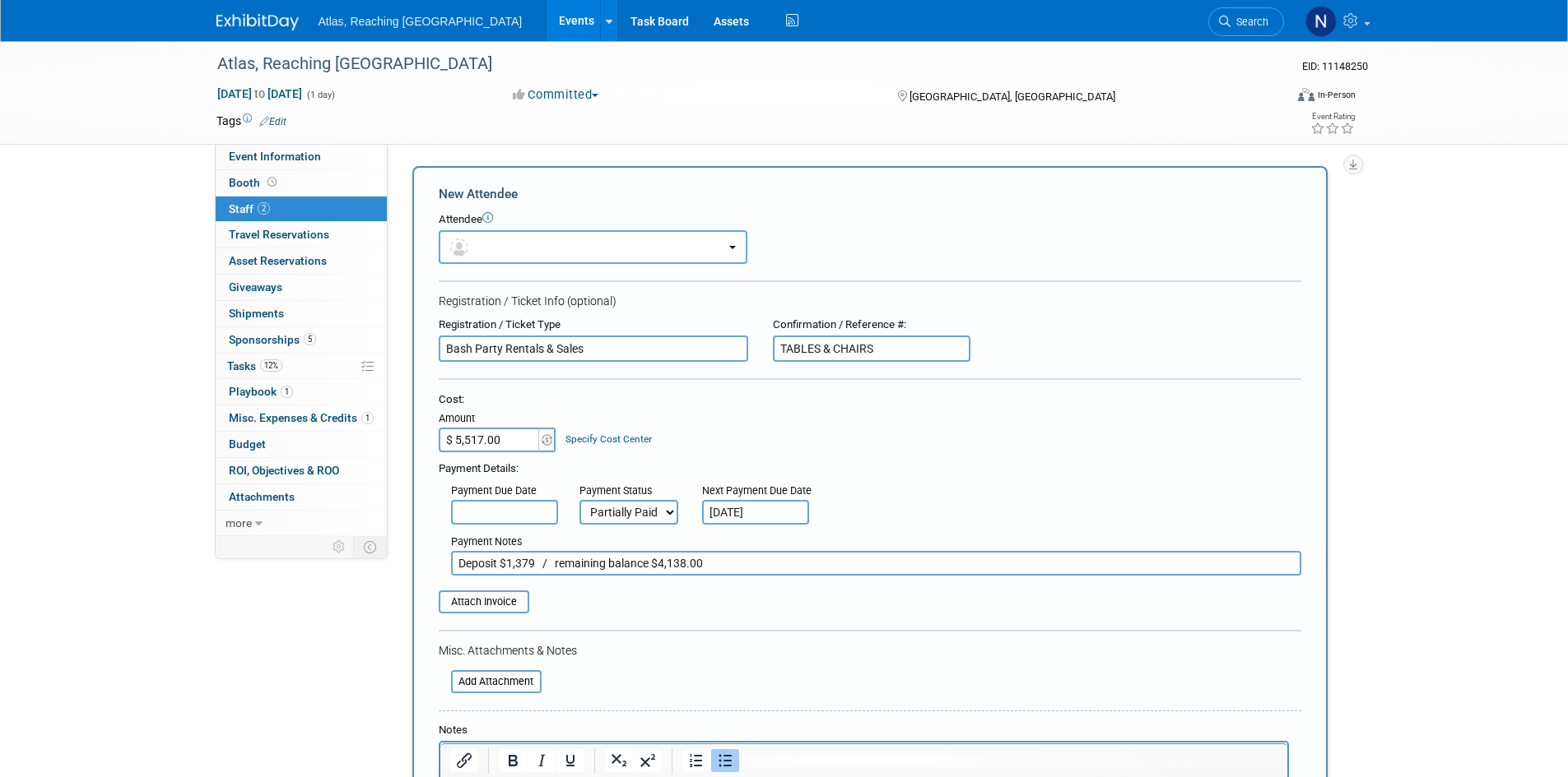
scroll to position [585, 0]
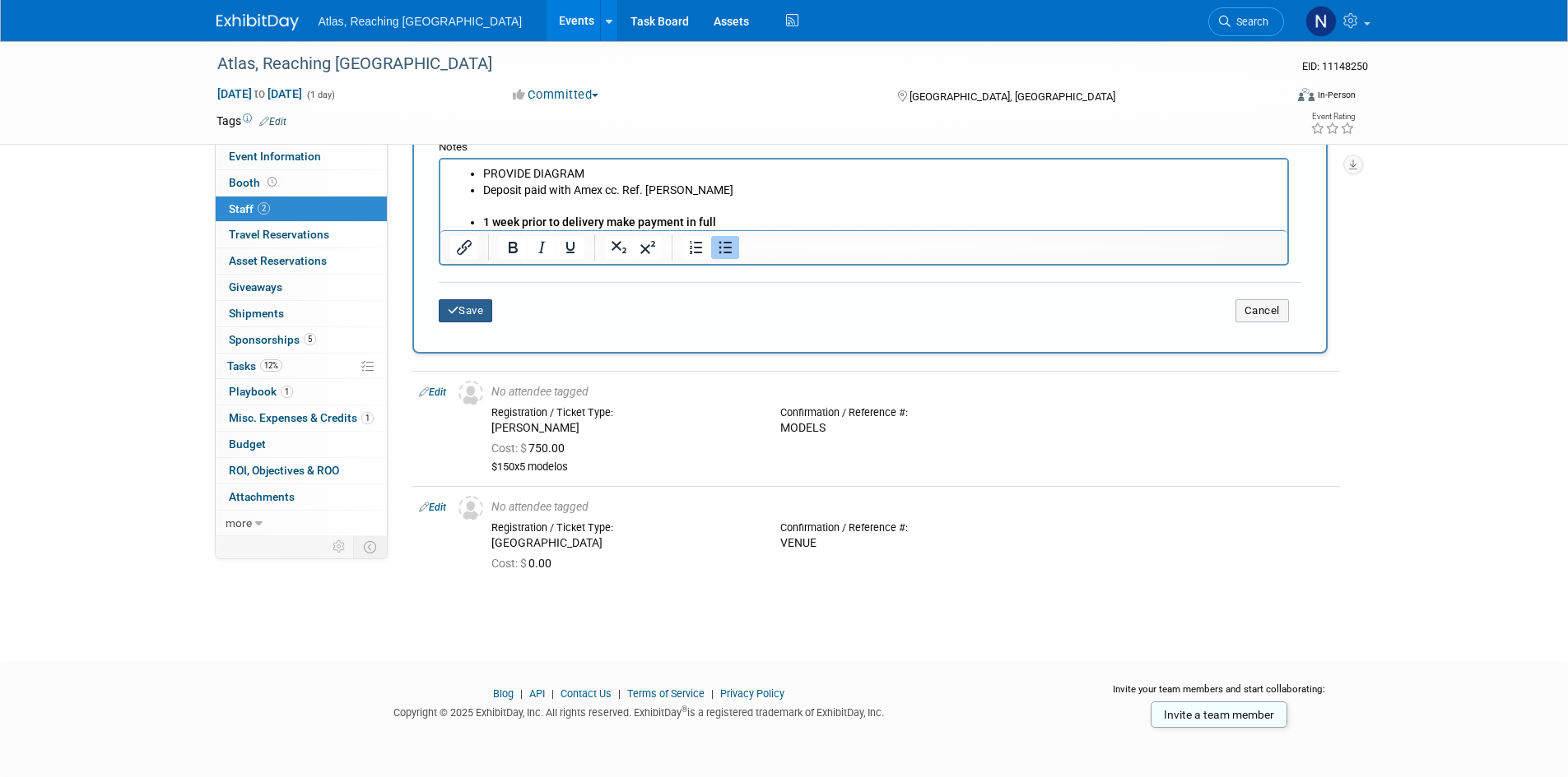
click at [466, 313] on button "Save" at bounding box center [466, 310] width 54 height 23
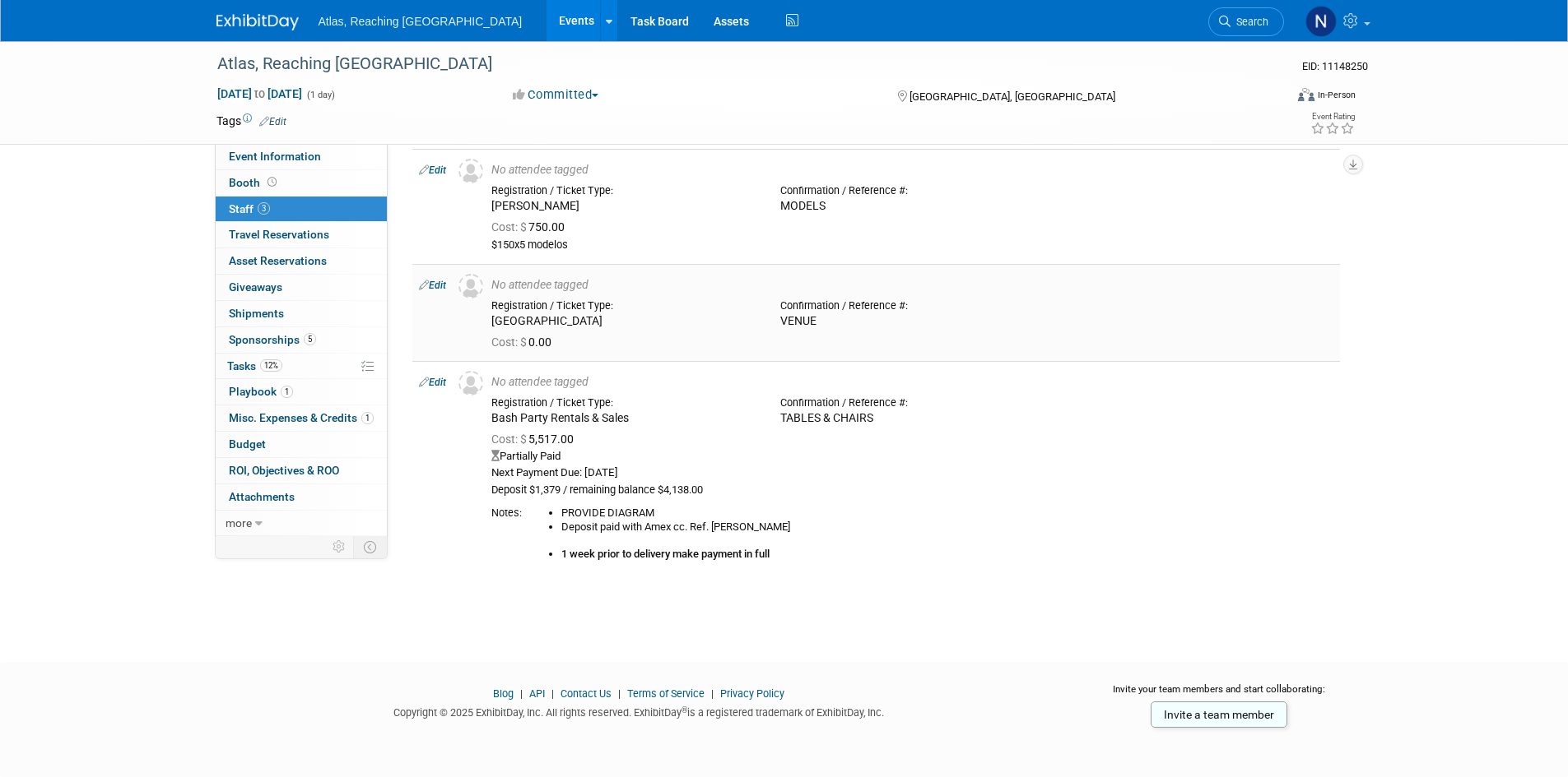
scroll to position [0, 0]
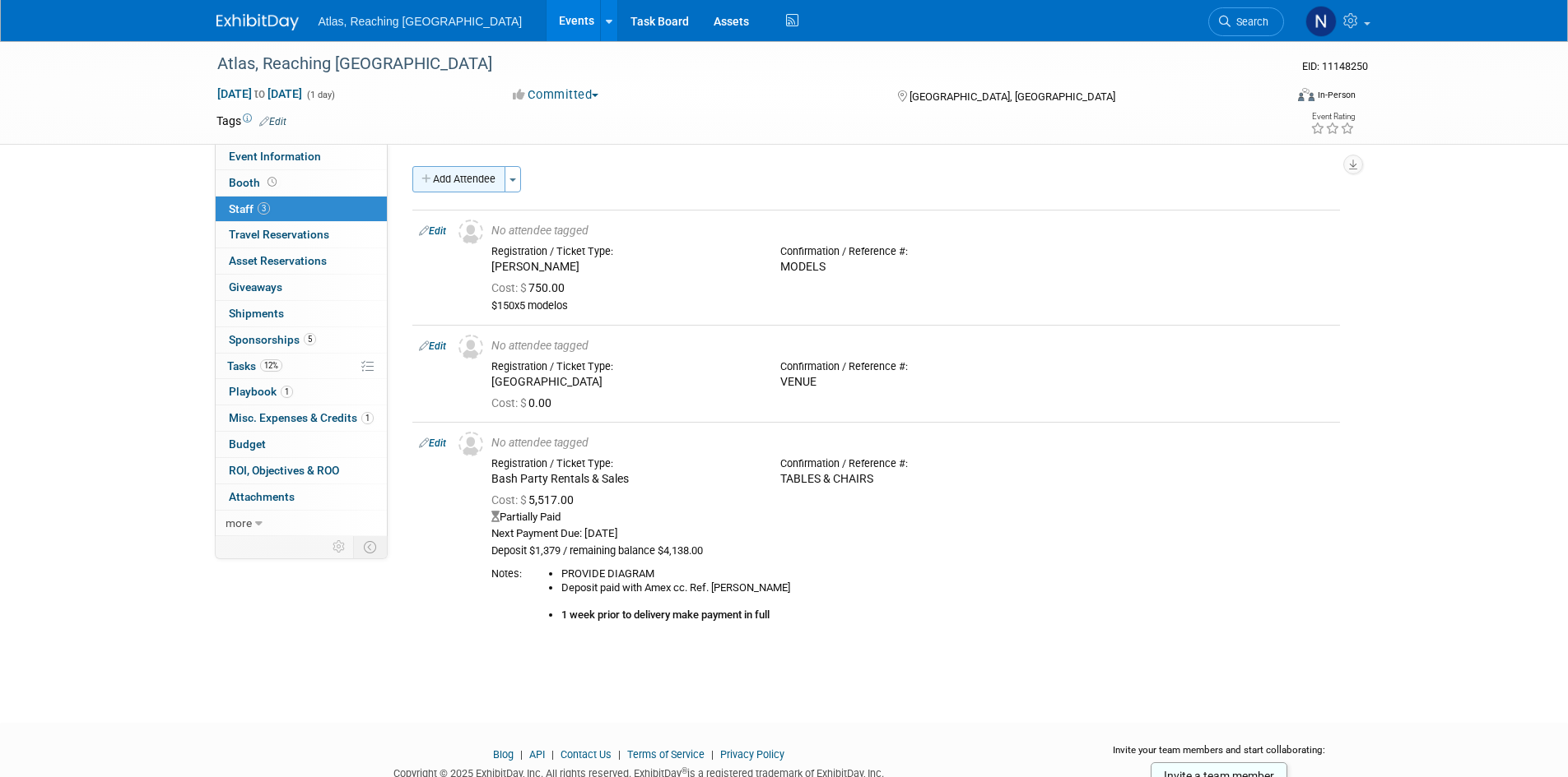
click at [450, 178] on button "Add Attendee" at bounding box center [458, 179] width 93 height 26
select select "9e6540d0-3fe6-46b9-9440-7359af35a713"
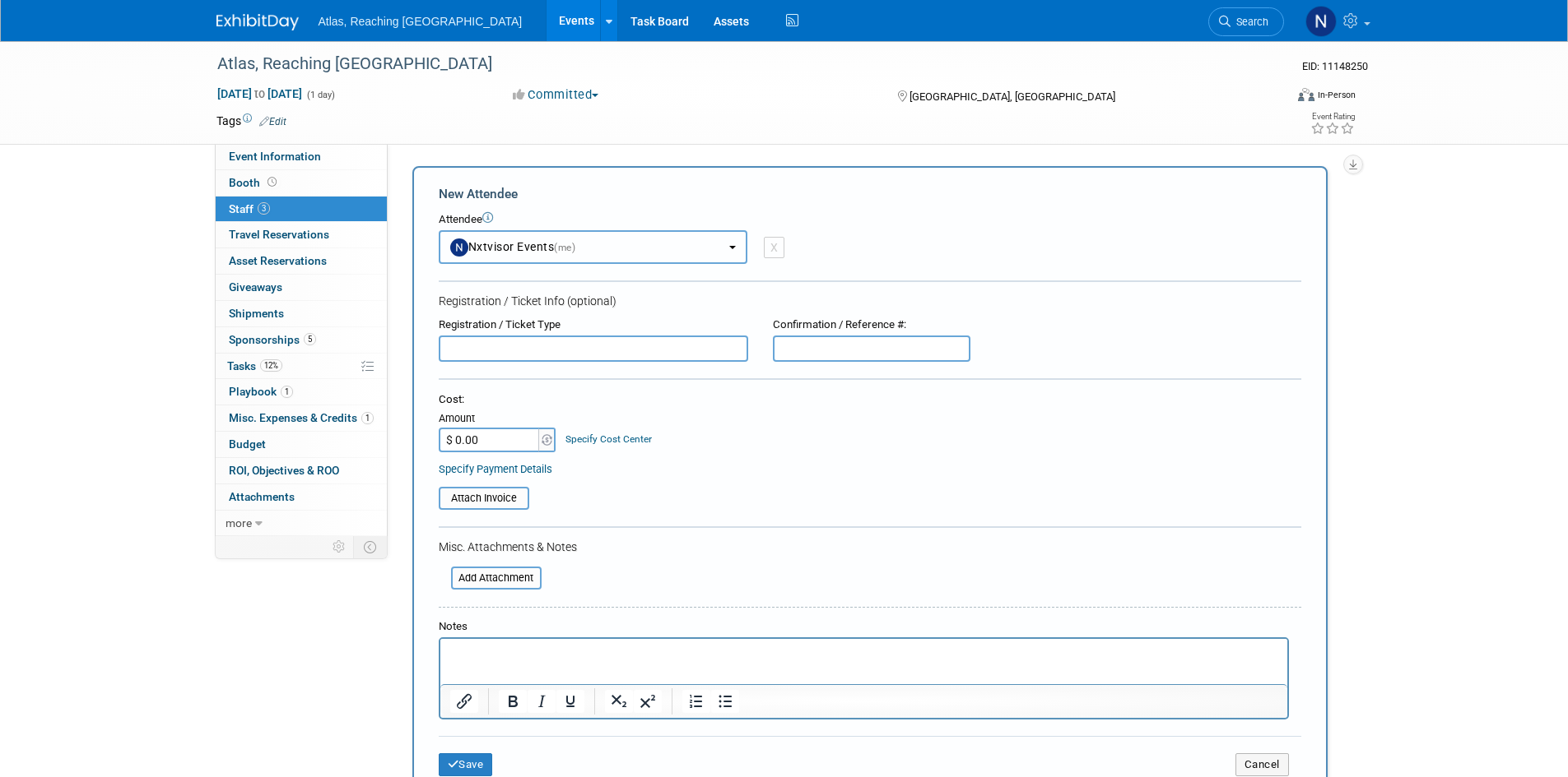
click at [576, 247] on span "(me)" at bounding box center [565, 247] width 21 height 11
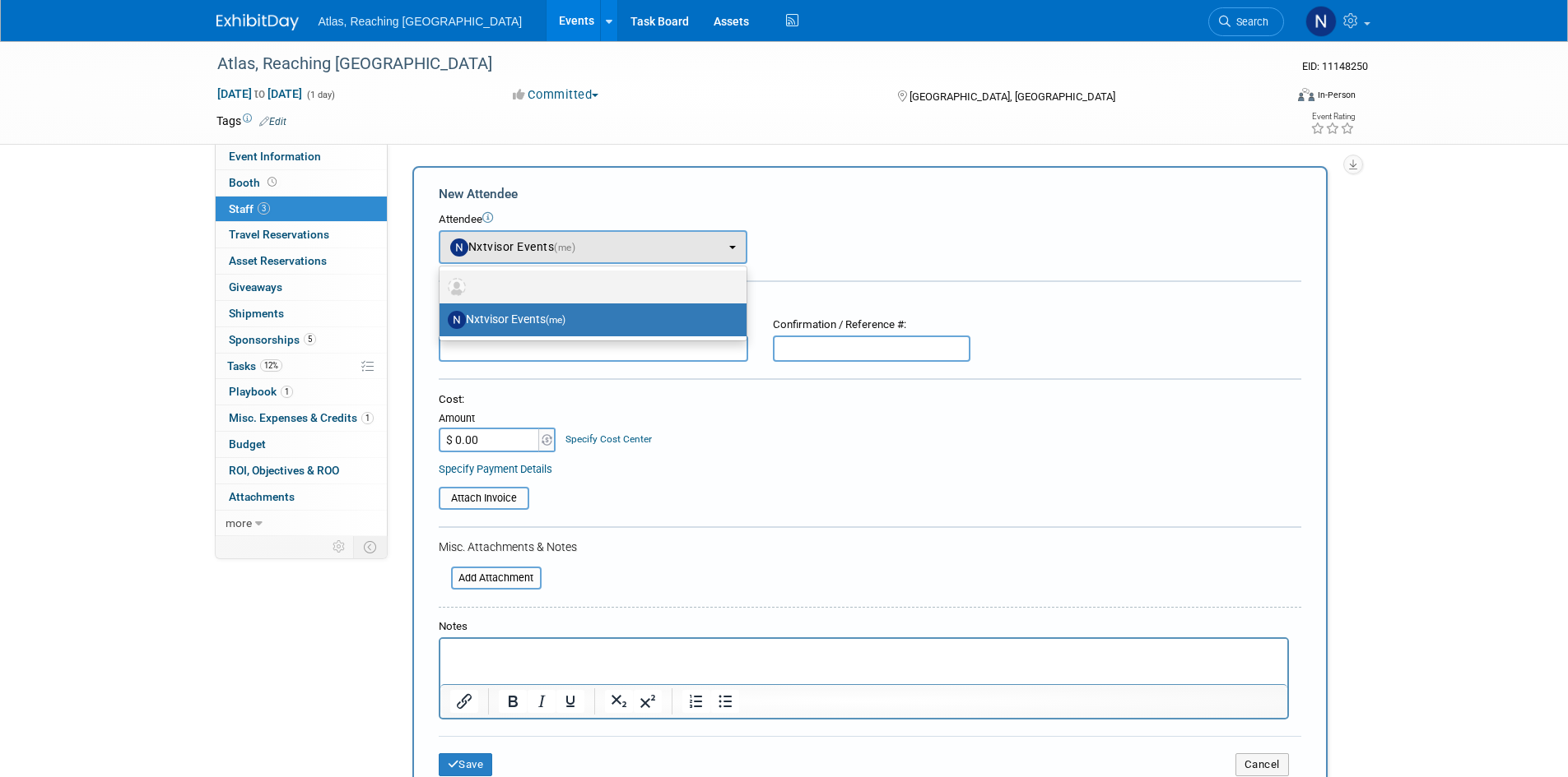
click at [572, 281] on label at bounding box center [589, 287] width 283 height 26
click at [442, 281] on input "radio" at bounding box center [437, 285] width 11 height 11
select select
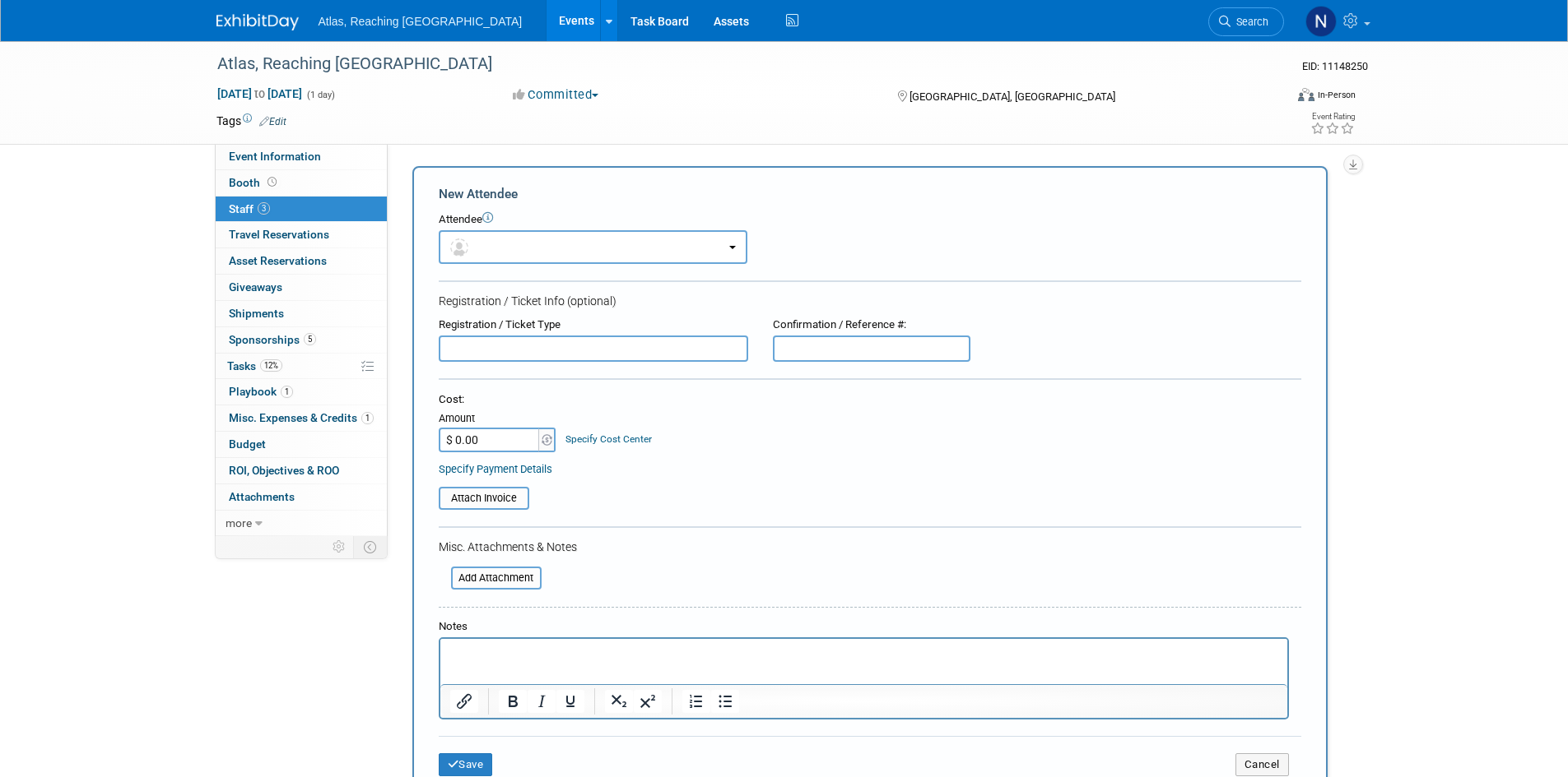
click at [522, 339] on input "text" at bounding box center [593, 349] width 310 height 26
type input "[PERSON_NAME]"
click at [839, 360] on input "text" at bounding box center [871, 349] width 197 height 26
type input "[PERSON_NAME]"
click at [469, 764] on button "Save" at bounding box center [466, 765] width 54 height 23
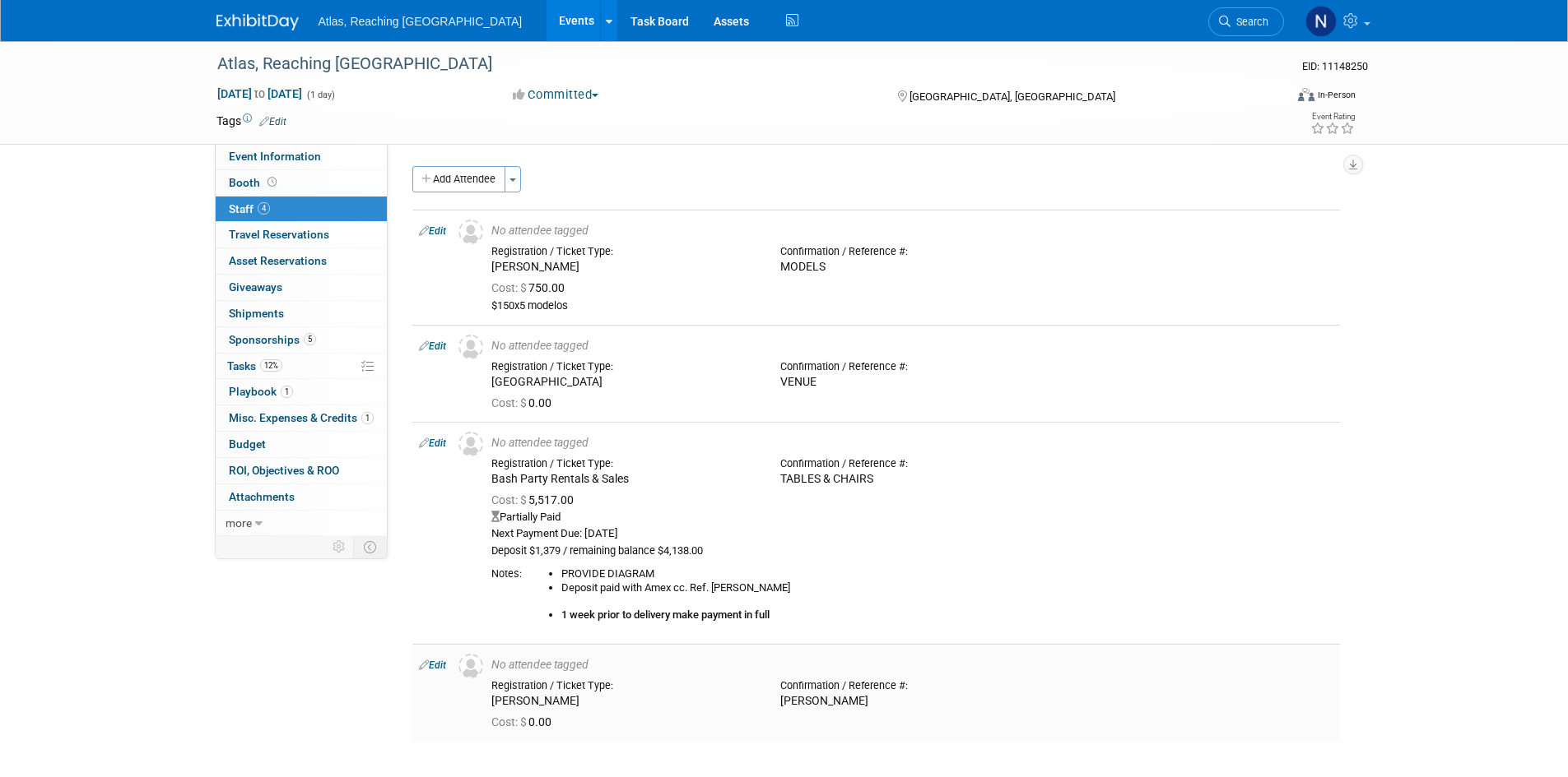
click at [424, 670] on icon at bounding box center [423, 665] width 10 height 18
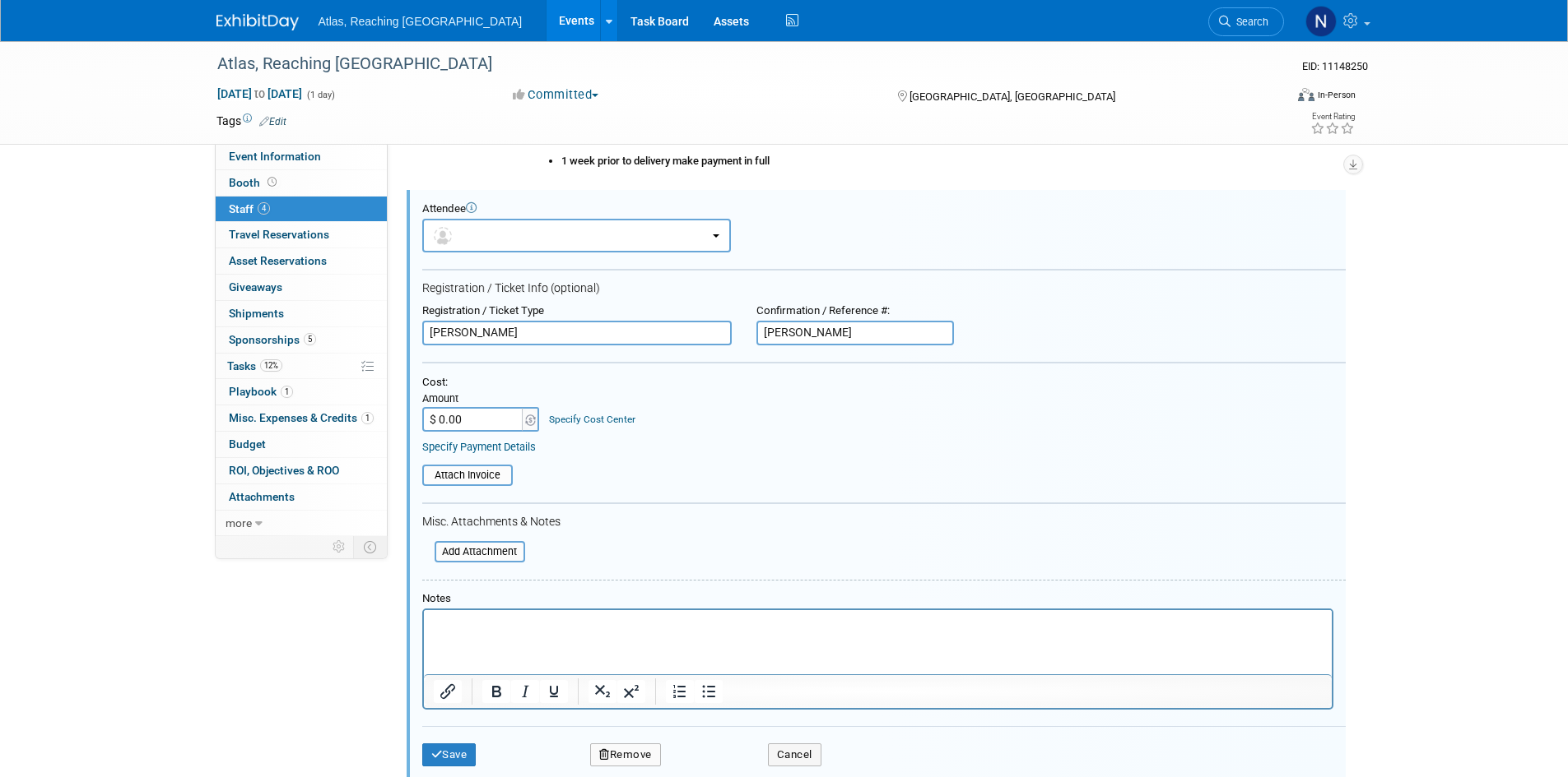
scroll to position [457, 0]
click at [764, 325] on input "[PERSON_NAME]" at bounding box center [855, 330] width 197 height 25
type input "ARREGLOS FLORALES"
click at [459, 751] on button "Save" at bounding box center [449, 751] width 54 height 23
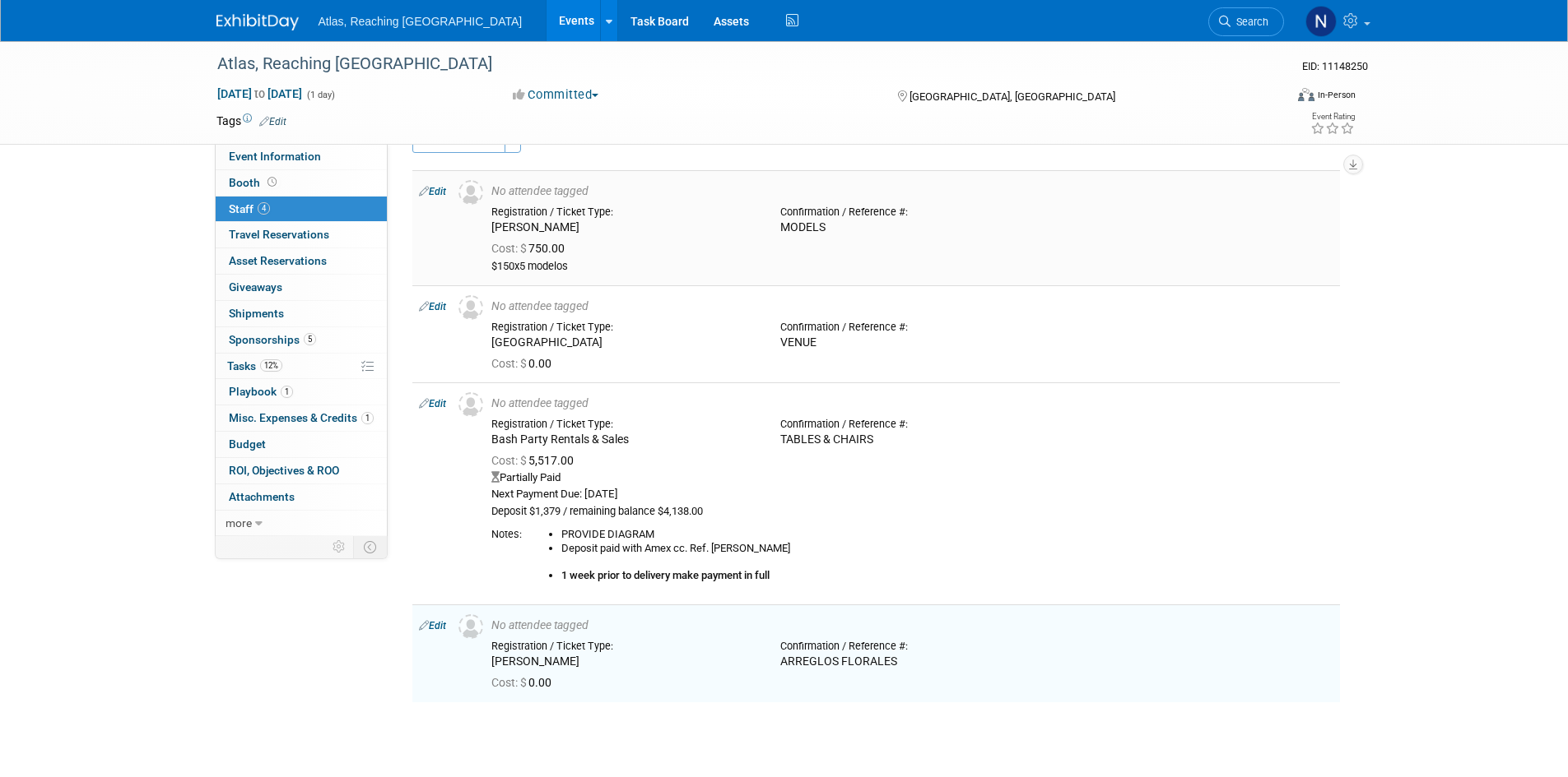
scroll to position [0, 0]
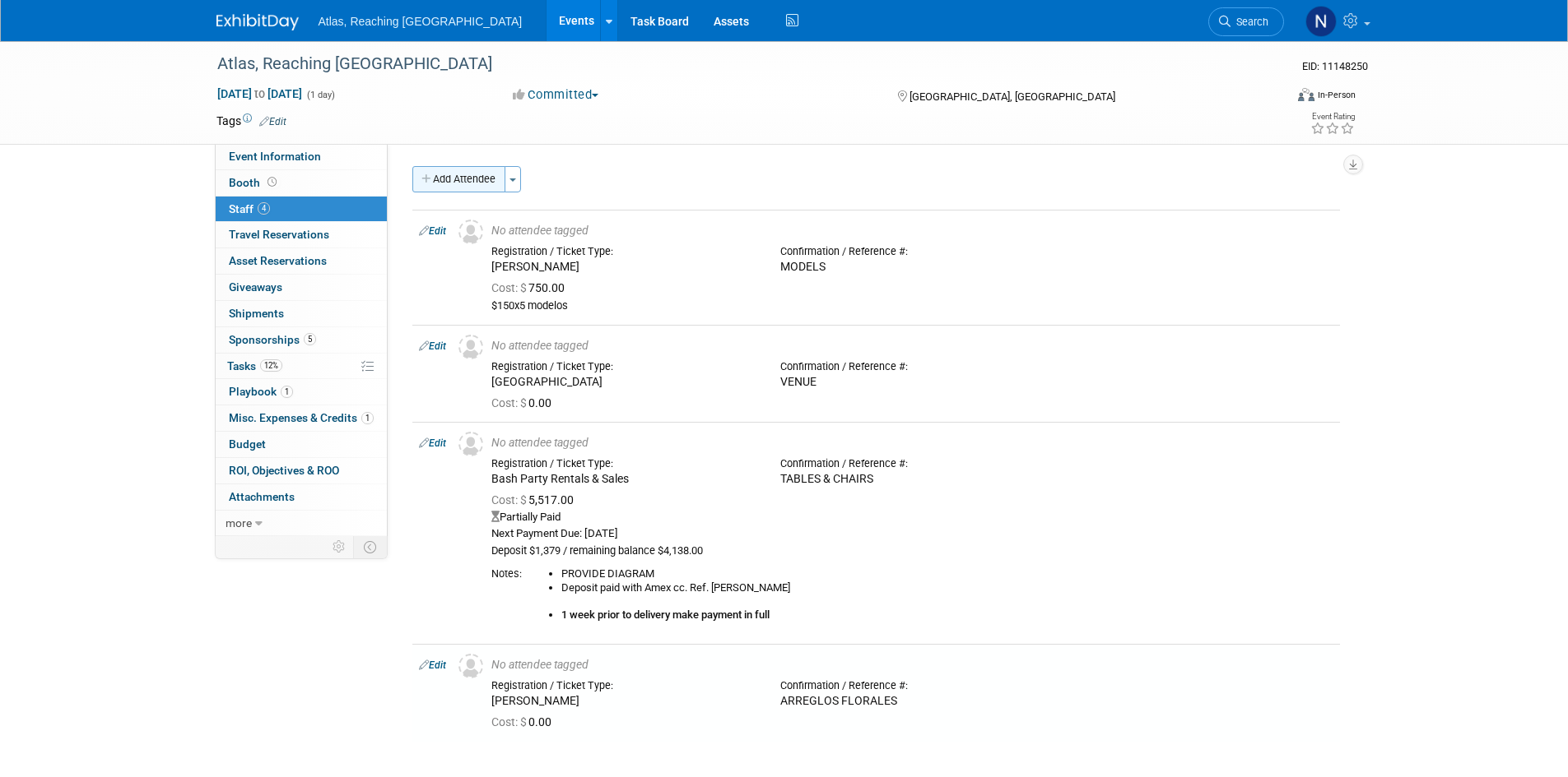
click at [487, 181] on button "Add Attendee" at bounding box center [458, 179] width 93 height 26
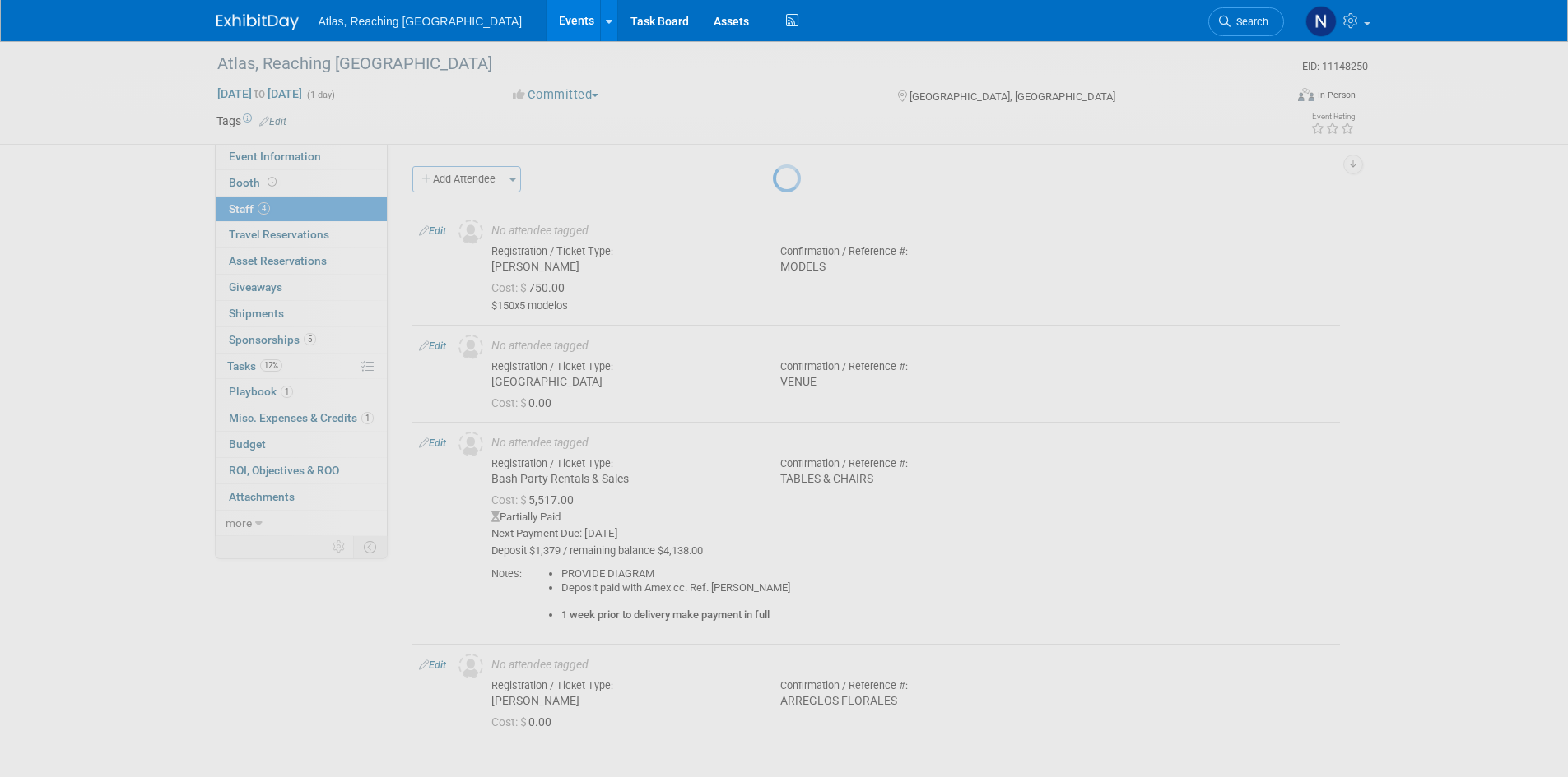
select select "9e6540d0-3fe6-46b9-9440-7359af35a713"
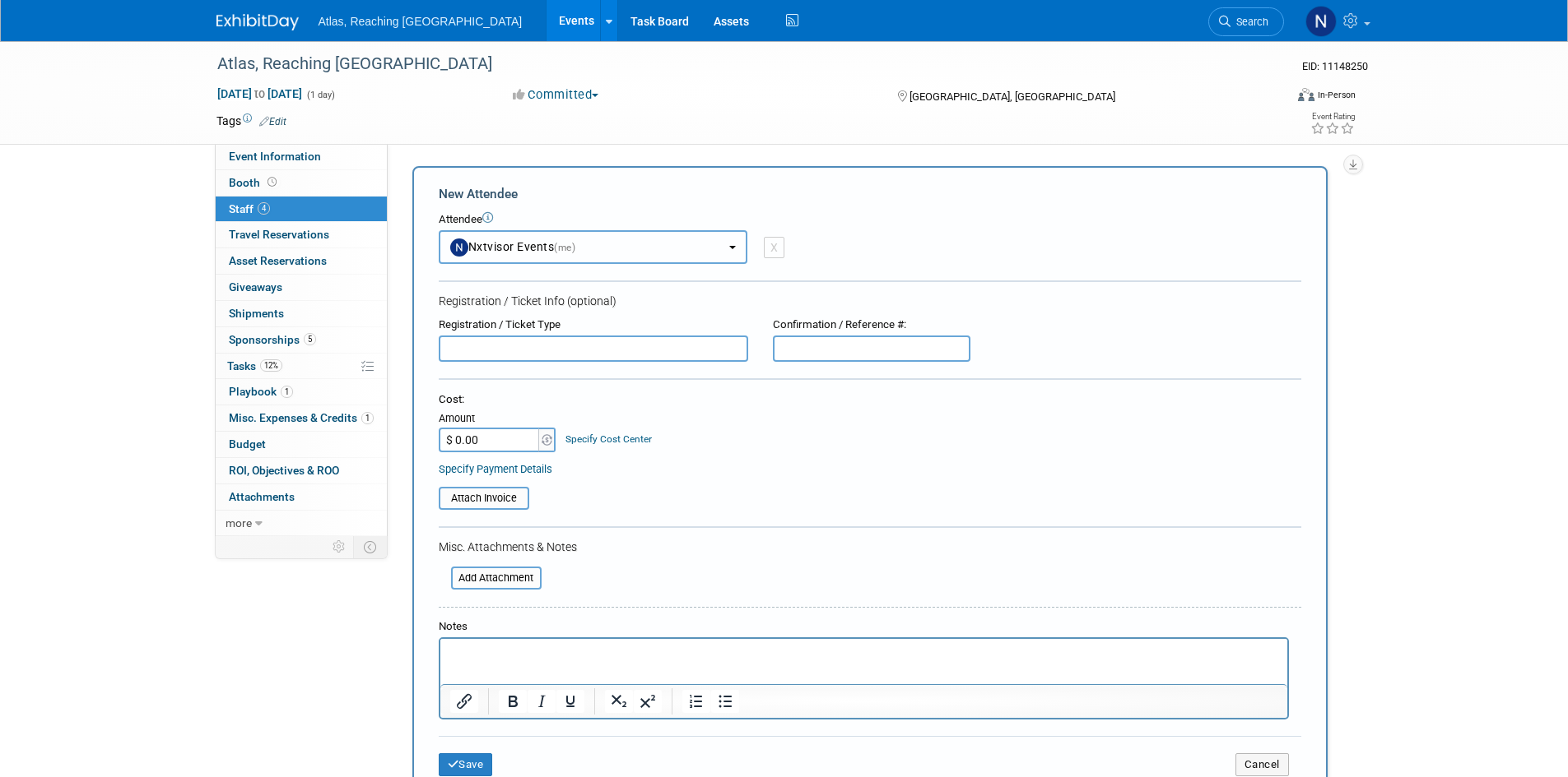
click at [551, 243] on span "Nxtvisor Events (me)" at bounding box center [512, 246] width 126 height 13
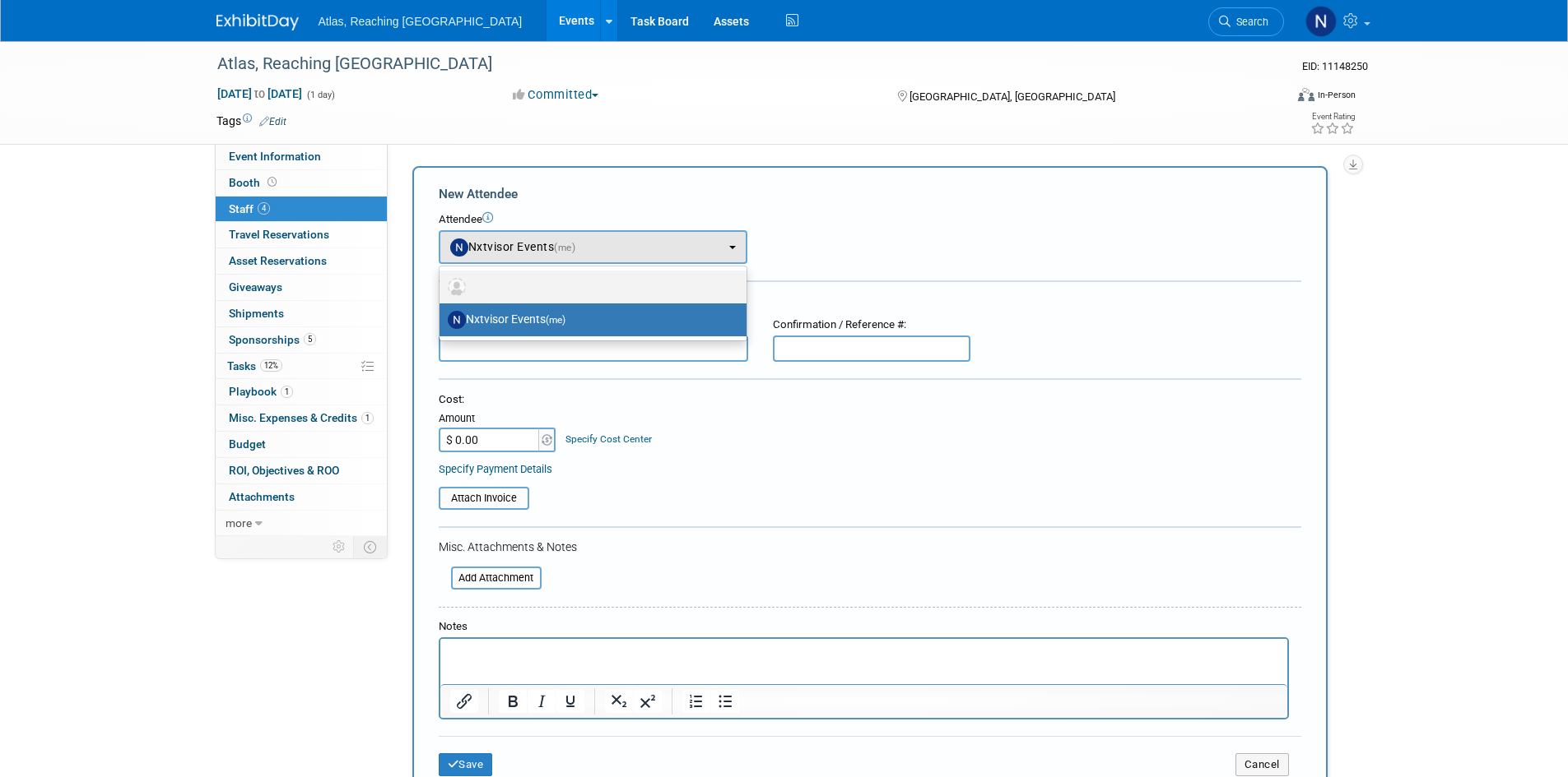
click at [551, 279] on label at bounding box center [589, 287] width 283 height 26
click at [442, 280] on input "radio" at bounding box center [437, 285] width 11 height 11
select select
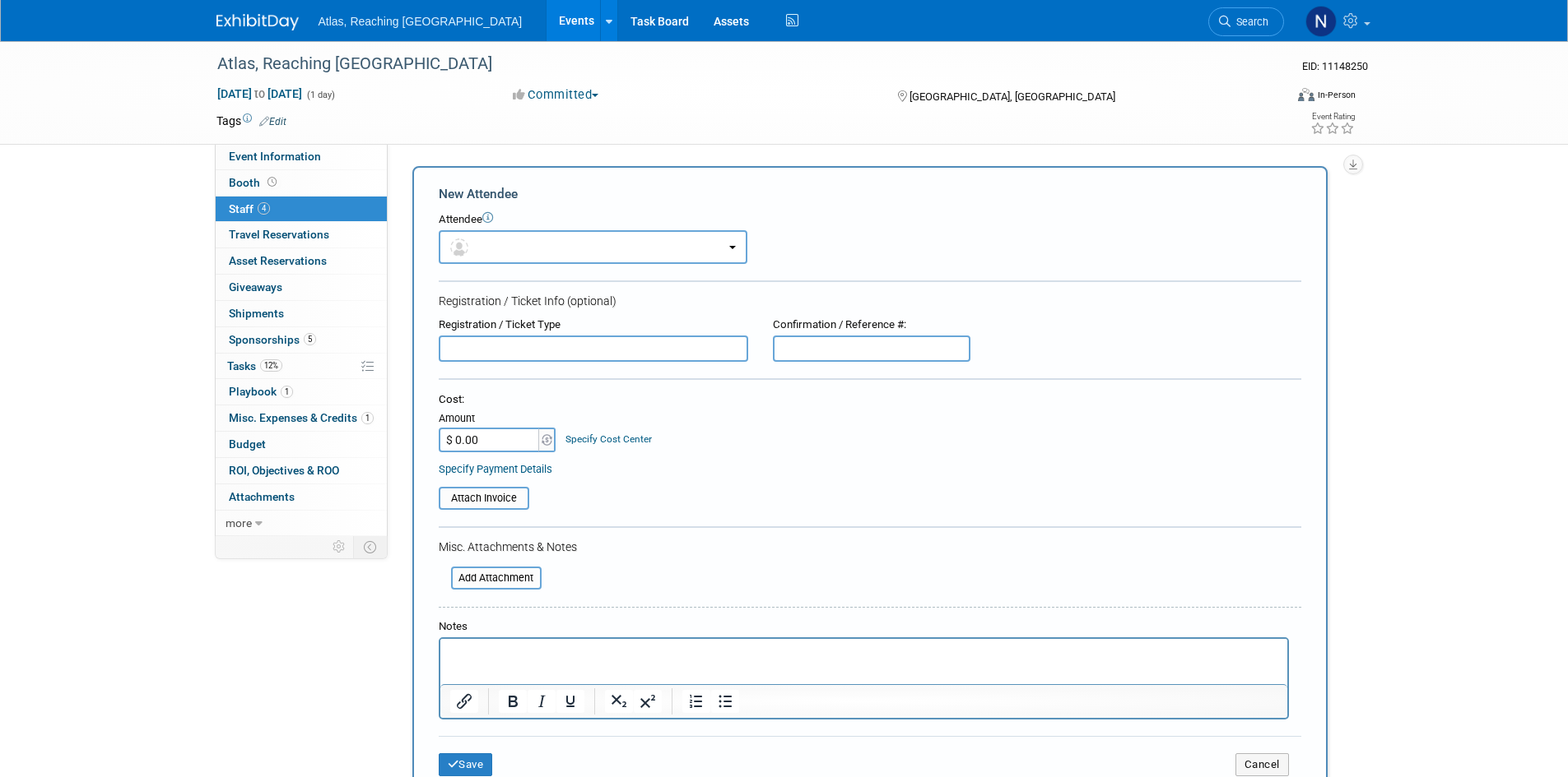
click at [522, 349] on input "text" at bounding box center [593, 349] width 310 height 26
type input "Dany"
click at [870, 349] on input "text" at bounding box center [871, 349] width 197 height 26
type input "AV/TECH/LIGHTING"
click at [472, 767] on button "Save" at bounding box center [466, 765] width 54 height 23
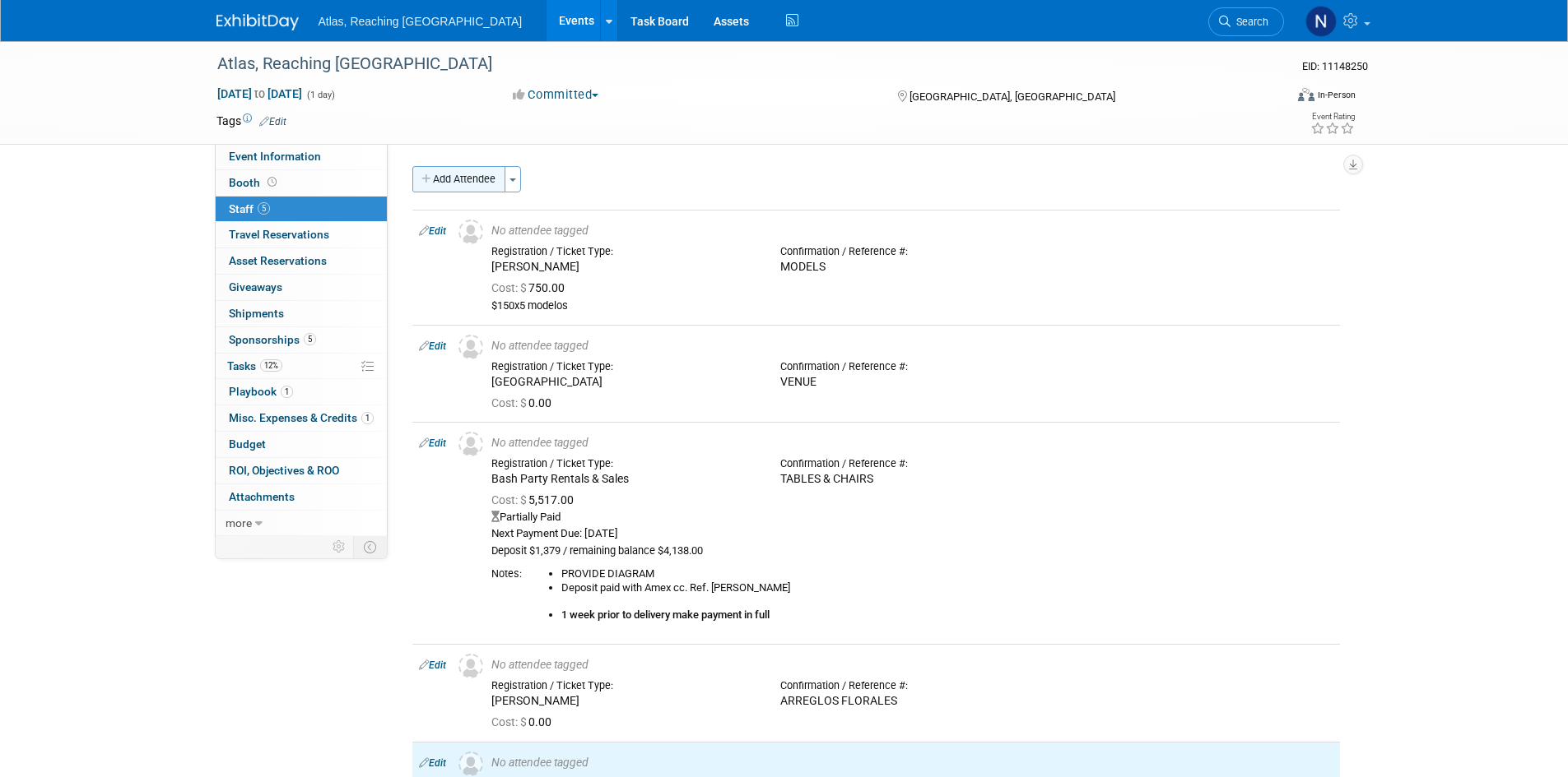
click at [447, 180] on button "Add Attendee" at bounding box center [458, 179] width 93 height 26
select select "9e6540d0-3fe6-46b9-9440-7359af35a713"
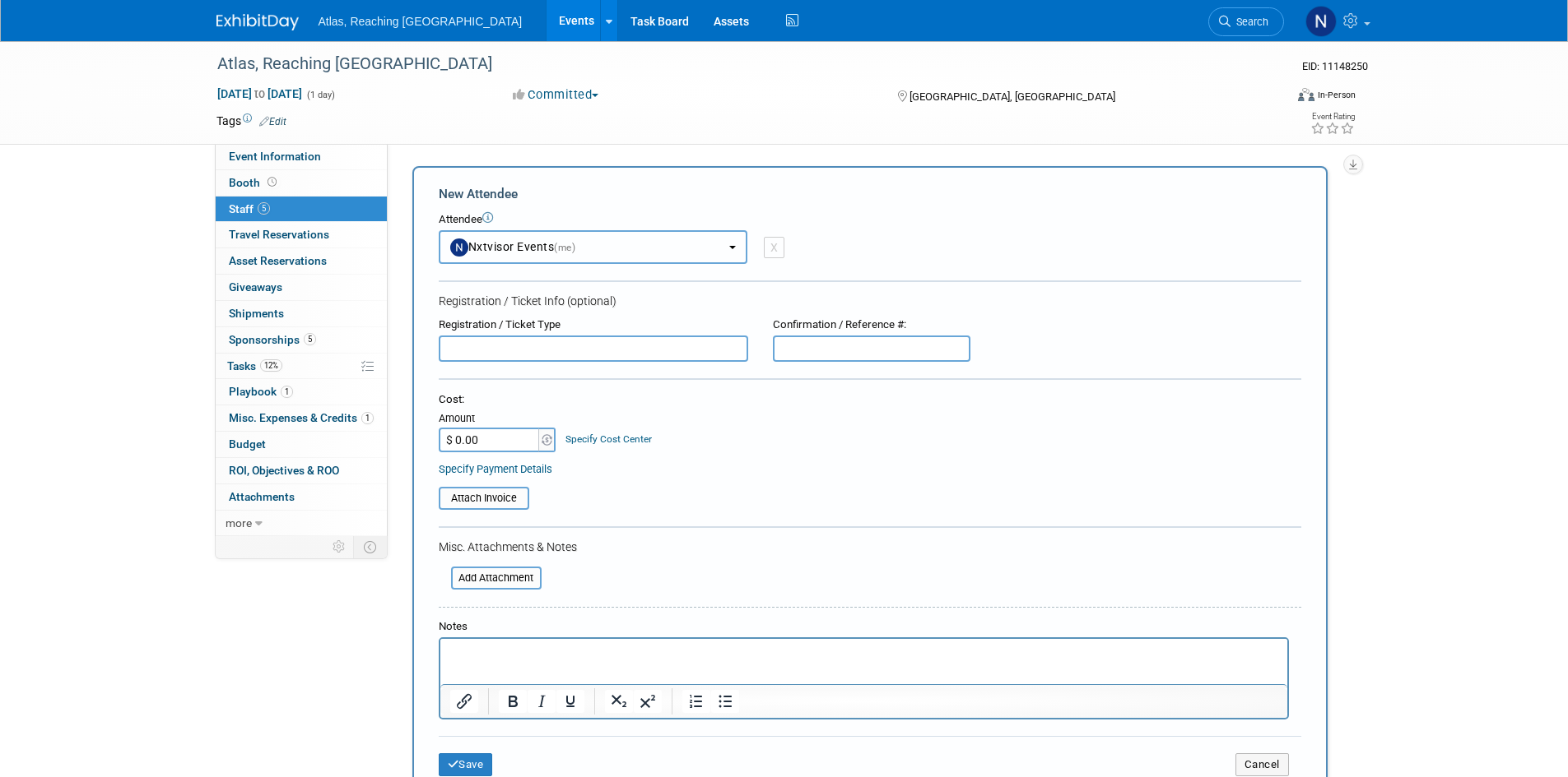
click at [576, 244] on span "(me)" at bounding box center [565, 247] width 21 height 11
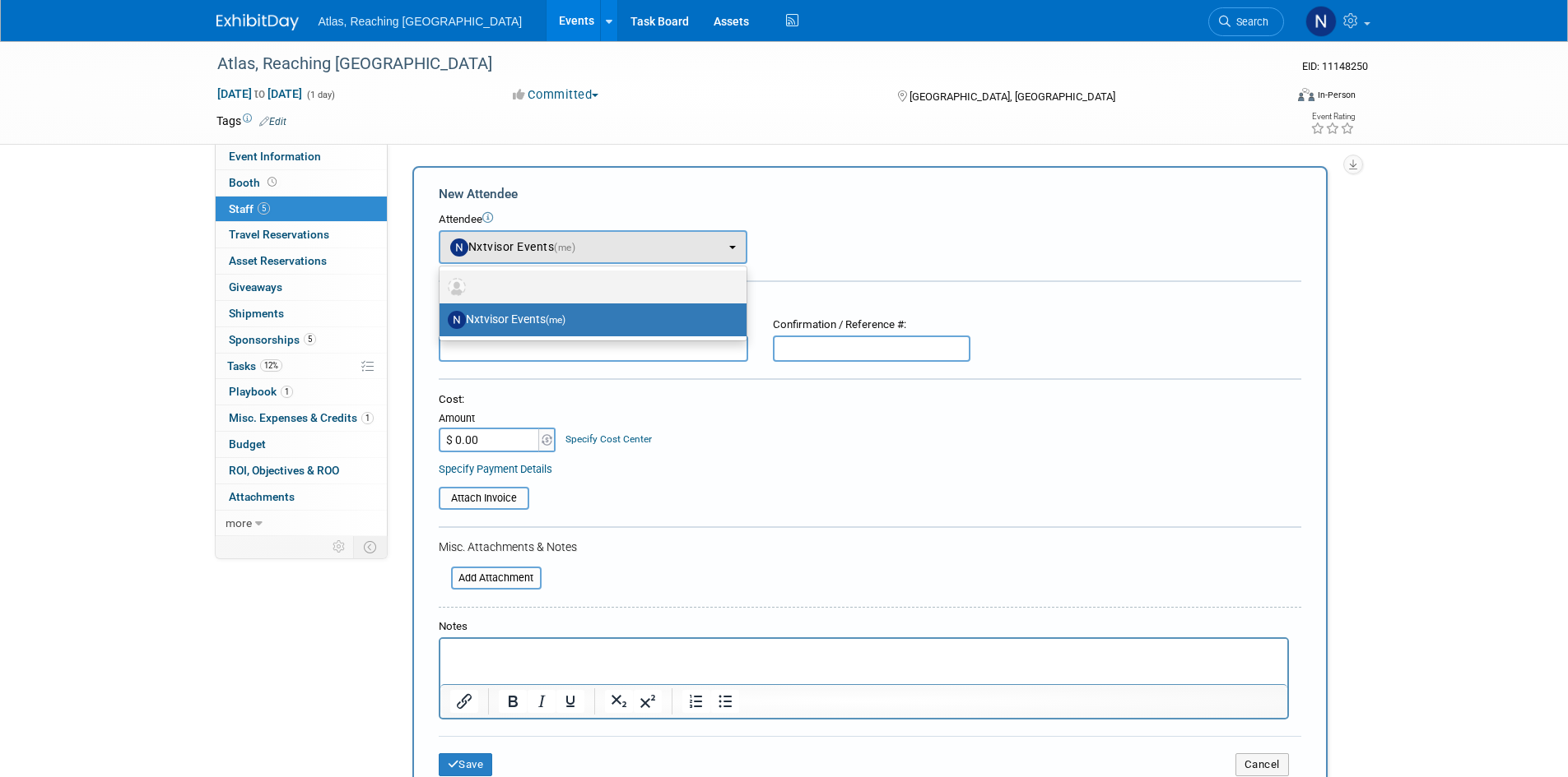
click at [578, 291] on label at bounding box center [589, 287] width 283 height 26
click at [442, 290] on input "radio" at bounding box center [437, 285] width 11 height 11
select select
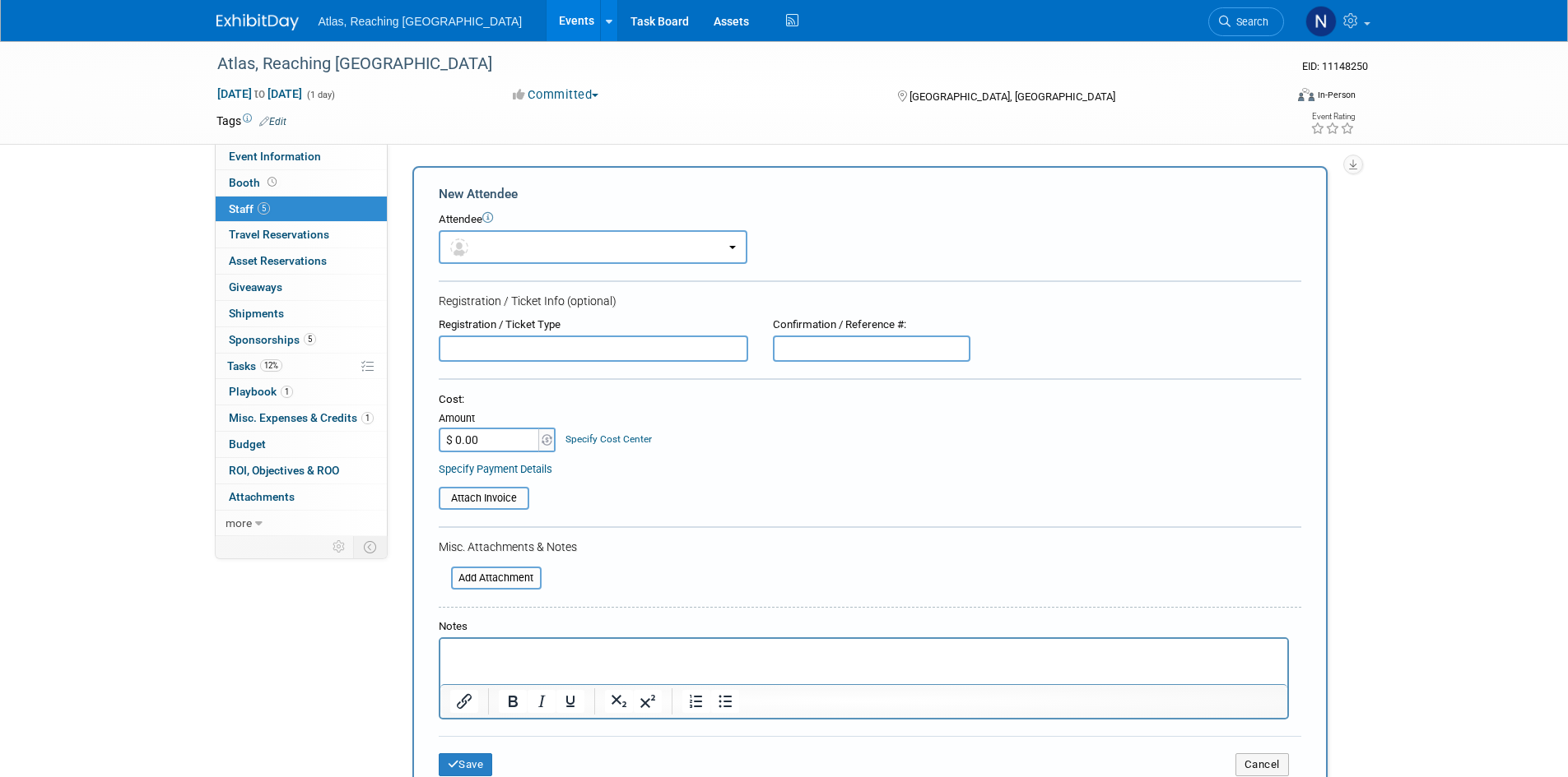
click at [533, 353] on input "text" at bounding box center [593, 349] width 310 height 26
type input "DJ"
click at [479, 763] on button "Save" at bounding box center [466, 765] width 54 height 23
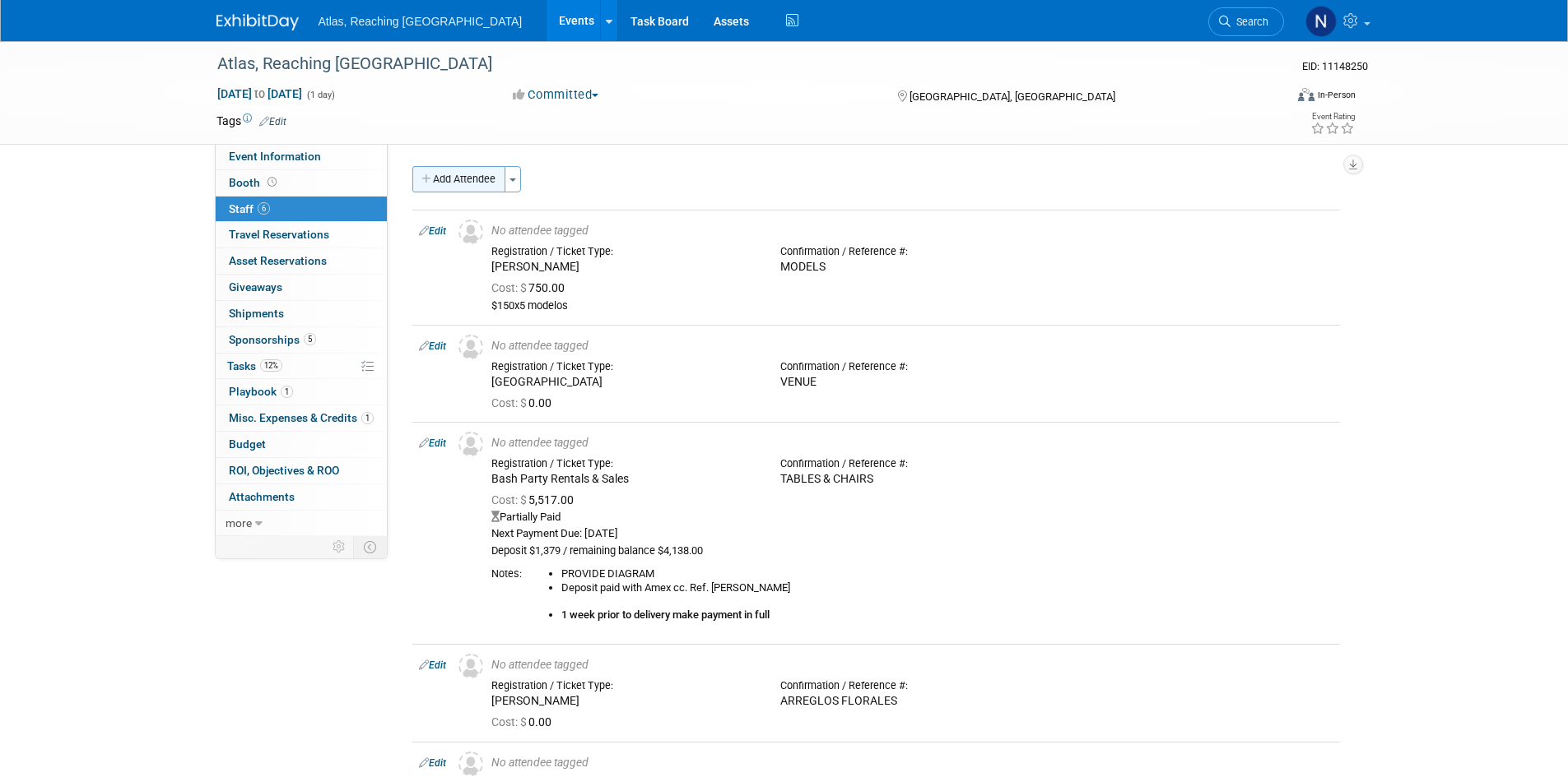
click at [442, 175] on button "Add Attendee" at bounding box center [458, 179] width 93 height 26
select select "9e6540d0-3fe6-46b9-9440-7359af35a713"
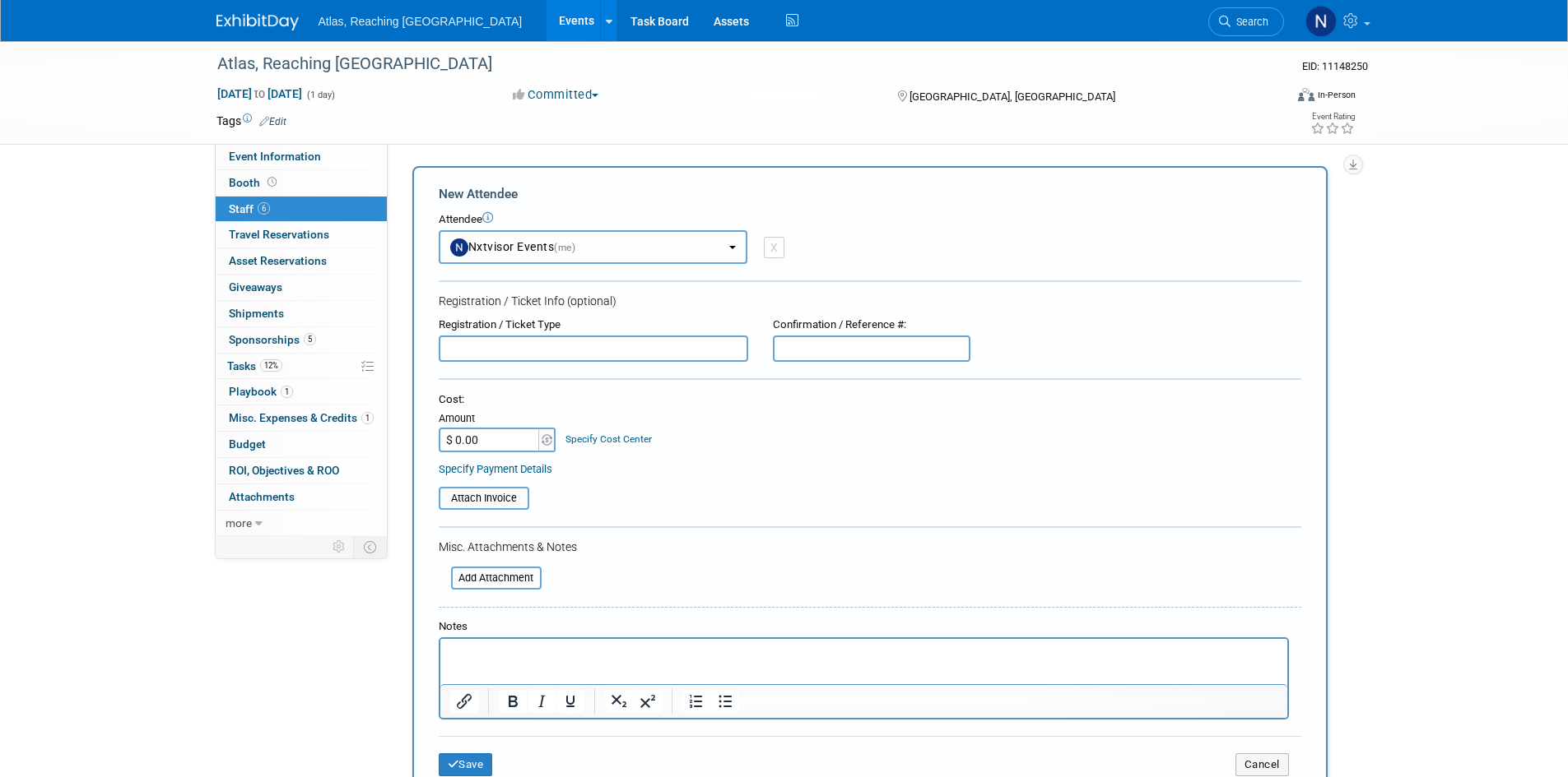
click at [621, 254] on button "Nxtvisor Events (me)" at bounding box center [593, 247] width 309 height 33
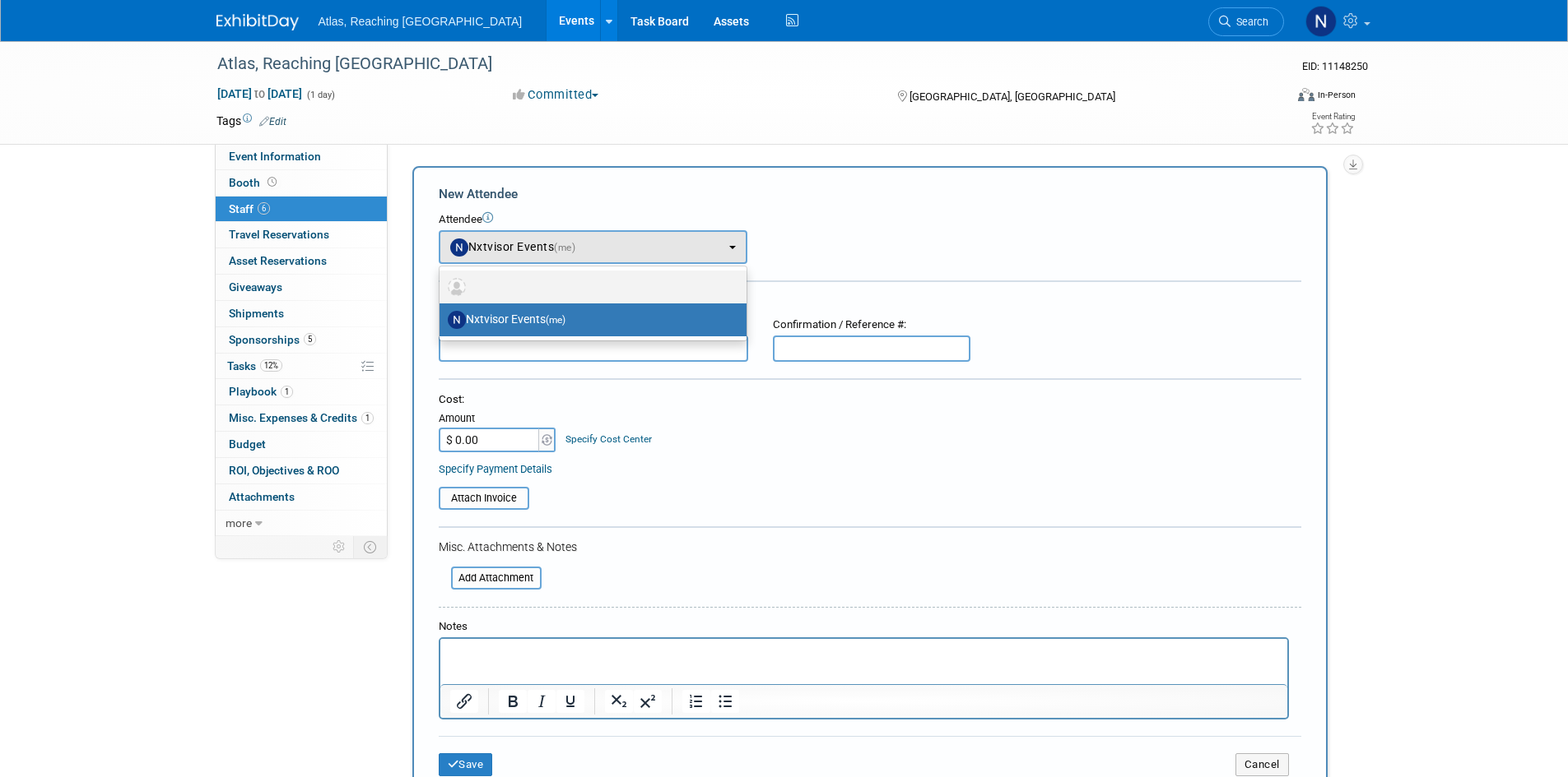
click at [609, 280] on label at bounding box center [589, 287] width 283 height 26
click at [442, 280] on input "radio" at bounding box center [437, 285] width 11 height 11
select select
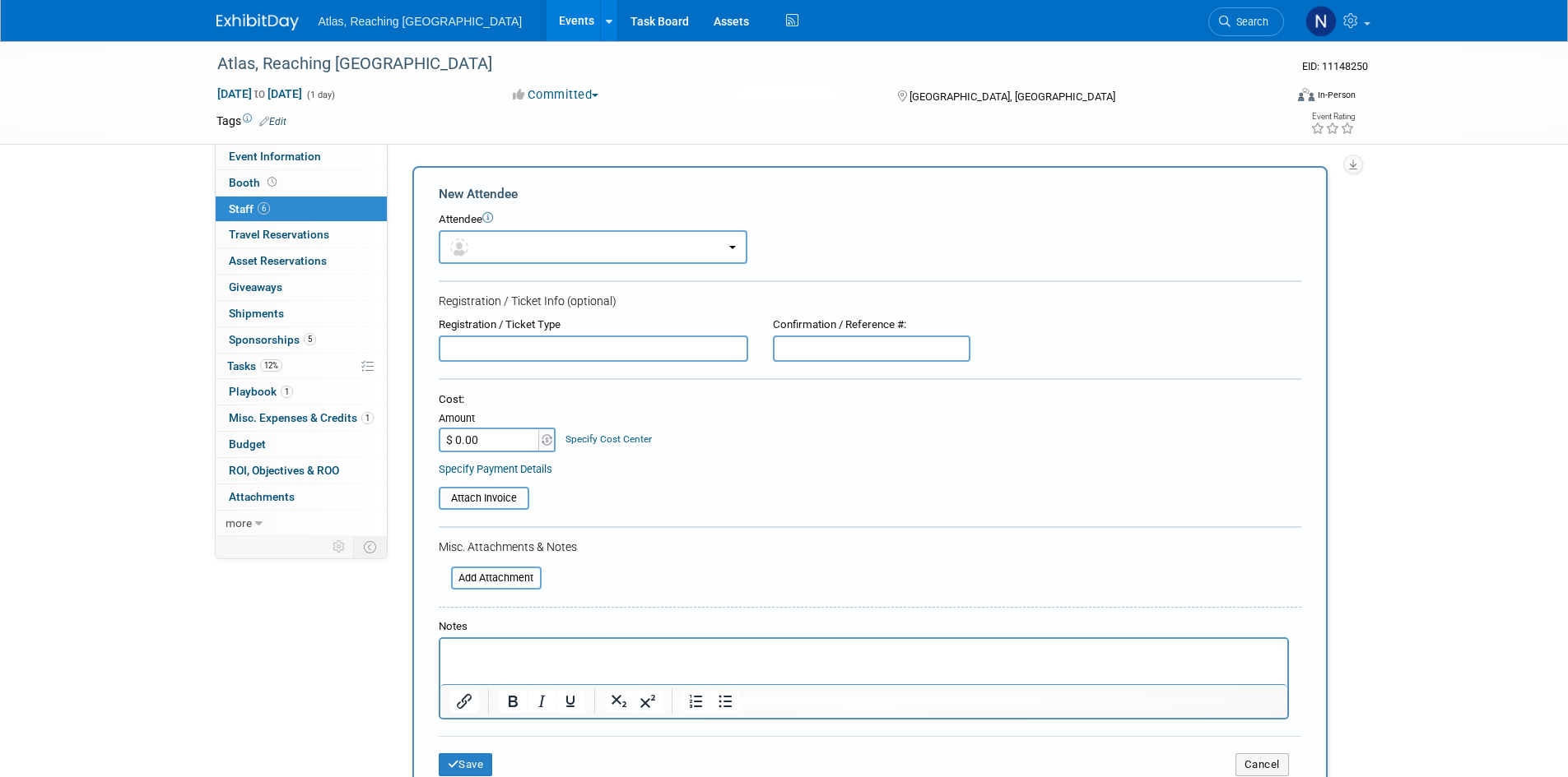
click at [591, 350] on input "text" at bounding box center [593, 349] width 310 height 26
type input "[PERSON_NAME]"
click at [834, 344] on input "text" at bounding box center [871, 349] width 197 height 26
type input "POTOGRAPHY / VIDEO"
click at [459, 768] on button "Save" at bounding box center [466, 765] width 54 height 23
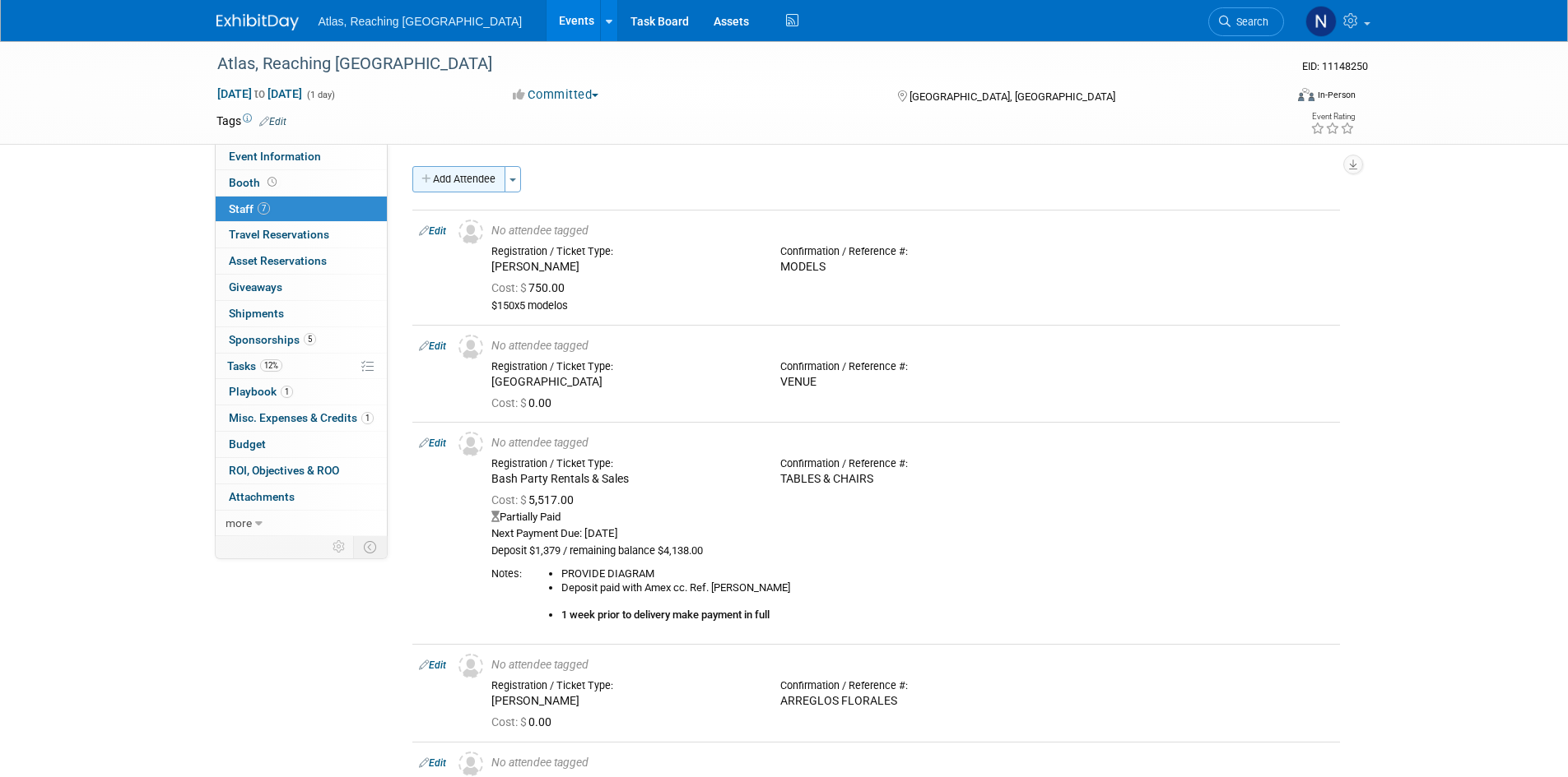
click at [476, 168] on button "Add Attendee" at bounding box center [458, 179] width 93 height 26
select select "9e6540d0-3fe6-46b9-9440-7359af35a713"
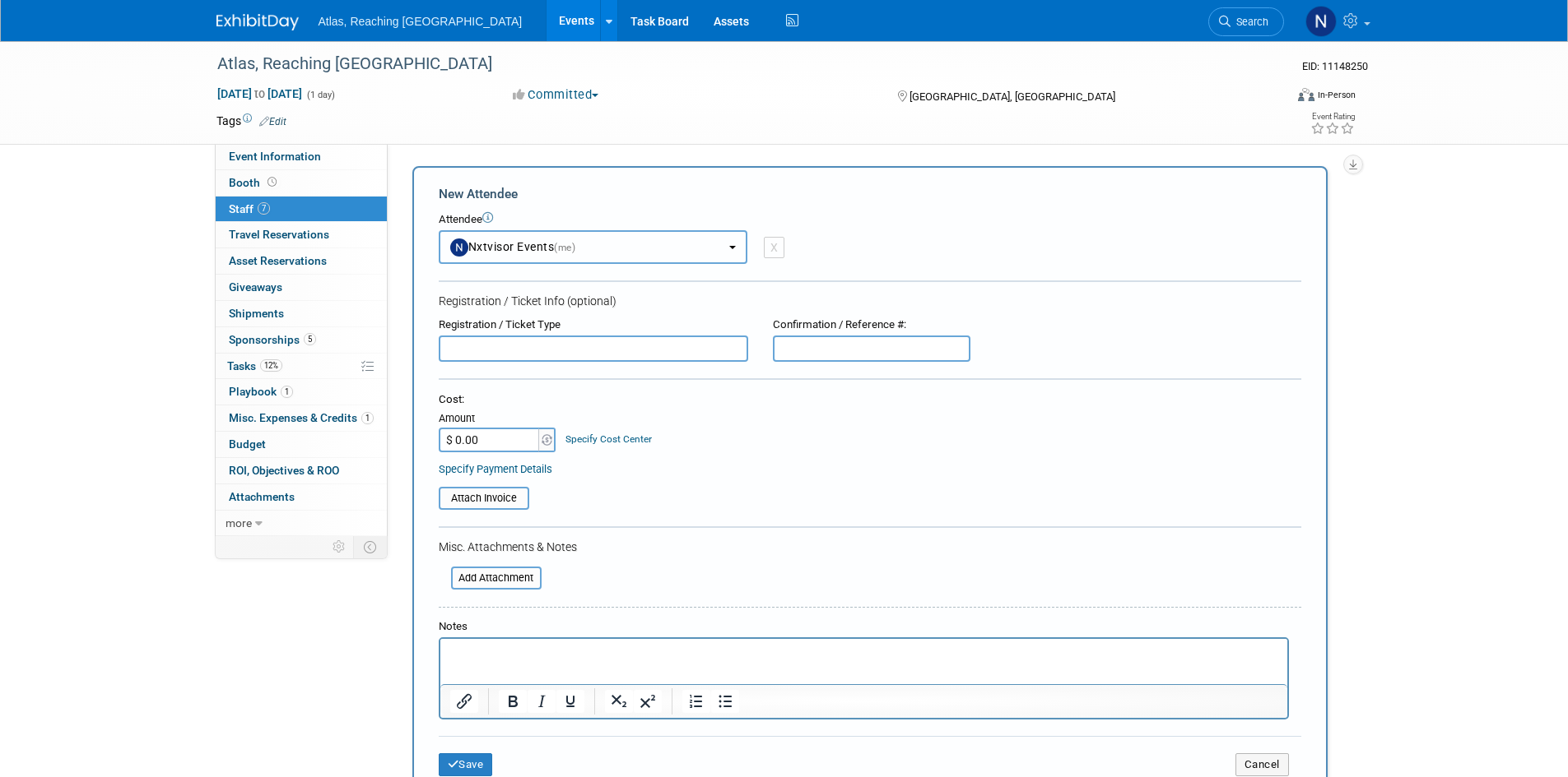
click at [575, 240] on button "Nxtvisor Events (me)" at bounding box center [593, 247] width 309 height 33
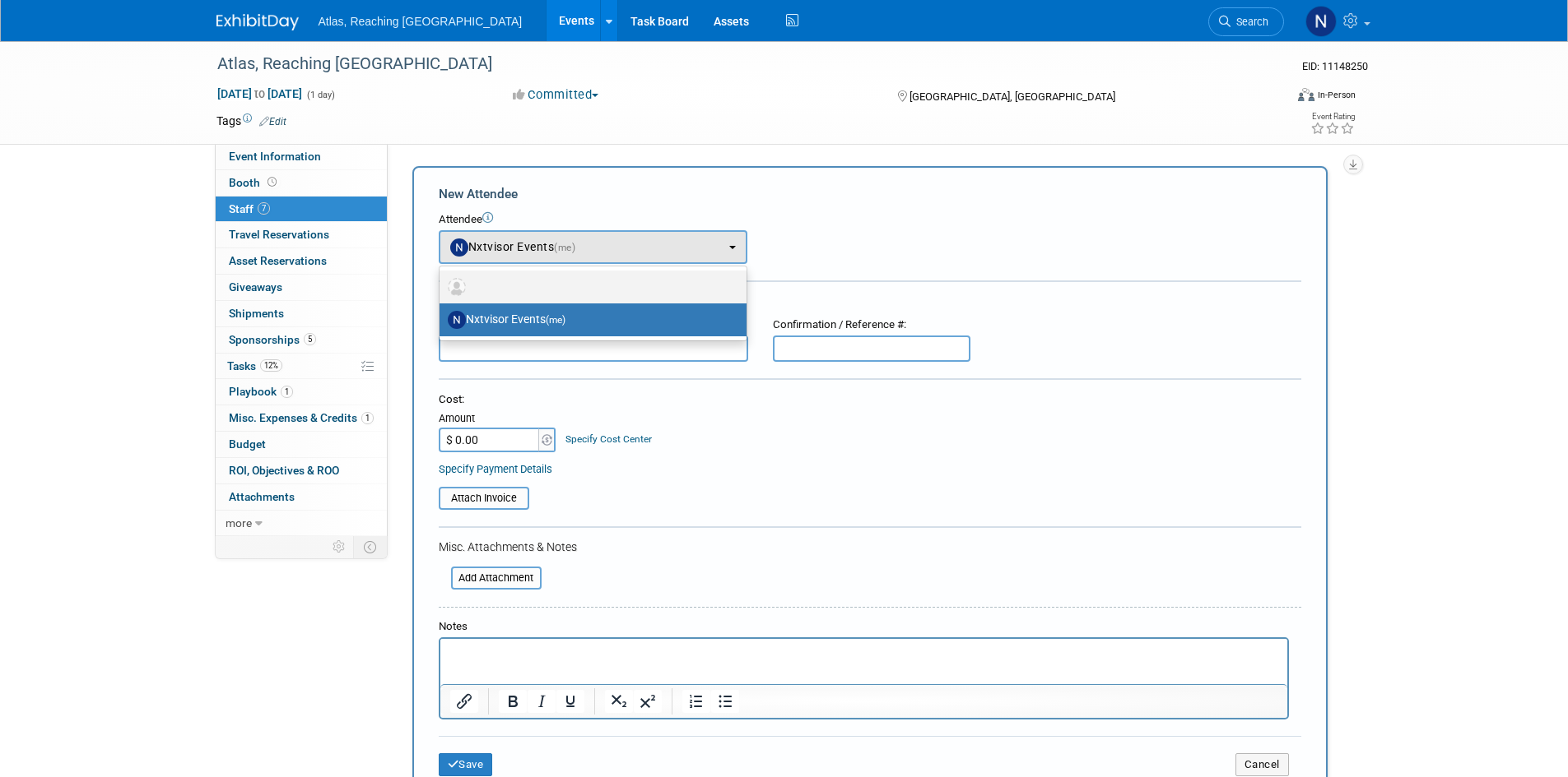
click at [564, 277] on label at bounding box center [589, 287] width 283 height 26
click at [442, 280] on input "radio" at bounding box center [437, 285] width 11 height 11
select select
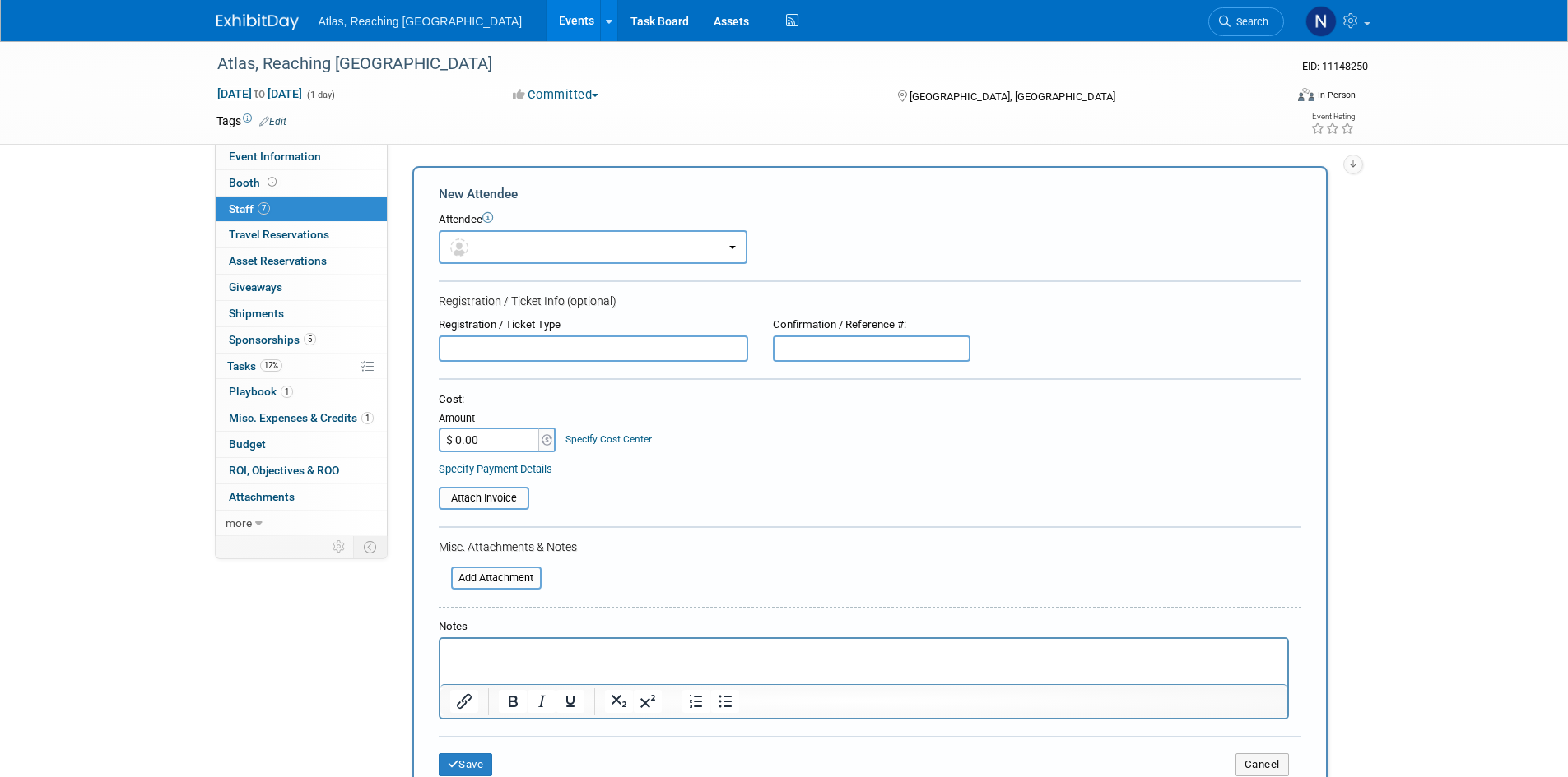
click at [529, 339] on input "text" at bounding box center [593, 349] width 310 height 26
type input "k"
type input "[PERSON_NAME]"
click at [826, 351] on input "text" at bounding box center [871, 349] width 197 height 26
type input "Coordinator"
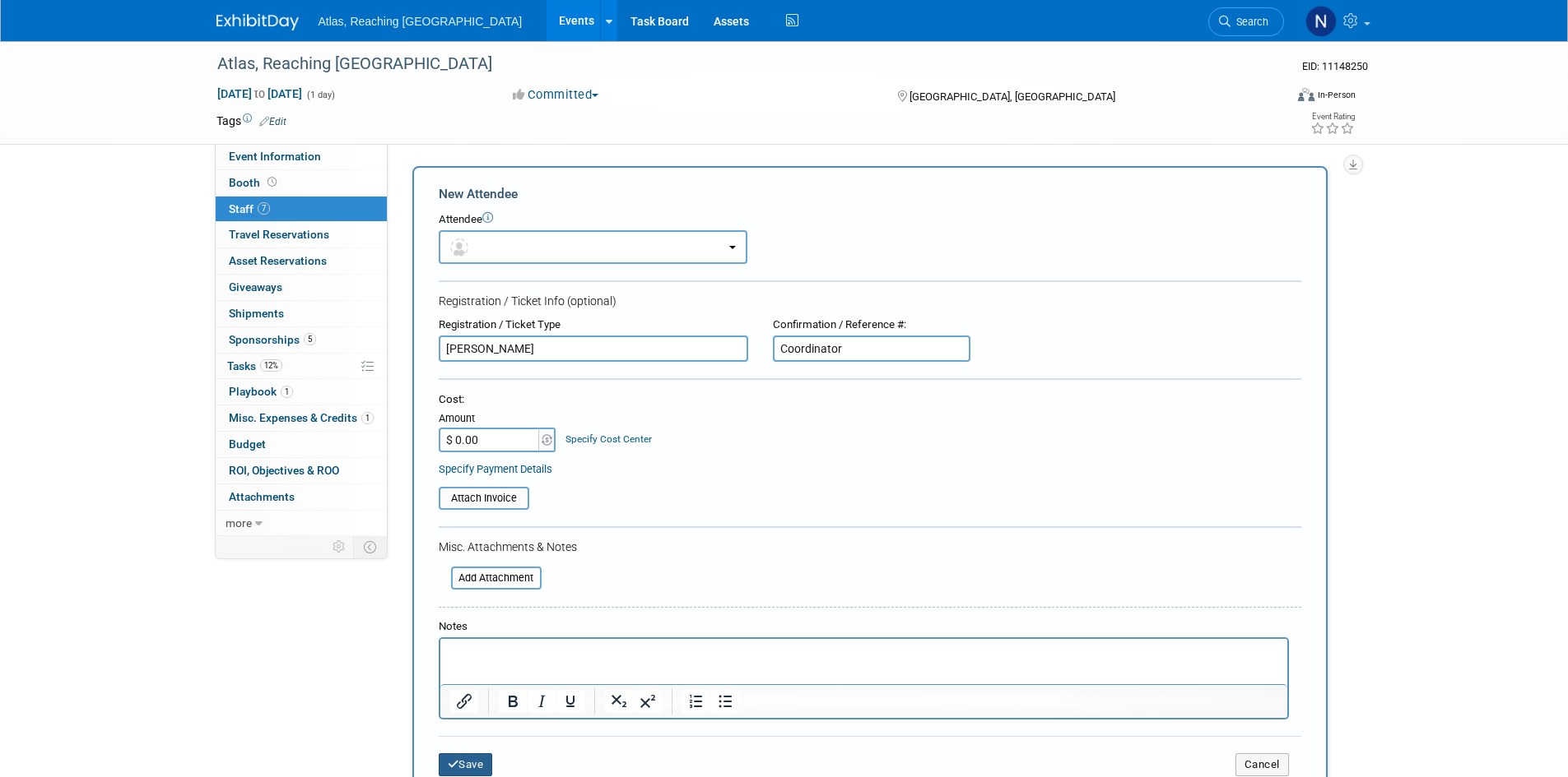
click at [485, 763] on button "Save" at bounding box center [466, 765] width 54 height 23
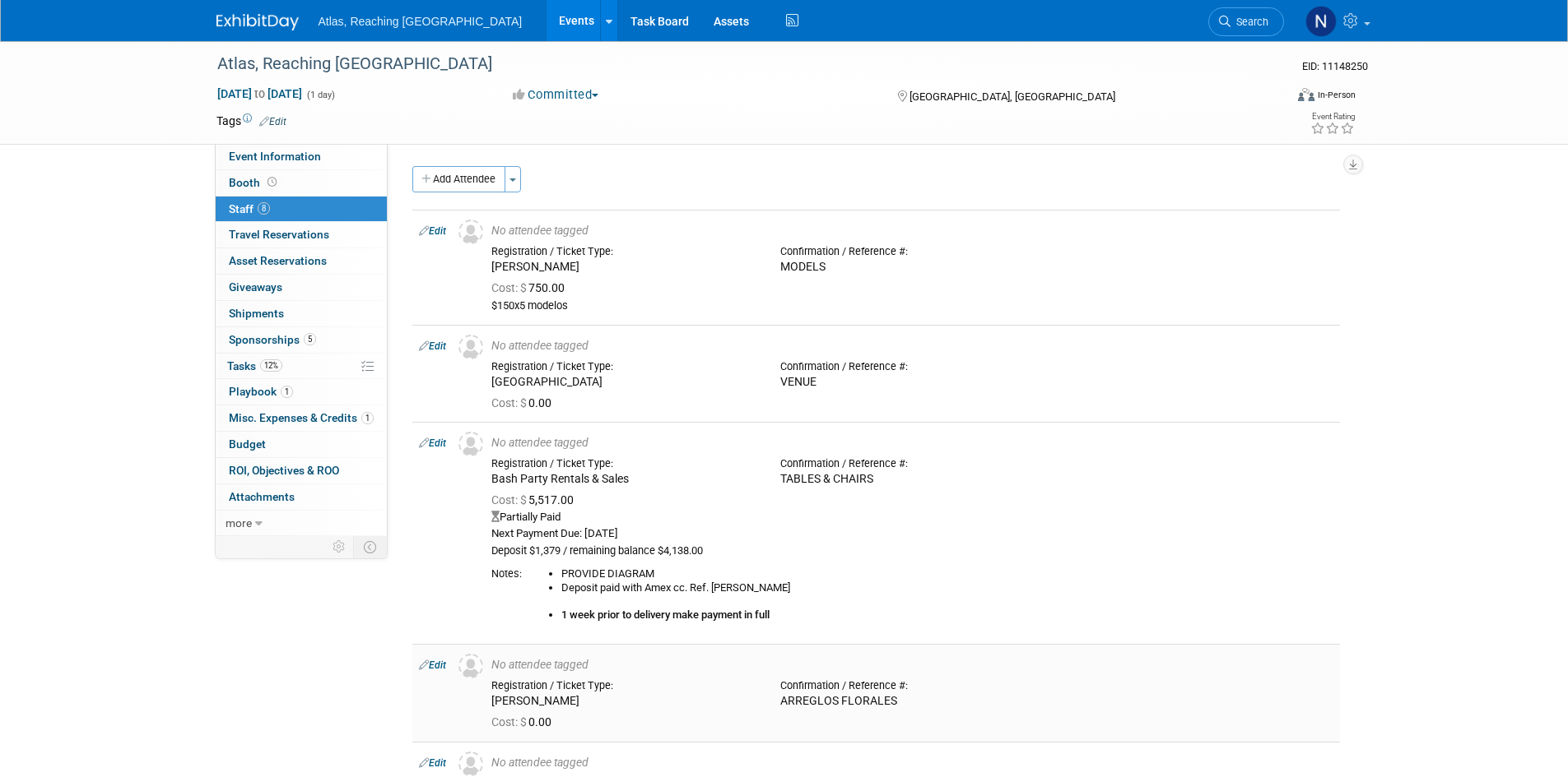
click at [427, 665] on icon at bounding box center [423, 665] width 10 height 18
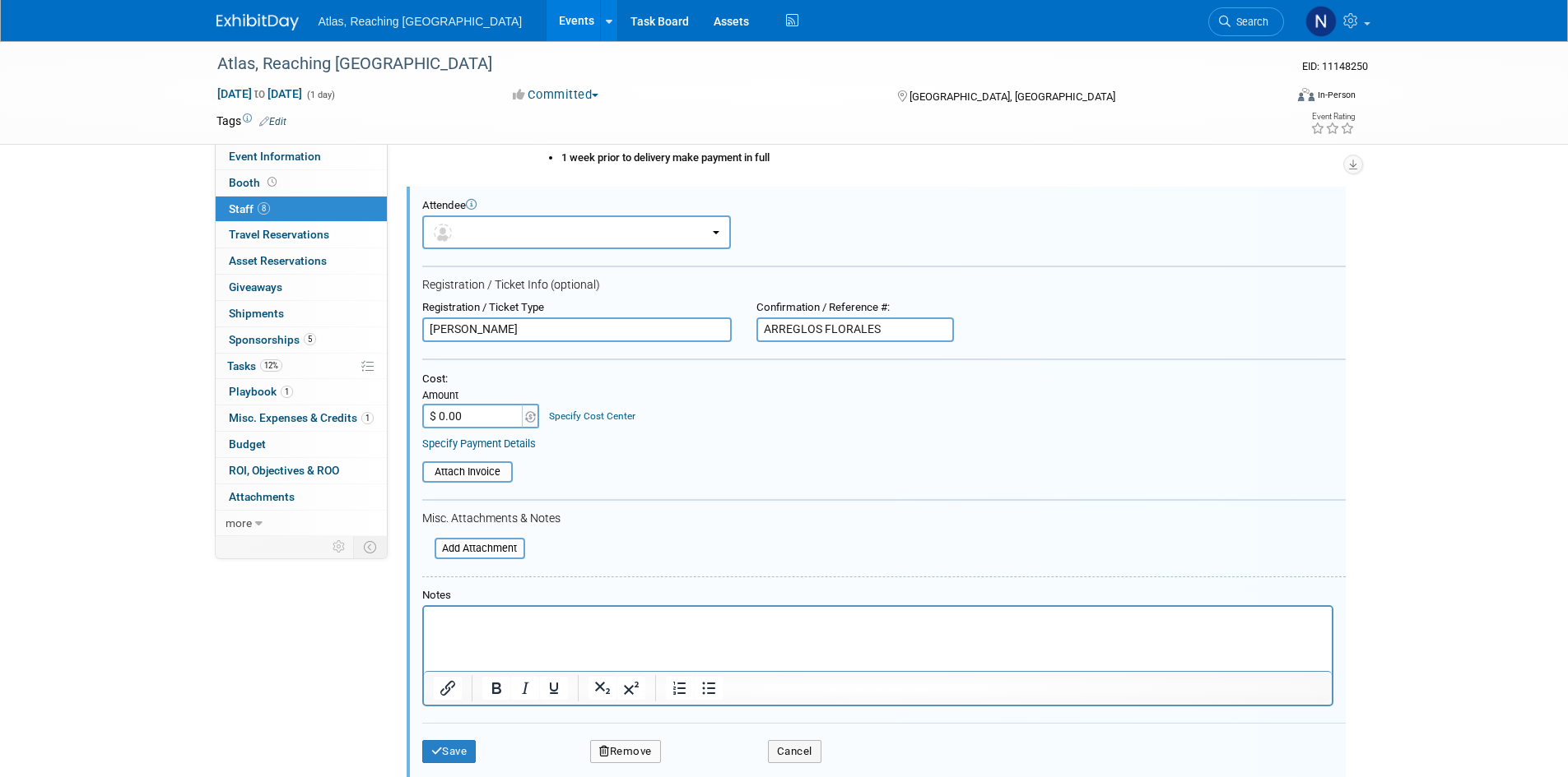
drag, startPoint x: 764, startPoint y: 329, endPoint x: 1015, endPoint y: 329, distance: 251.0
click at [1015, 329] on div "Registration / Ticket Type [PERSON_NAME] Confirmation / Reference #: ARREGLOS F…" at bounding box center [884, 322] width 948 height 41
type input "FLORAL DESIGNER"
drag, startPoint x: 427, startPoint y: 757, endPoint x: 437, endPoint y: 739, distance: 20.6
click at [429, 757] on button "Save" at bounding box center [449, 751] width 54 height 23
